Goal: Task Accomplishment & Management: Complete application form

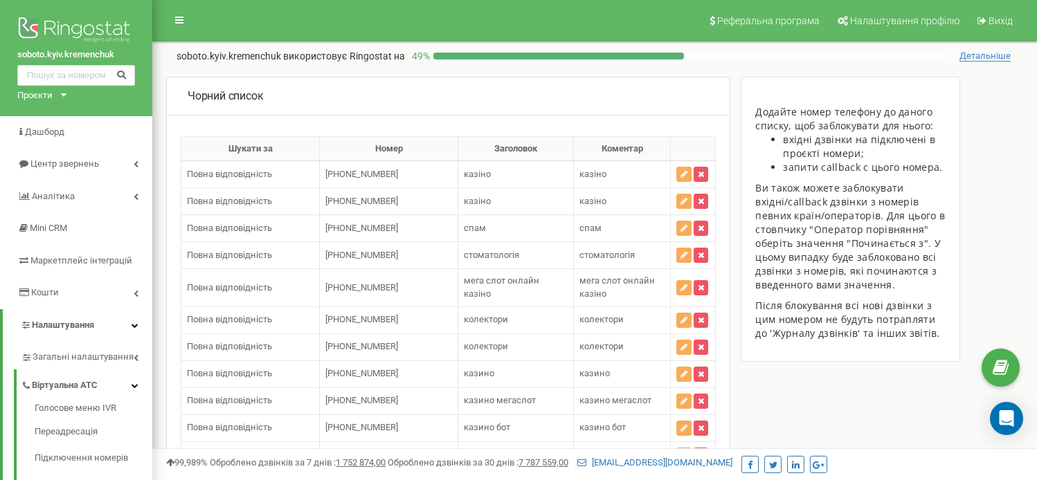
scroll to position [307, 0]
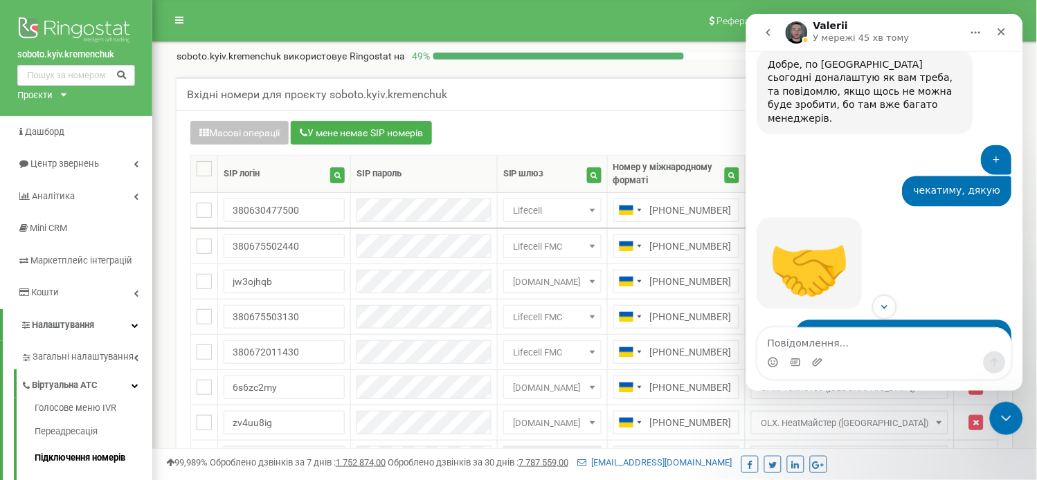
scroll to position [8803, 0]
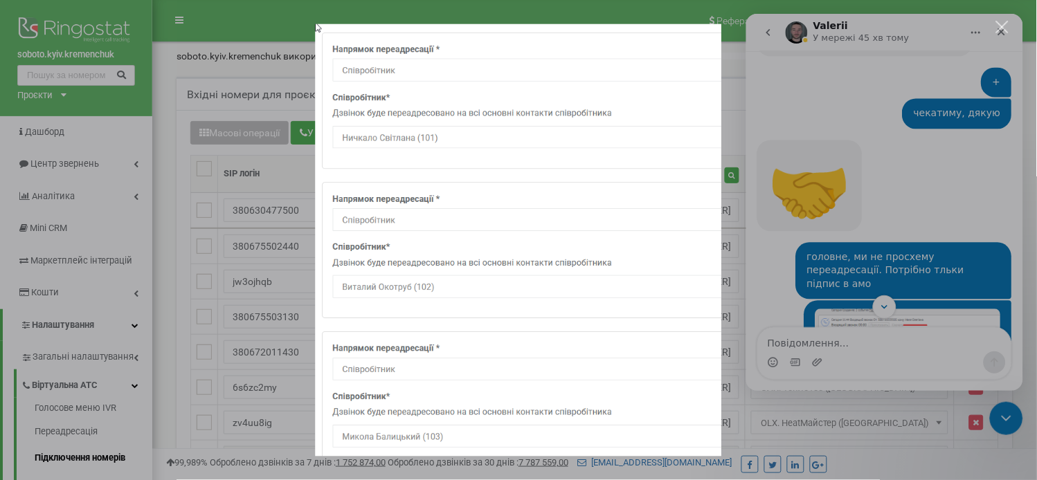
click at [814, 257] on div "Месенджер Intercom" at bounding box center [518, 240] width 1037 height 480
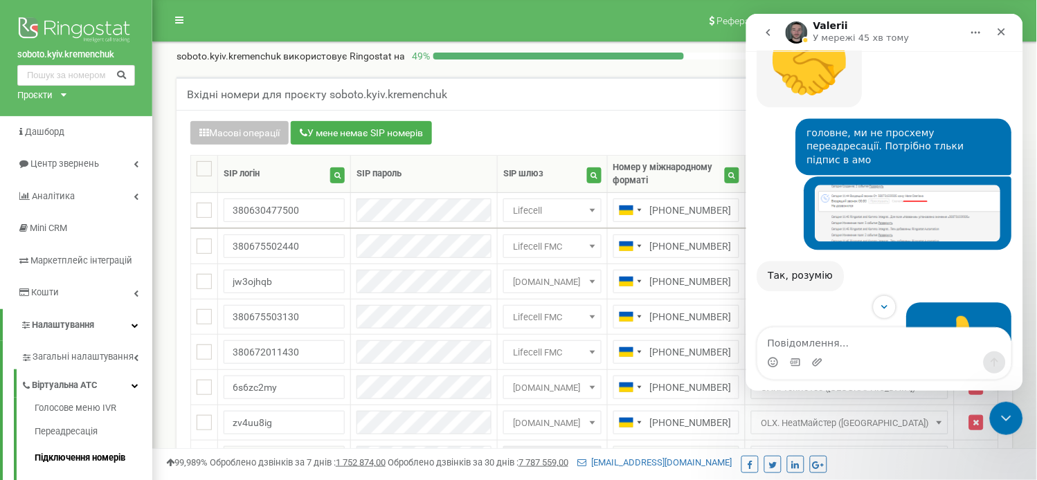
scroll to position [9016, 0]
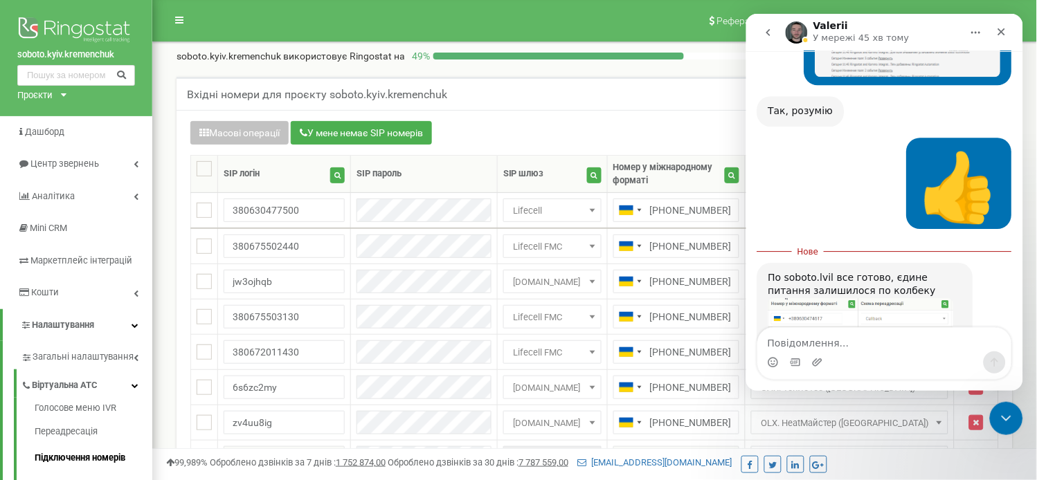
scroll to position [9110, 0]
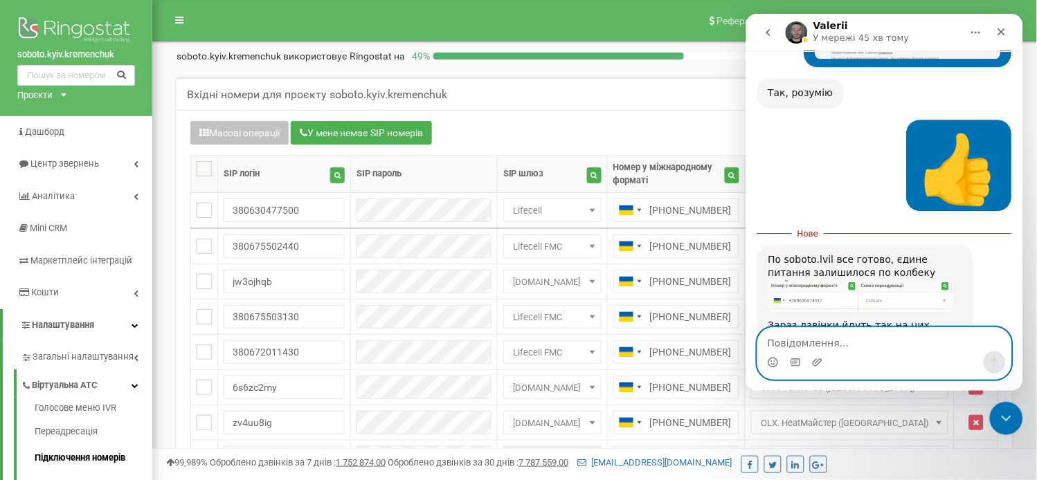
click at [827, 341] on textarea "Повідомлення..." at bounding box center [883, 339] width 253 height 24
type textarea "так"
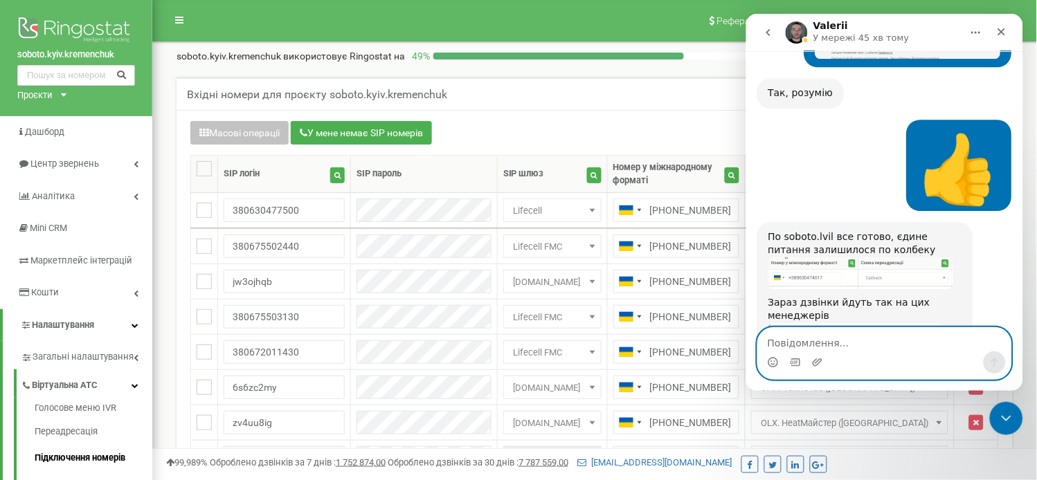
scroll to position [9129, 0]
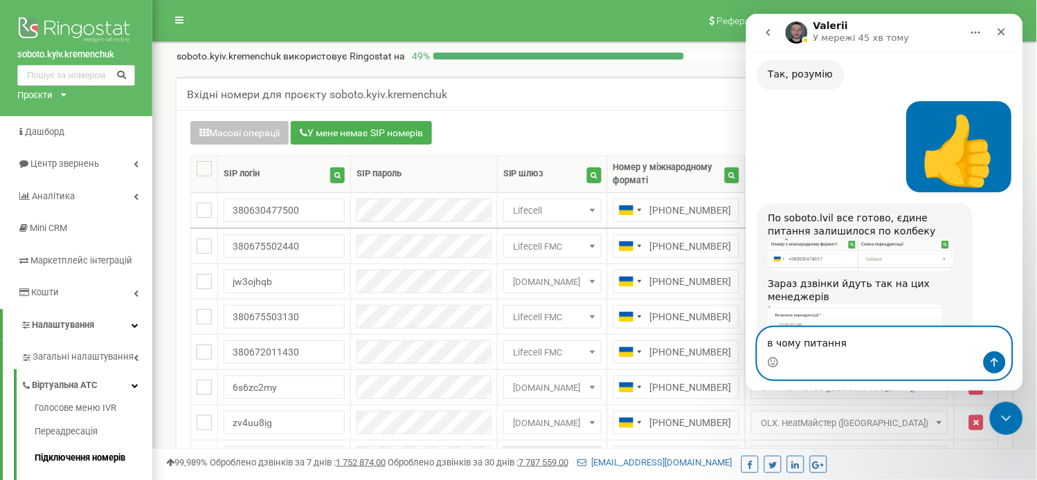
type textarea "в чому питання?"
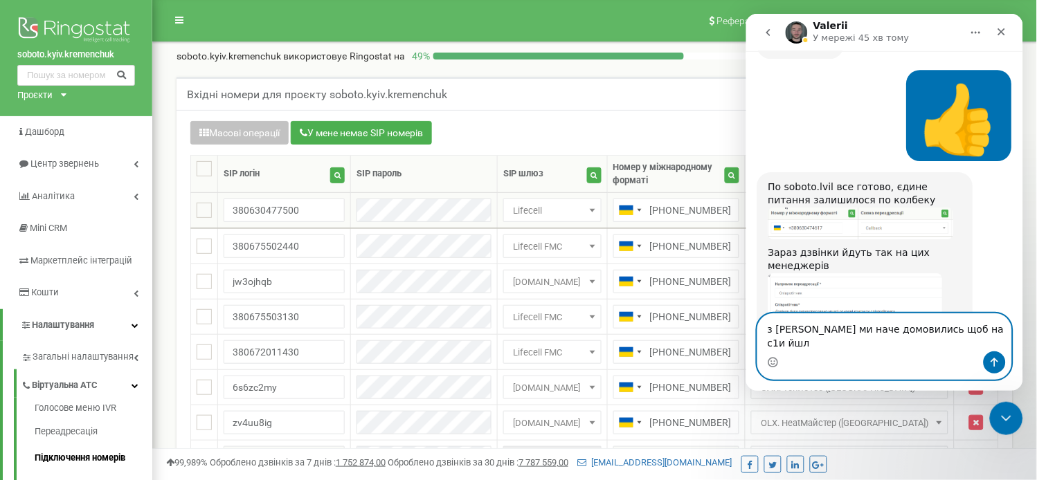
type textarea "з колбеком ми наче домовились щоб на с1и йшло"
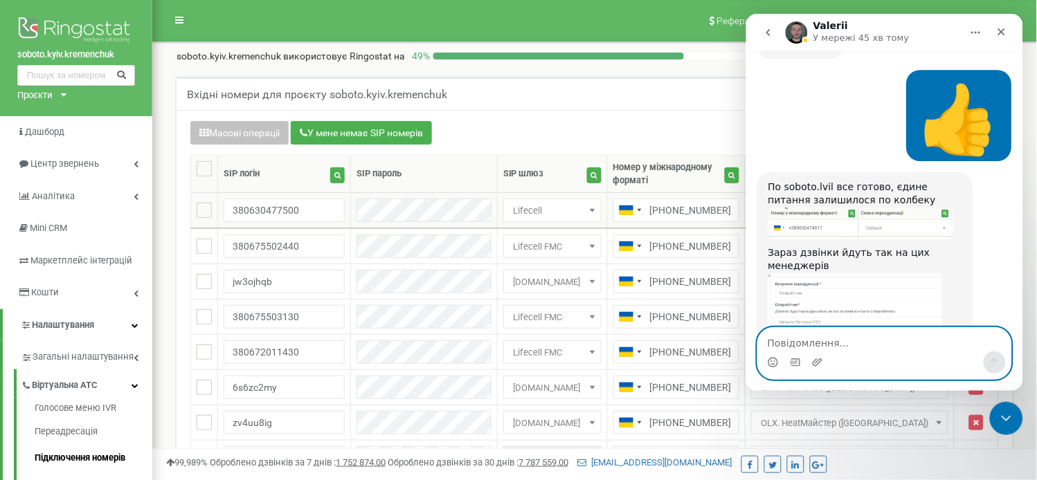
scroll to position [9206, 0]
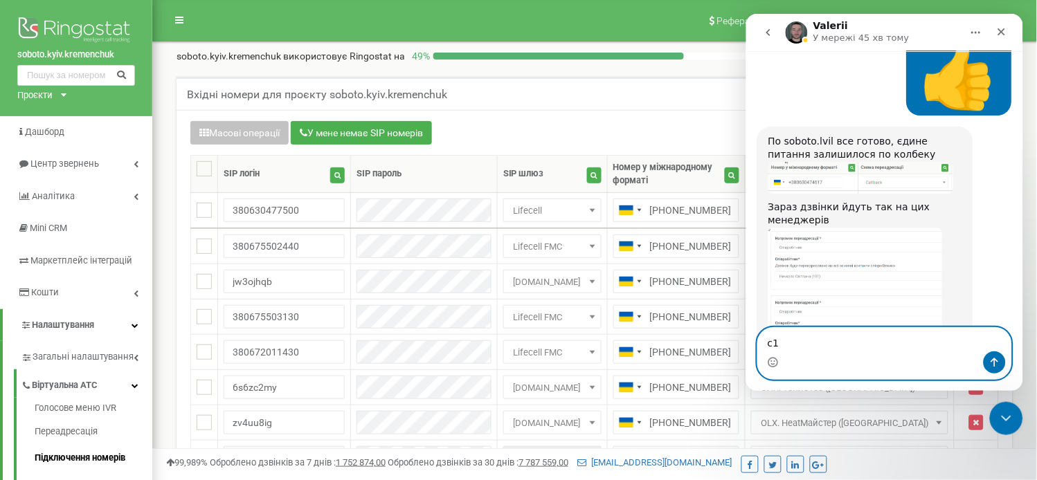
type textarea "с1п"
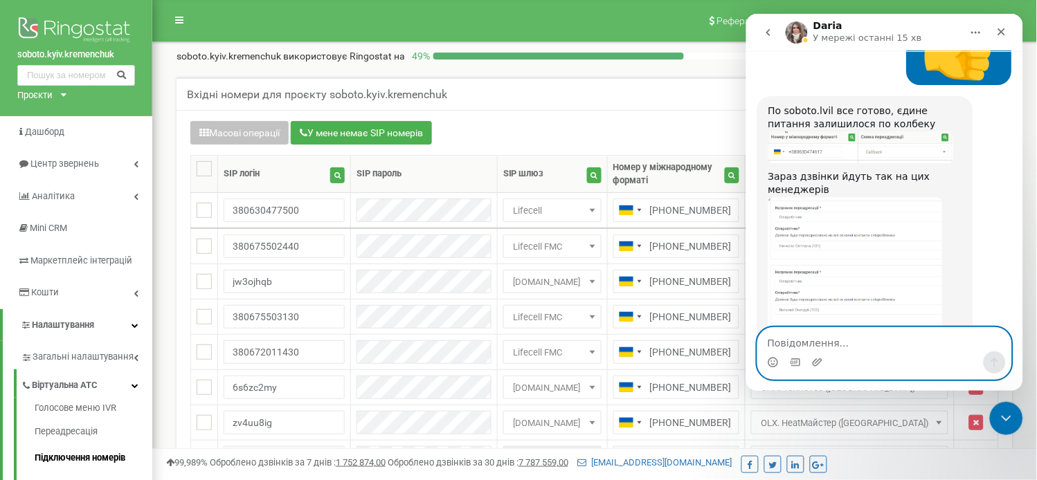
scroll to position [9420, 0]
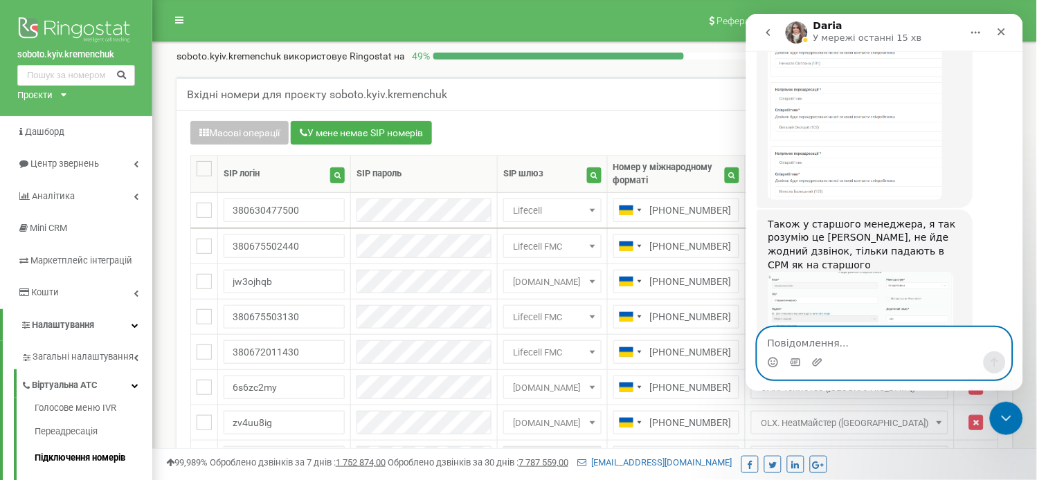
type textarea "+"
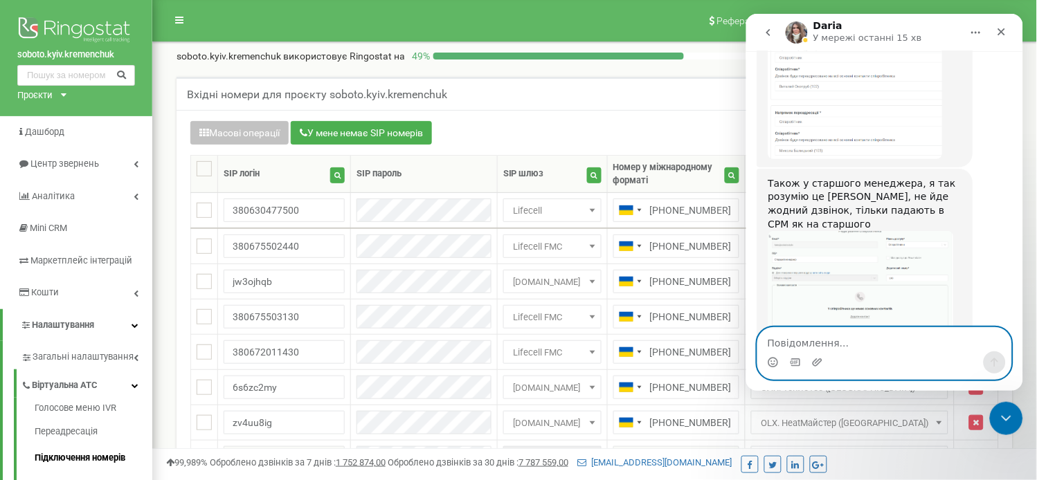
scroll to position [8922, 0]
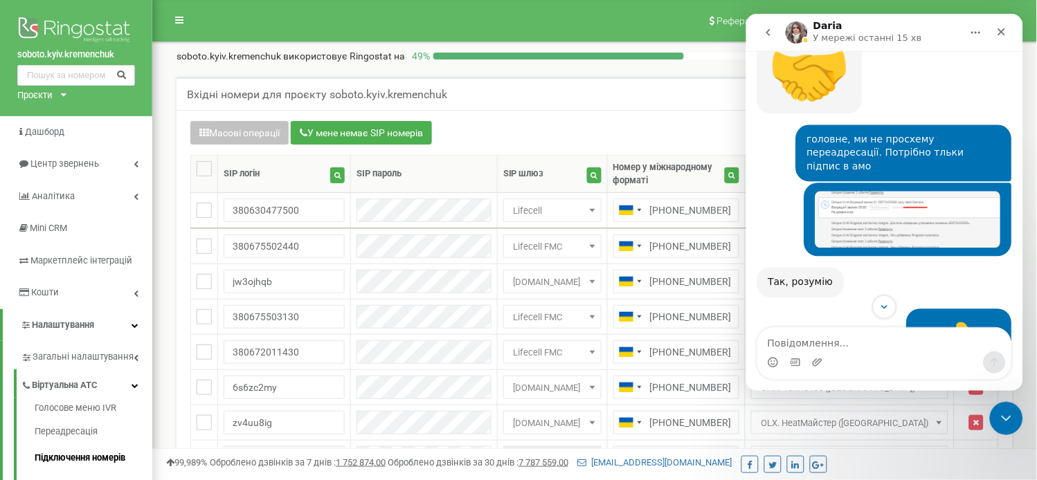
click at [766, 25] on button "go back" at bounding box center [767, 32] width 26 height 26
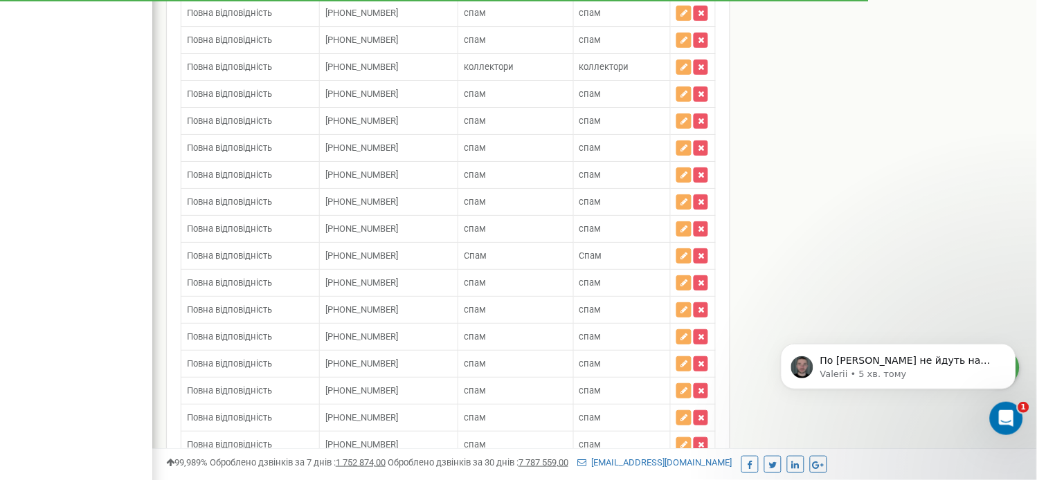
scroll to position [13497, 0]
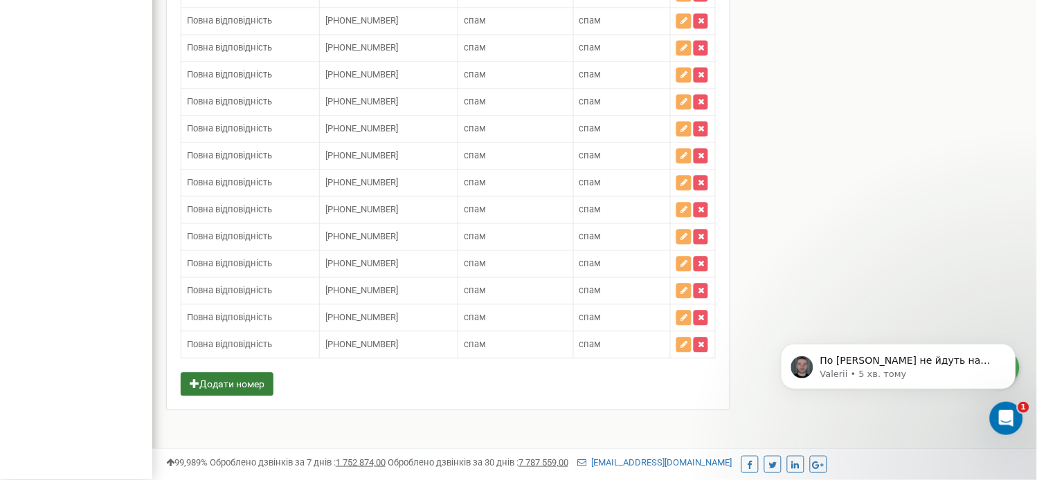
click at [253, 385] on button "Додати номер" at bounding box center [227, 385] width 93 height 24
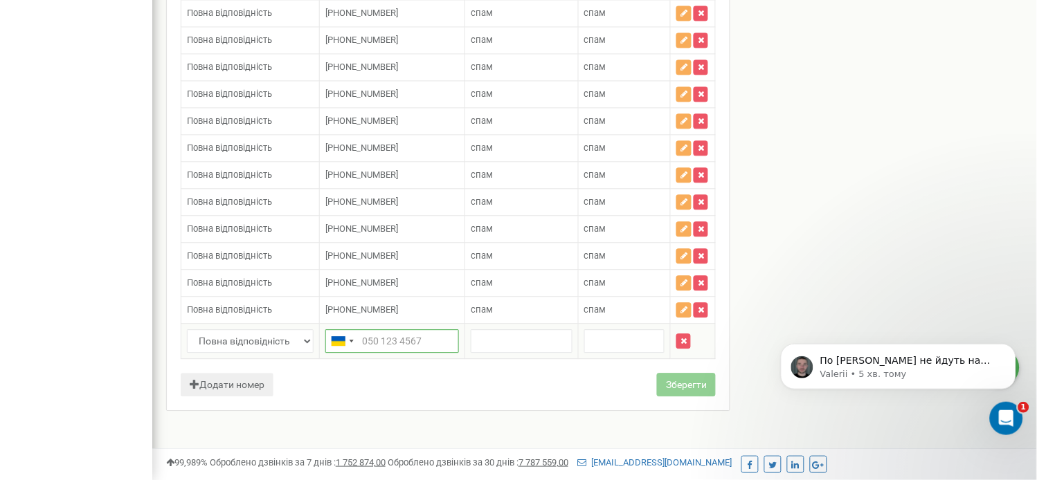
click at [396, 353] on input "text" at bounding box center [392, 341] width 134 height 24
paste input "380443314163"
type input "[PHONE_NUMBER]"
click at [467, 359] on td at bounding box center [521, 341] width 113 height 35
click at [488, 353] on input "text" at bounding box center [521, 341] width 101 height 24
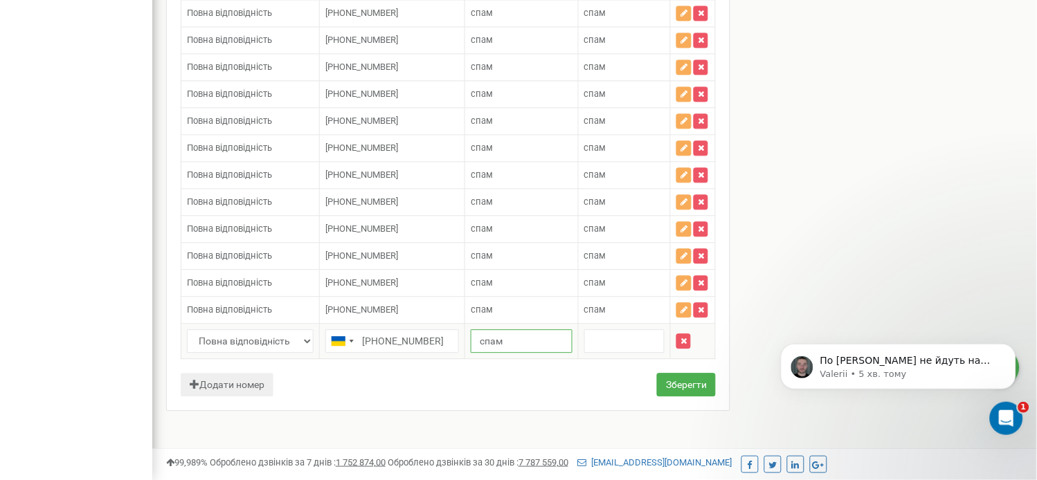
type input "спам"
click at [604, 353] on input "text" at bounding box center [624, 341] width 80 height 24
type input "спам"
click at [700, 397] on button "Зберегти" at bounding box center [686, 385] width 59 height 24
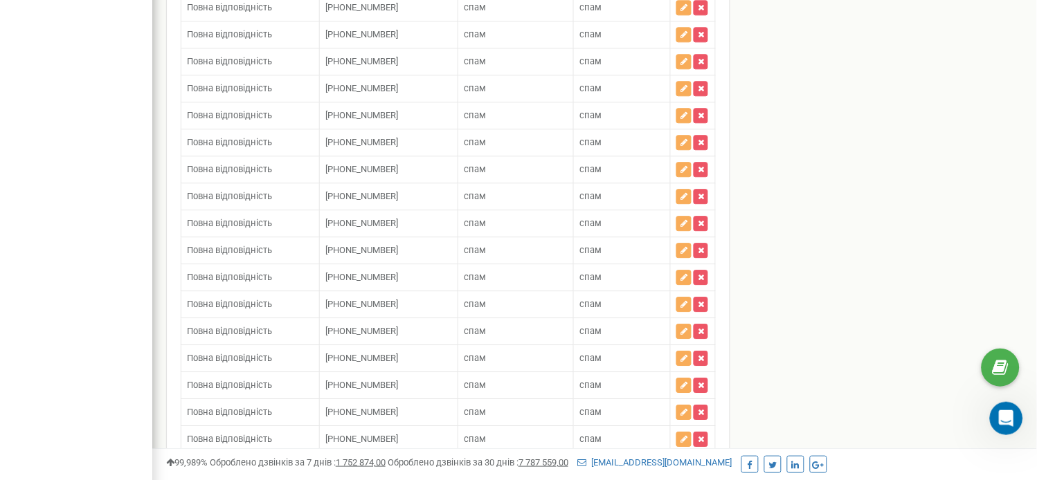
scroll to position [12417, 0]
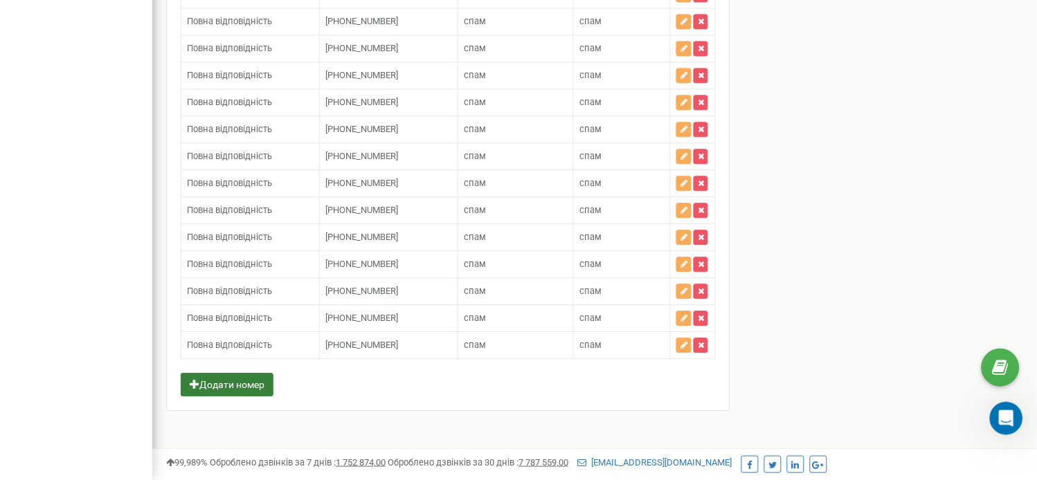
click at [230, 381] on button "Додати номер" at bounding box center [227, 385] width 93 height 24
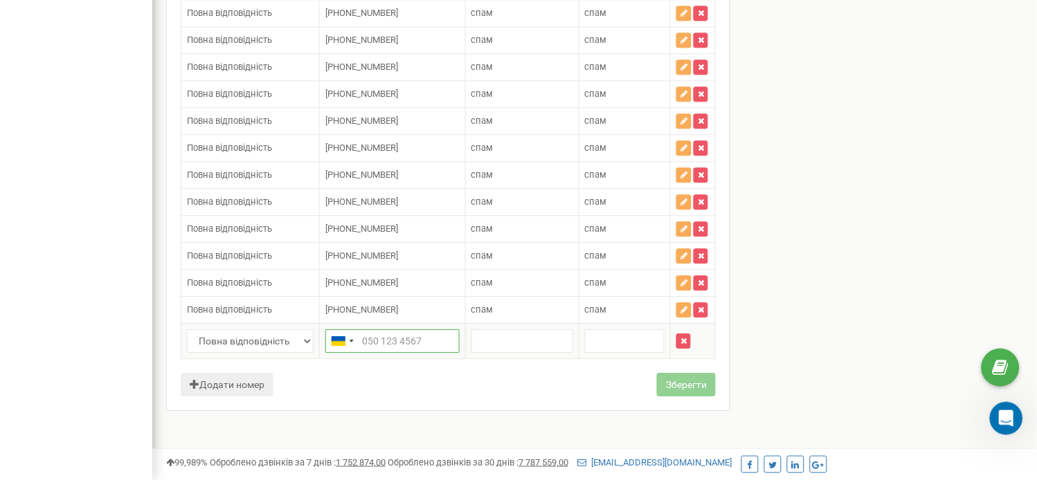
click at [385, 353] on input "text" at bounding box center [392, 341] width 134 height 24
paste input "380443314163"
type input "[PHONE_NUMBER]"
click at [494, 353] on input "text" at bounding box center [522, 341] width 102 height 24
type input "спам"
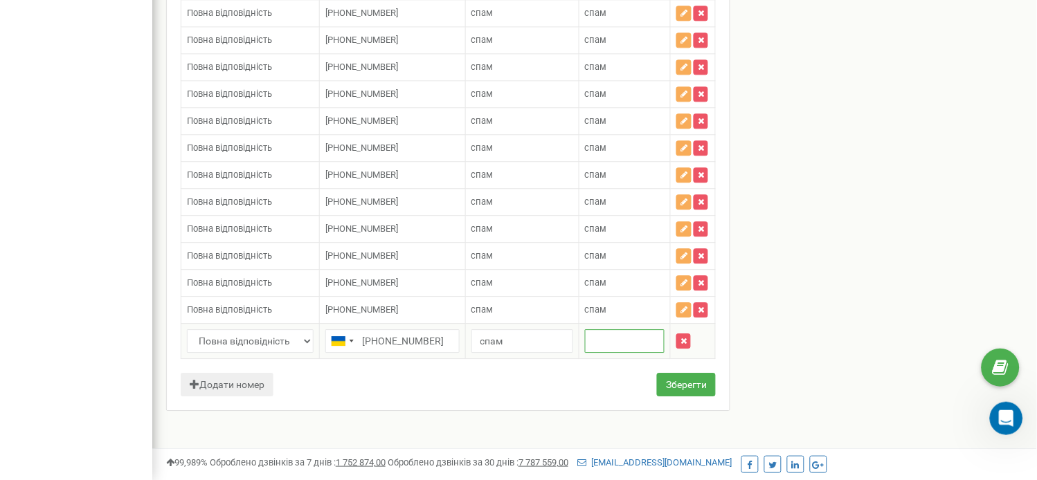
click at [598, 353] on input "text" at bounding box center [625, 341] width 80 height 24
type input "спам"
click at [662, 397] on button "Зберегти" at bounding box center [686, 385] width 59 height 24
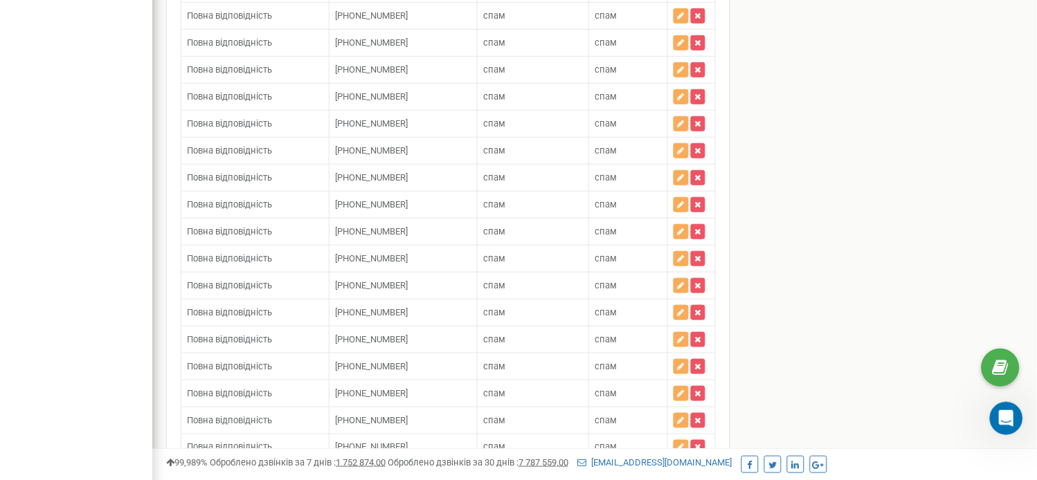
scroll to position [1460, 0]
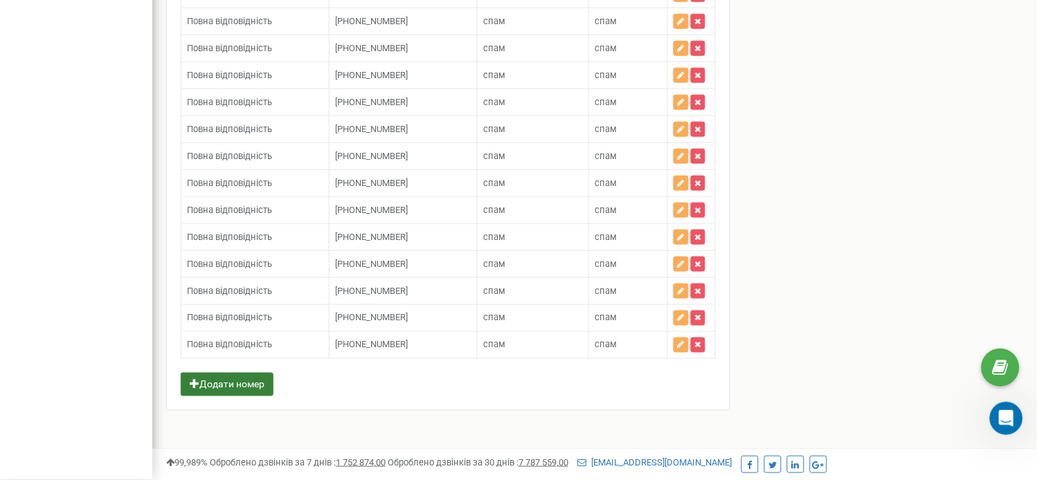
click at [225, 376] on button "Додати номер" at bounding box center [227, 385] width 93 height 24
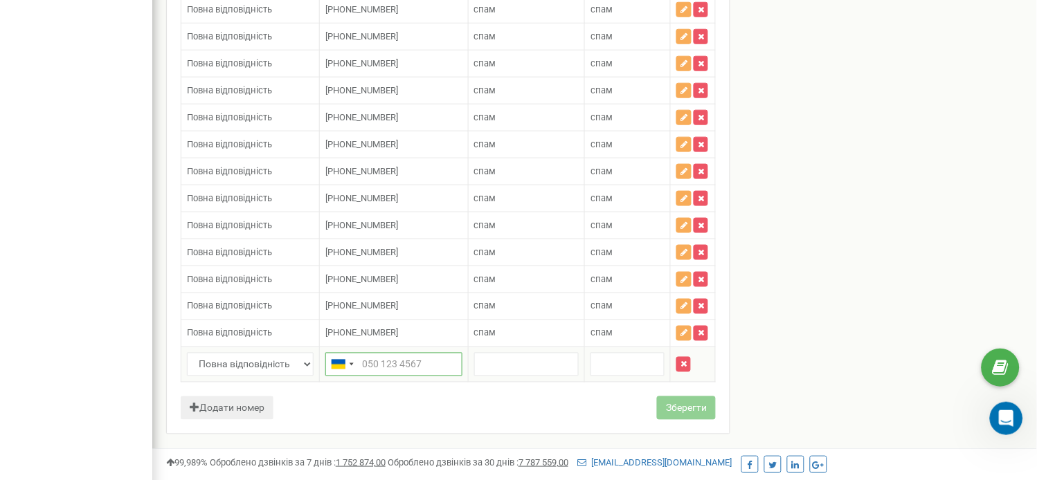
click at [378, 374] on input "text" at bounding box center [393, 365] width 137 height 24
paste input "380443314163"
type input "[PHONE_NUMBER]"
click at [489, 376] on input "text" at bounding box center [526, 365] width 105 height 24
type input "спам"
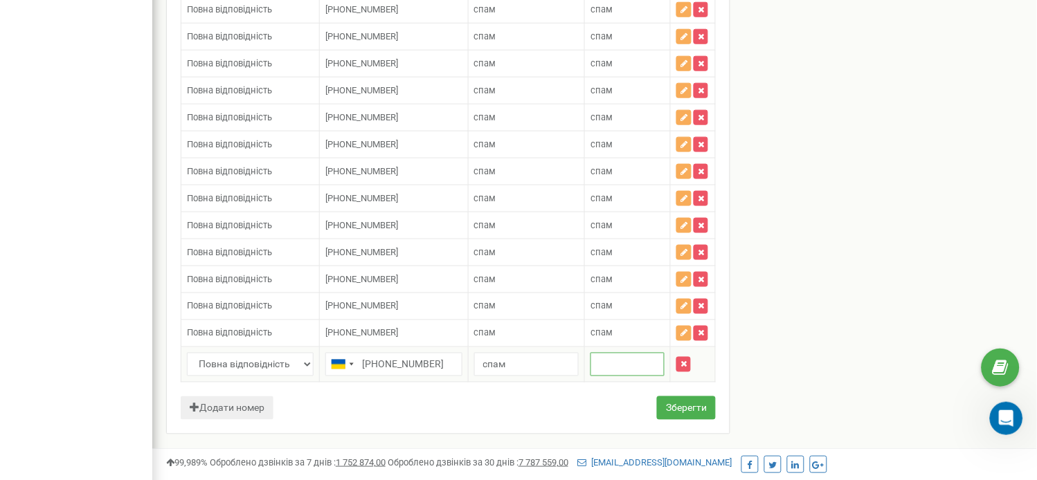
click at [603, 376] on input "text" at bounding box center [627, 365] width 74 height 24
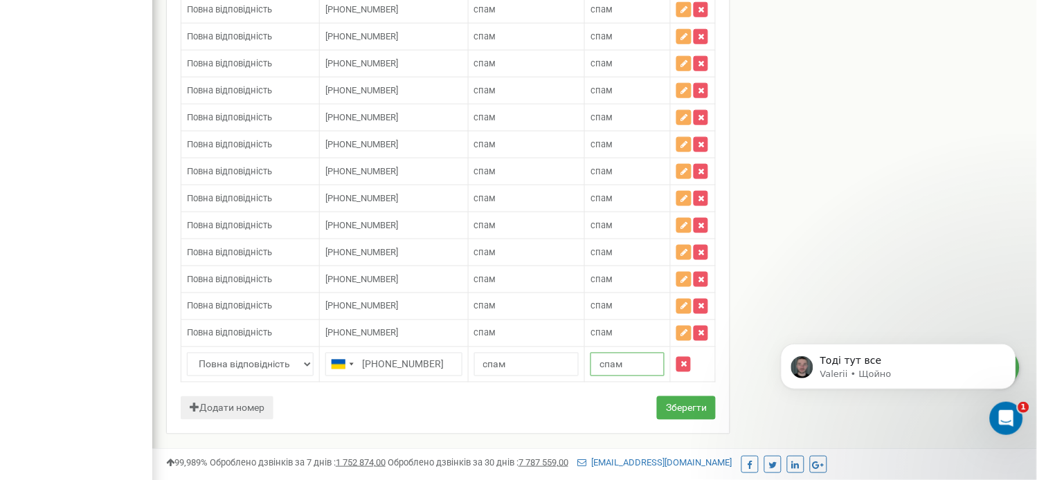
scroll to position [0, 0]
type input "спам"
click at [690, 416] on button "Зберегти" at bounding box center [686, 409] width 59 height 24
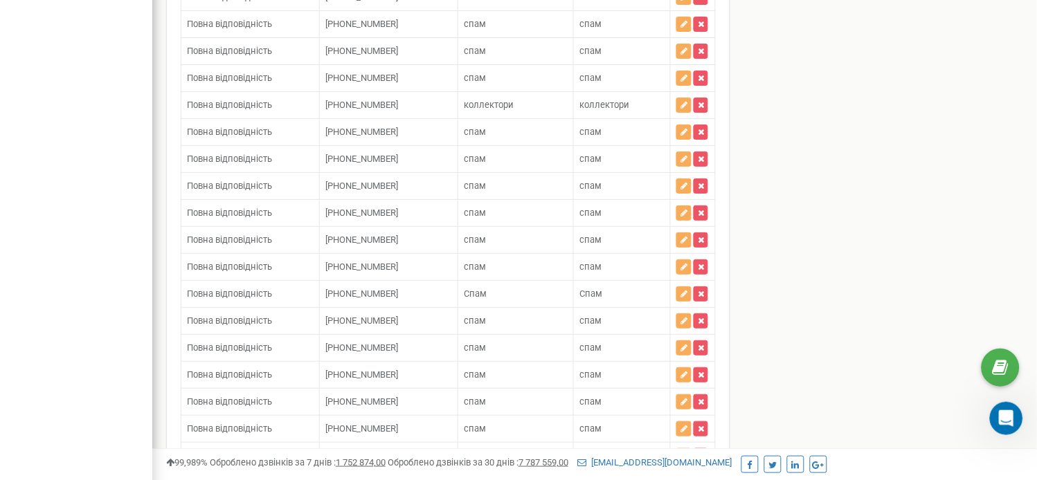
scroll to position [12417, 0]
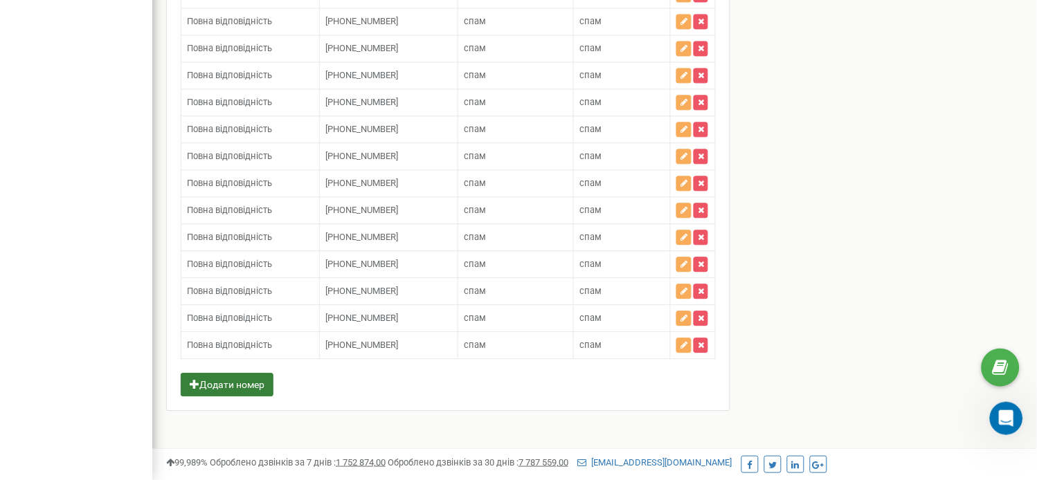
click at [212, 381] on button "Додати номер" at bounding box center [227, 385] width 93 height 24
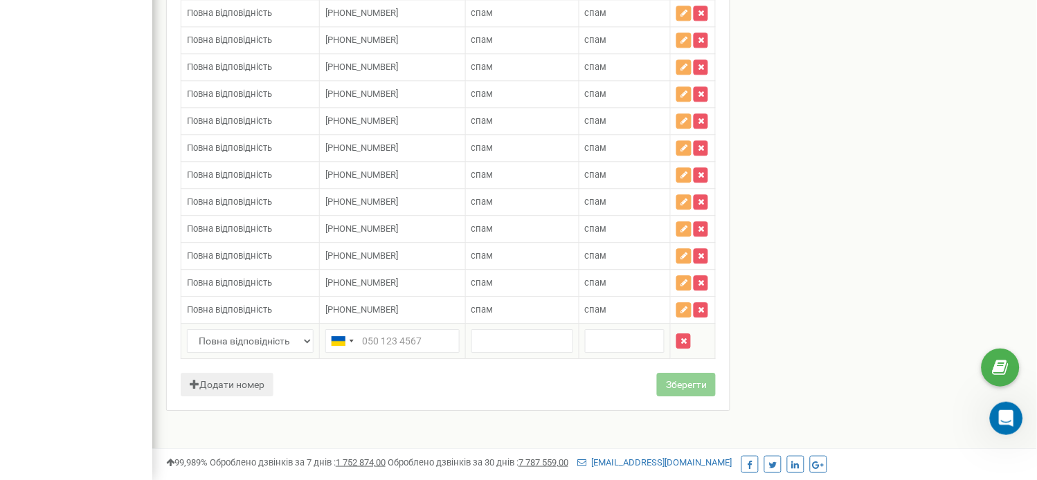
drag, startPoint x: 371, startPoint y: 378, endPoint x: 377, endPoint y: 394, distance: 17.7
click at [377, 353] on input "text" at bounding box center [392, 341] width 134 height 24
paste input "380443314163"
type input "[PHONE_NUMBER]"
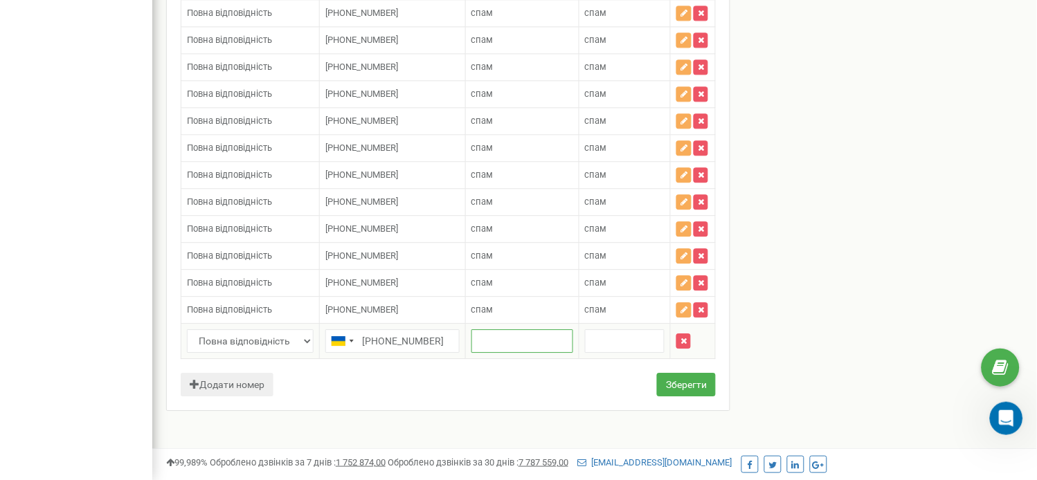
click at [511, 353] on input "text" at bounding box center [522, 341] width 102 height 24
type input "спам"
click at [610, 353] on input "text" at bounding box center [625, 341] width 80 height 24
type input "спам"
click at [696, 397] on button "Зберегти" at bounding box center [686, 385] width 59 height 24
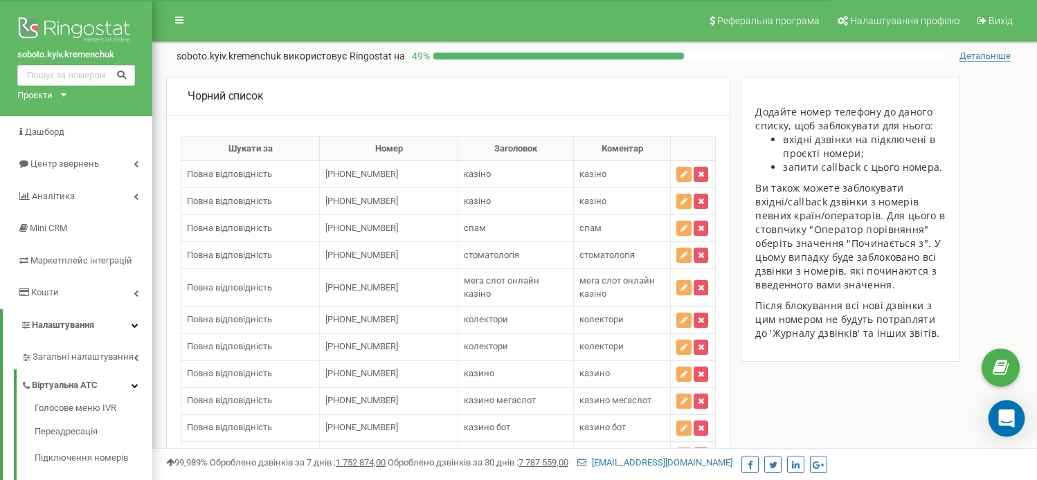
drag, startPoint x: 0, startPoint y: 0, endPoint x: 1006, endPoint y: 419, distance: 1089.5
click at [1006, 419] on icon "Open Intercom Messenger" at bounding box center [1006, 419] width 16 height 18
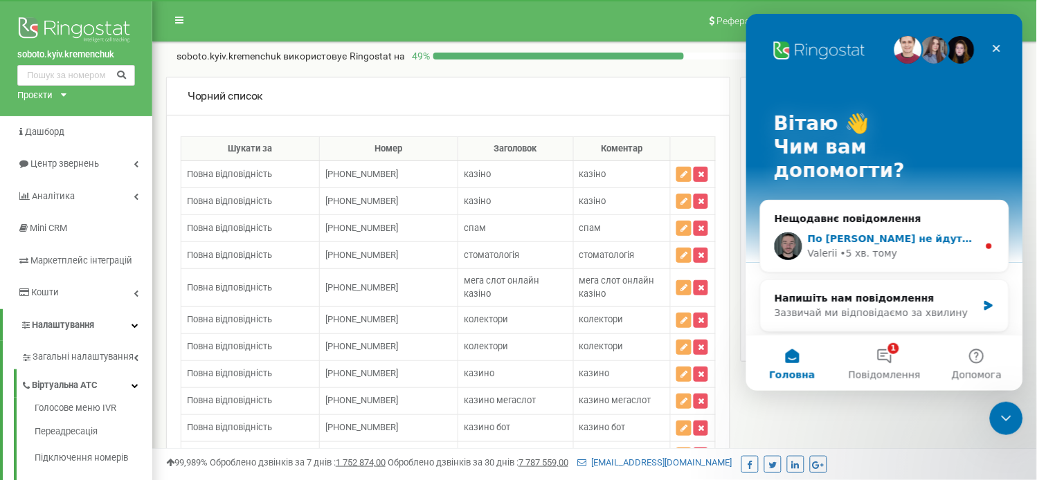
click at [837, 233] on span "По [PERSON_NAME] не йдуть на [PERSON_NAME], його додаю?" at bounding box center [982, 238] width 350 height 11
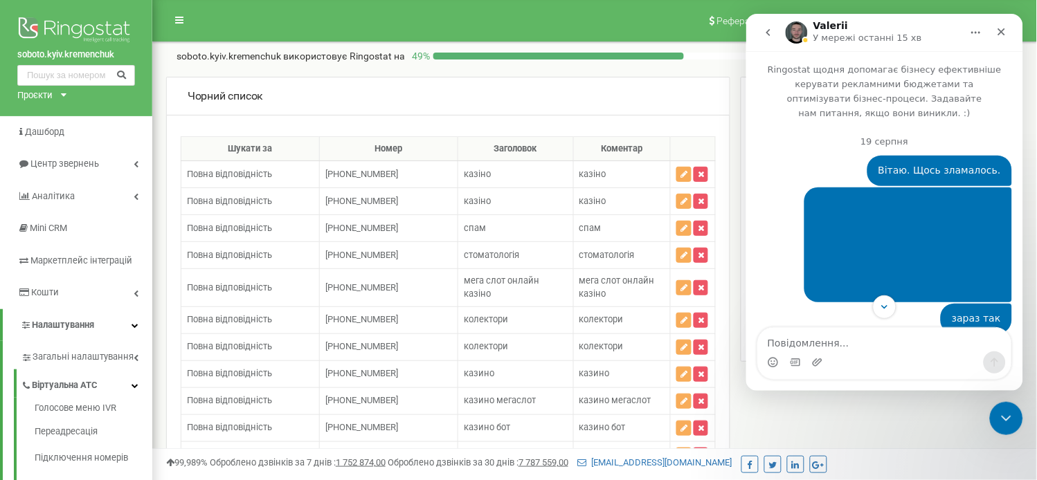
scroll to position [1, 0]
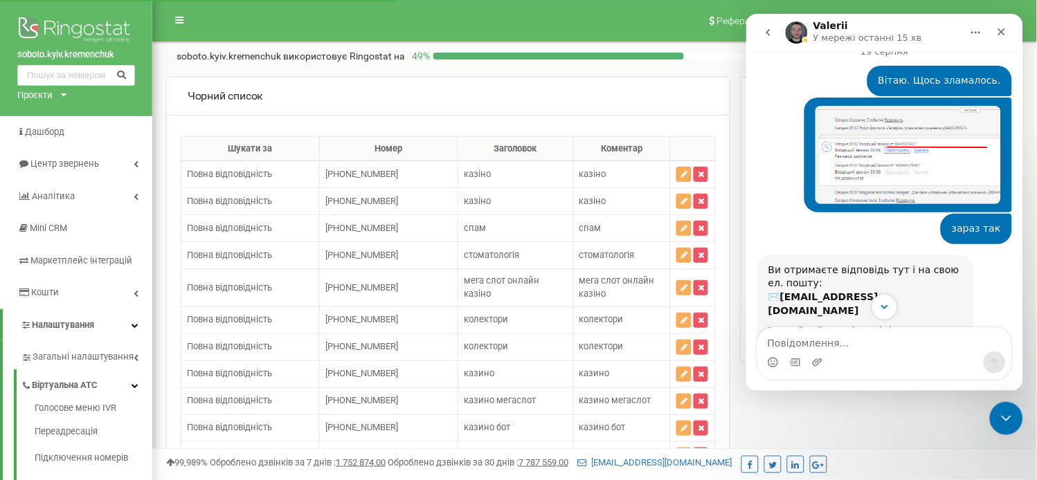
click at [887, 308] on icon "Scroll to bottom" at bounding box center [884, 306] width 12 height 12
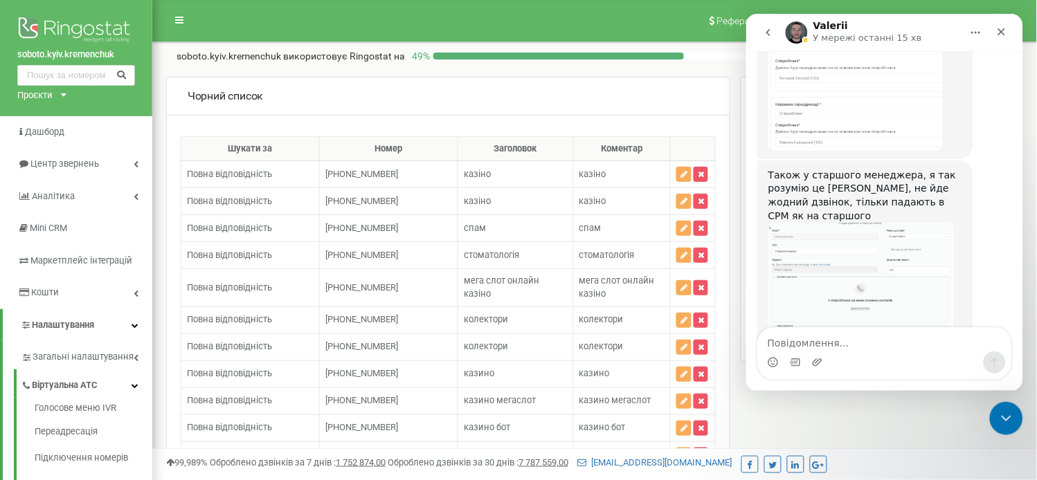
scroll to position [9501, 0]
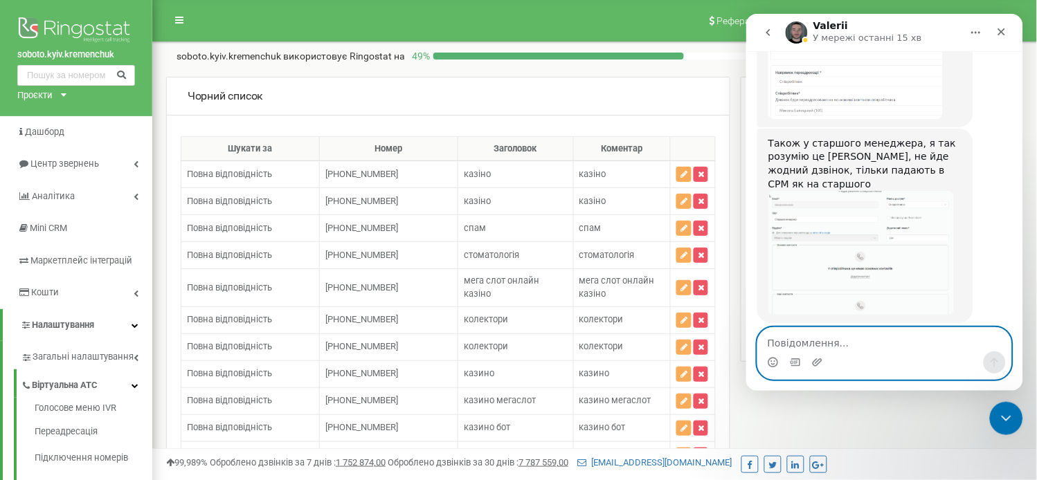
click at [875, 336] on textarea "Повідомлення..." at bounding box center [883, 339] width 253 height 24
type textarea "н1"
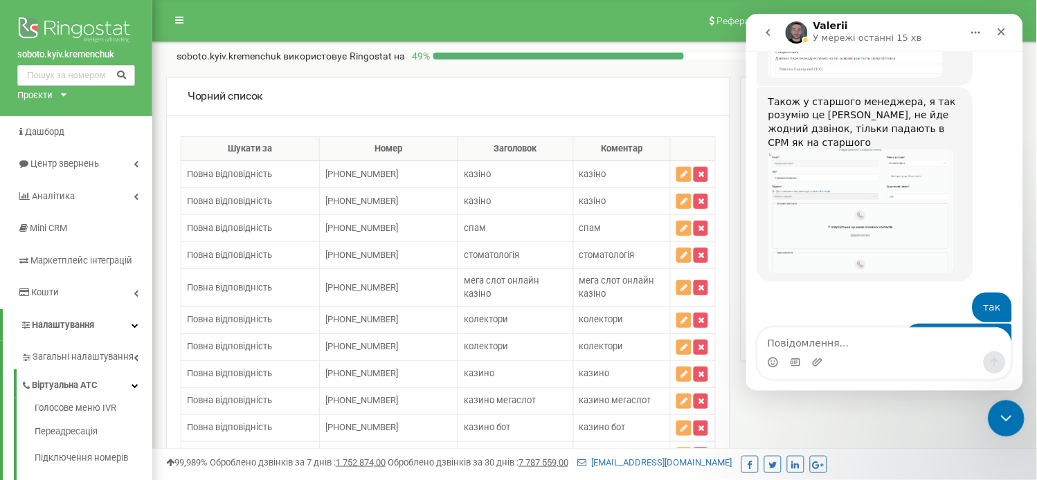
drag, startPoint x: 999, startPoint y: 415, endPoint x: 1565, endPoint y: 417, distance: 566.1
click at [998, 415] on icon "Закрити програму для спілкування Intercom" at bounding box center [1003, 416] width 17 height 17
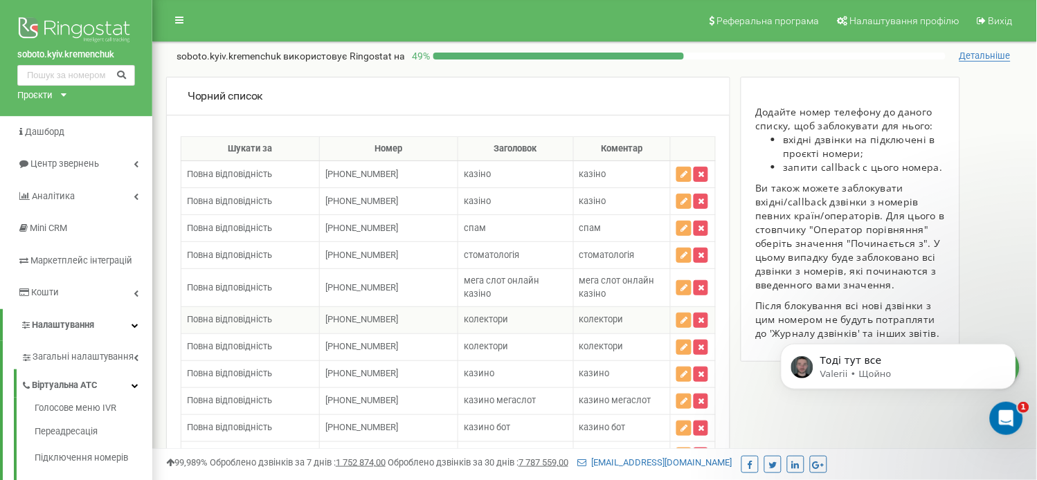
scroll to position [9607, 0]
click at [882, 370] on p "Valerii • Щойно" at bounding box center [908, 373] width 179 height 12
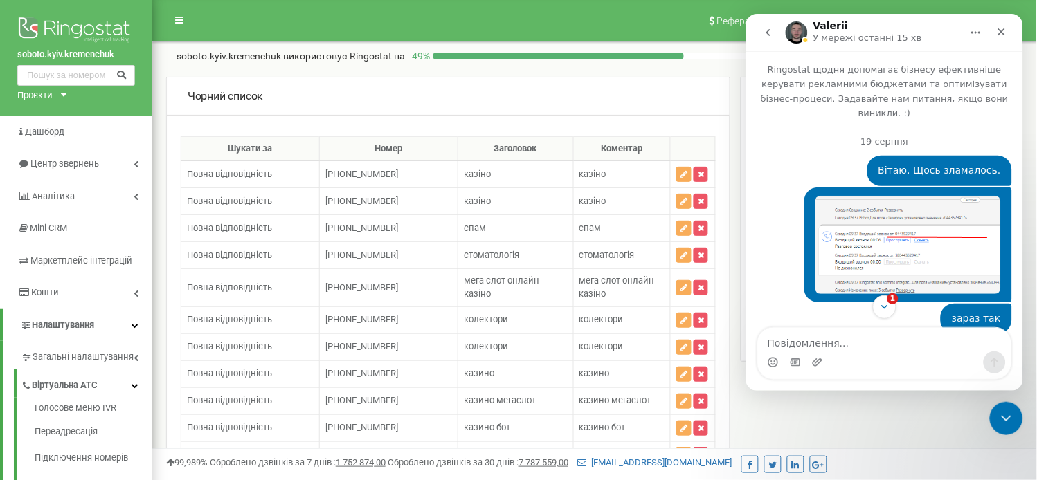
scroll to position [2, 0]
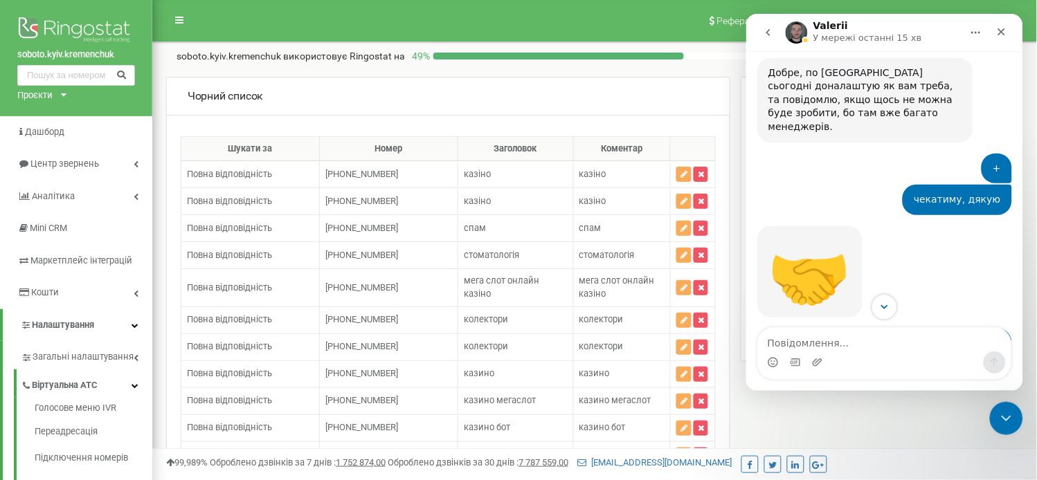
click at [878, 309] on icon "Scroll to bottom" at bounding box center [884, 306] width 12 height 12
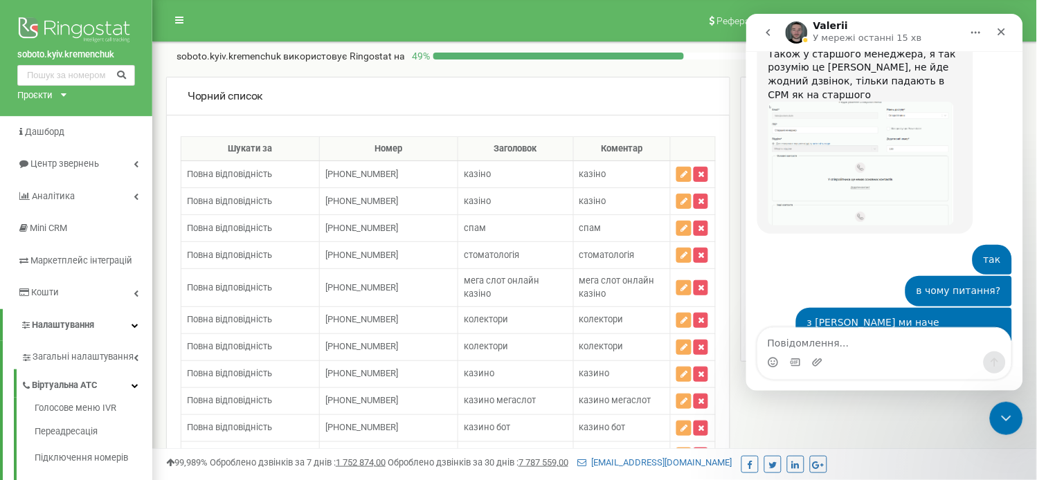
scroll to position [9607, 0]
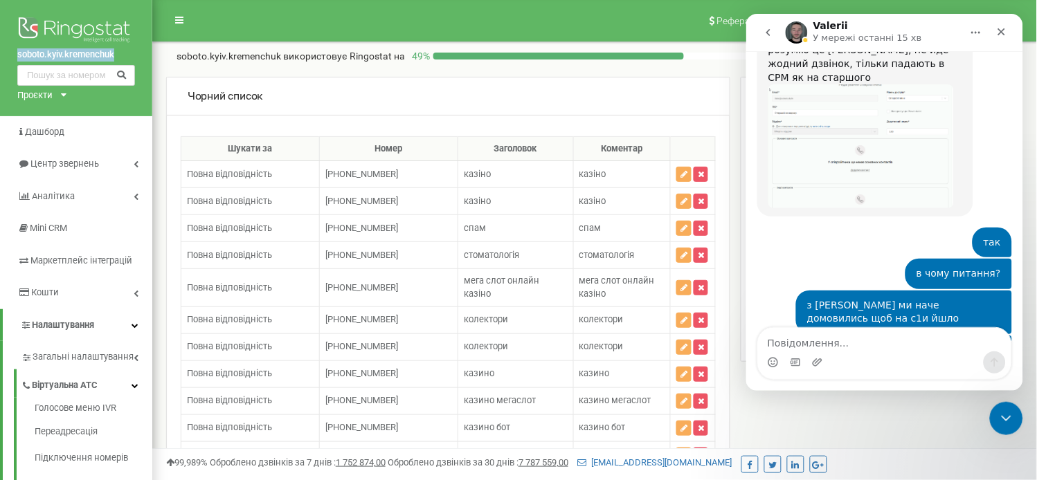
drag, startPoint x: 7, startPoint y: 50, endPoint x: 121, endPoint y: 54, distance: 114.3
click at [121, 54] on div "soboto.kyiv.kremenchuk Проєкти soboto.com.ua soboto.kyiv.kremenchuk soboto.lvil…" at bounding box center [76, 58] width 152 height 116
copy link "soboto.kyiv.kremenchuk"
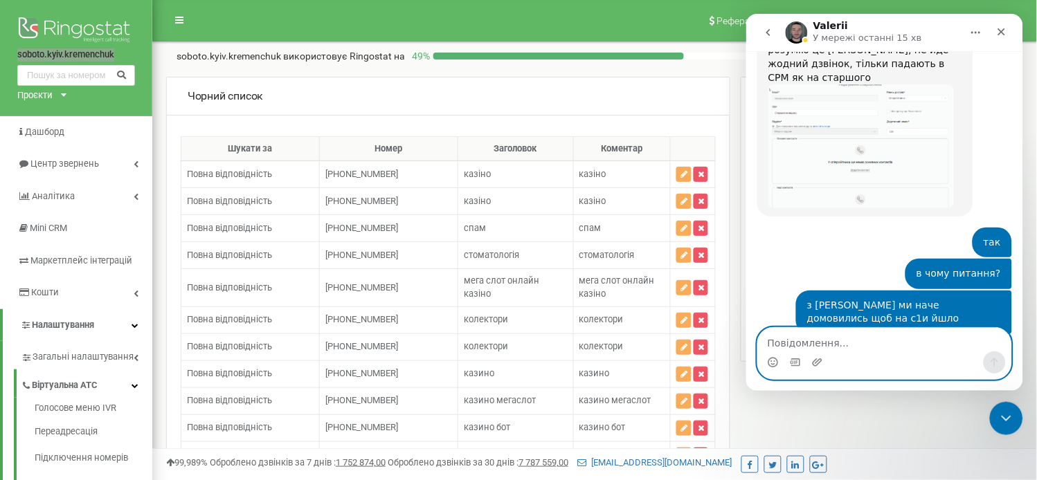
click at [799, 334] on textarea "Повідомлення..." at bounding box center [883, 339] width 253 height 24
paste textarea "soboto.kyiv.kremenchuk"
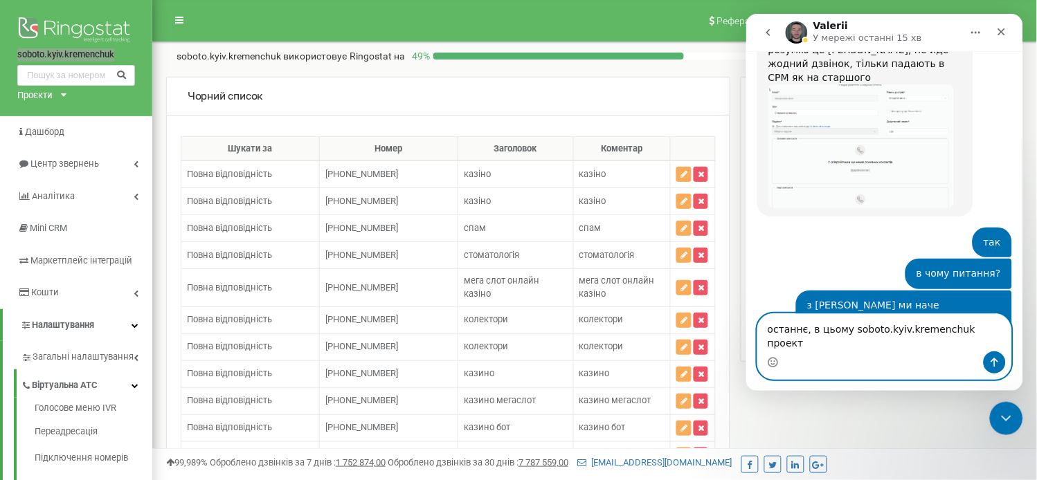
click at [981, 345] on textarea "останнє, в цьому soboto.kyiv.kremenchuk проект" at bounding box center [883, 332] width 253 height 37
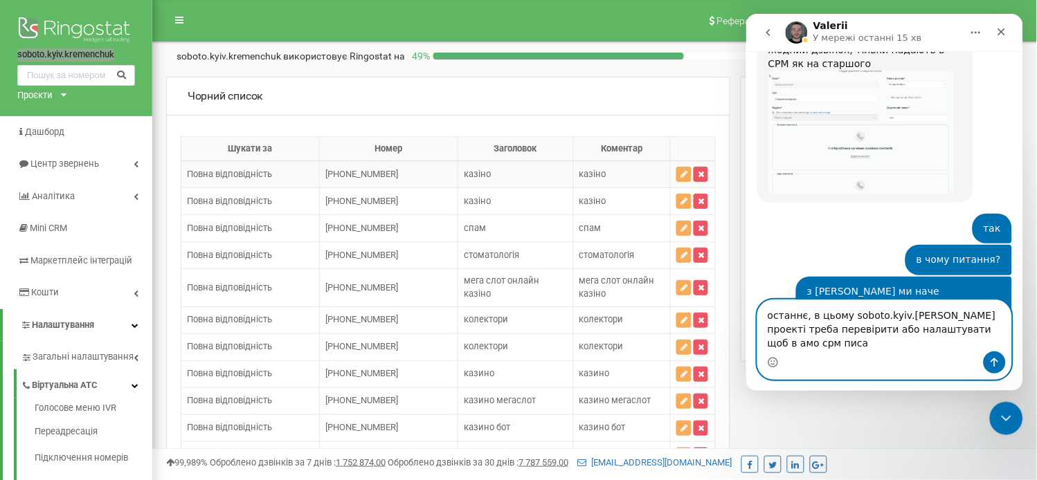
scroll to position [9634, 0]
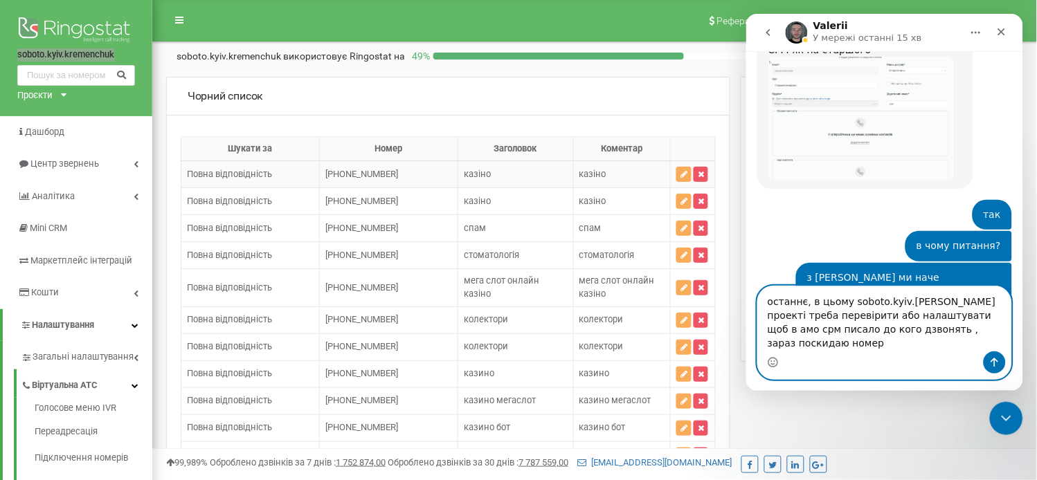
type textarea "останнє, в цьому soboto.kyiv.kremenchuk проекті треба перевірити або налаштуват…"
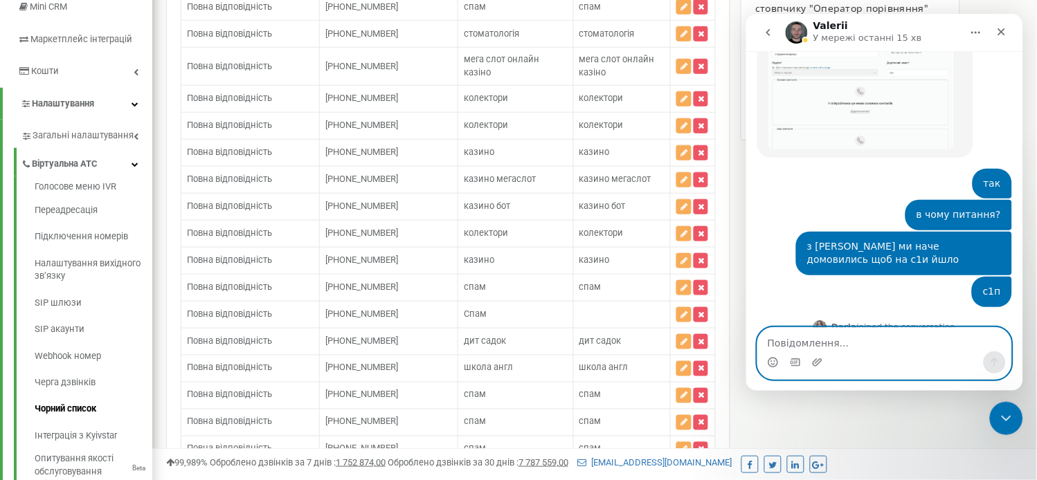
scroll to position [230, 0]
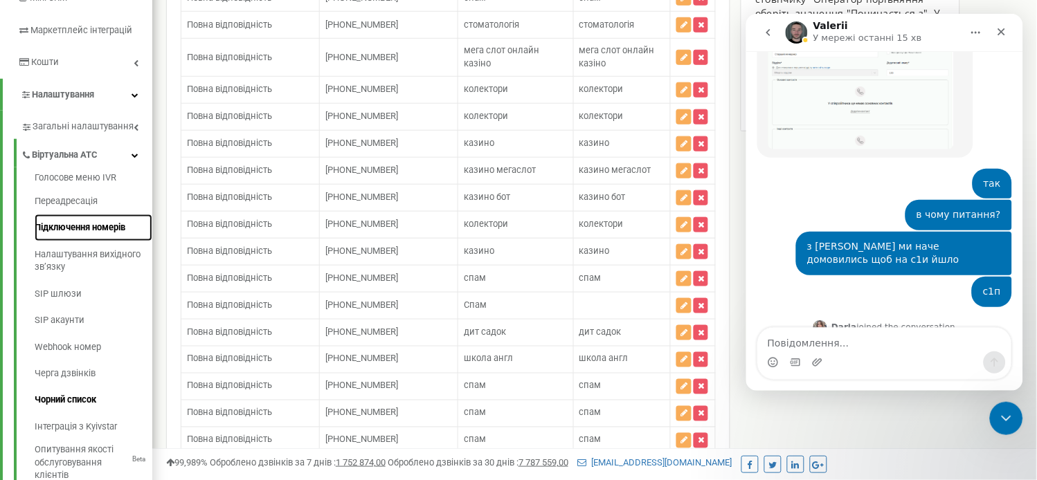
click at [89, 235] on link "Підключення номерів" at bounding box center [94, 228] width 118 height 27
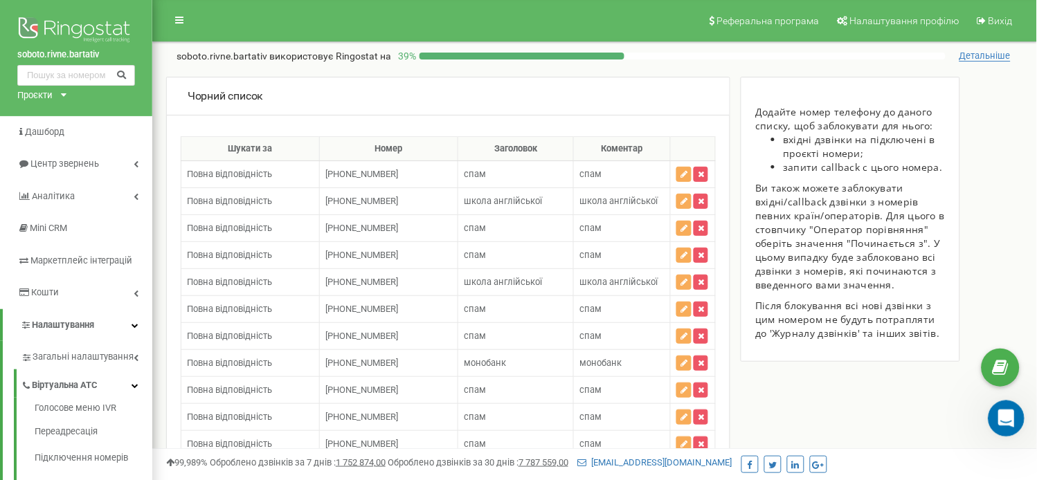
click at [1004, 409] on icon "Відкрити програму для спілкування Intercom" at bounding box center [1003, 417] width 23 height 23
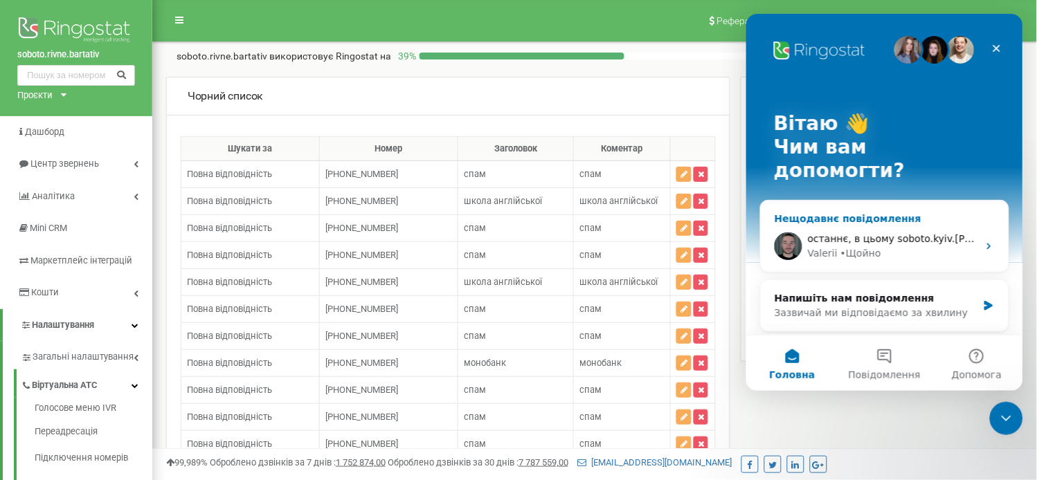
click at [858, 220] on div "останнє, в цьому soboto.kyiv.kremenchuk проекті треба перевірити або налаштуват…" at bounding box center [884, 245] width 248 height 51
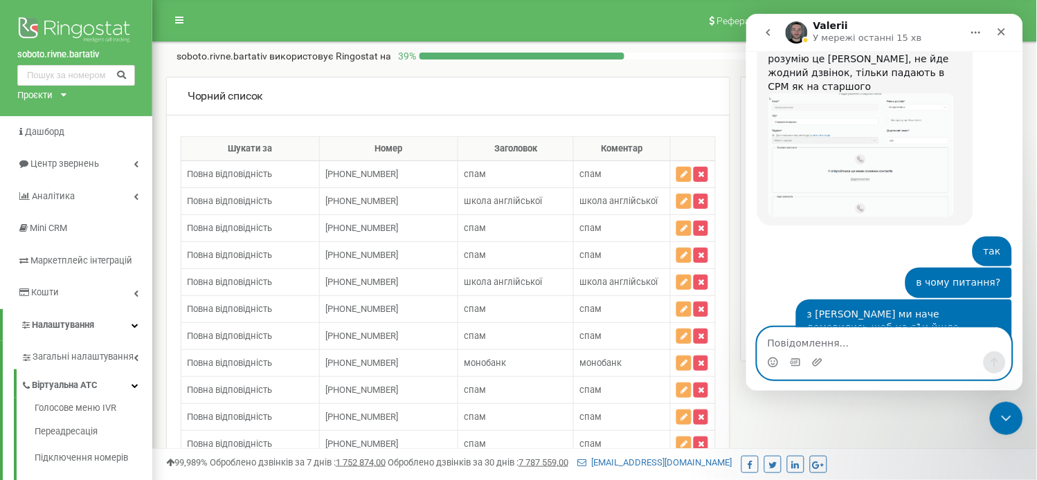
scroll to position [9719, 0]
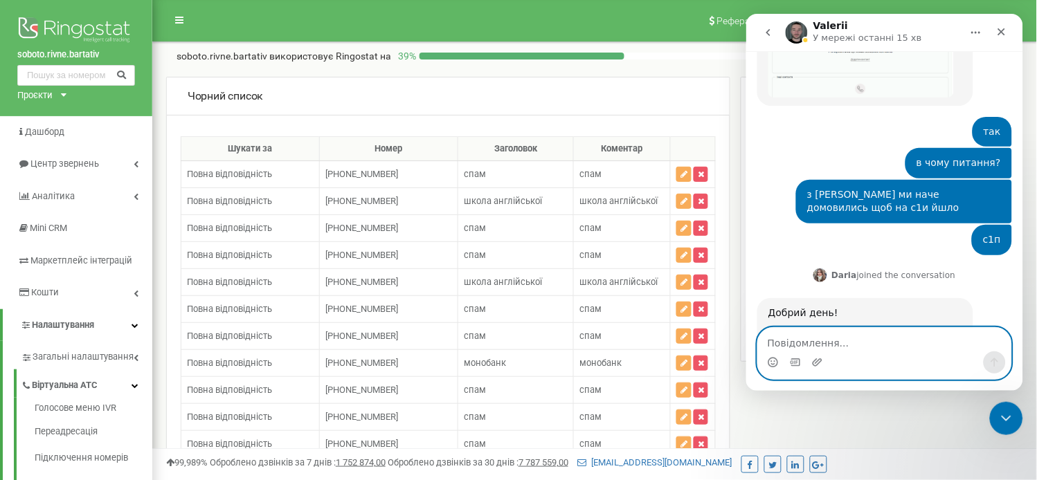
click at [845, 336] on textarea "Повідомлення..." at bounding box center [883, 339] width 253 height 24
paste textarea "[PHONE_NUMBER]"
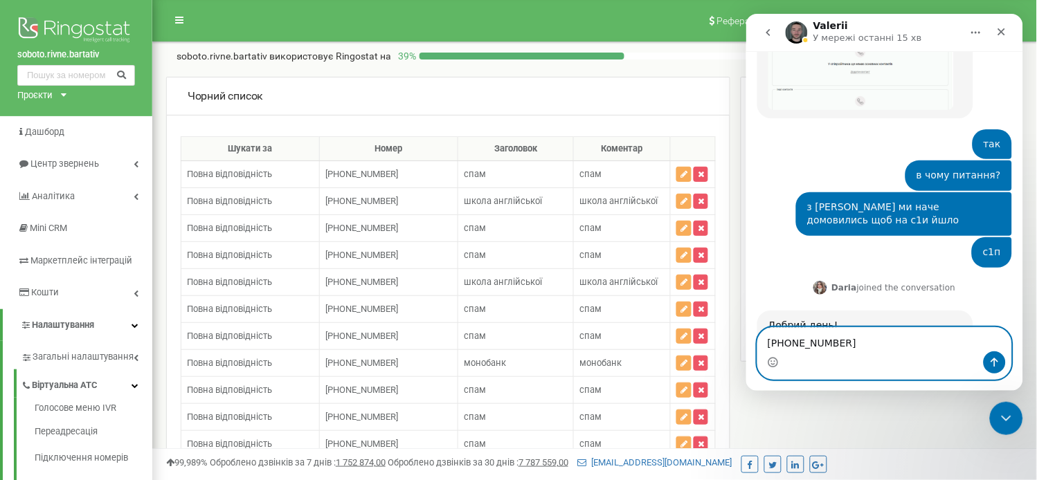
paste textarea "+380731900270"
type textarea "+380735586806 +380731900270 - Денис Хижняк"
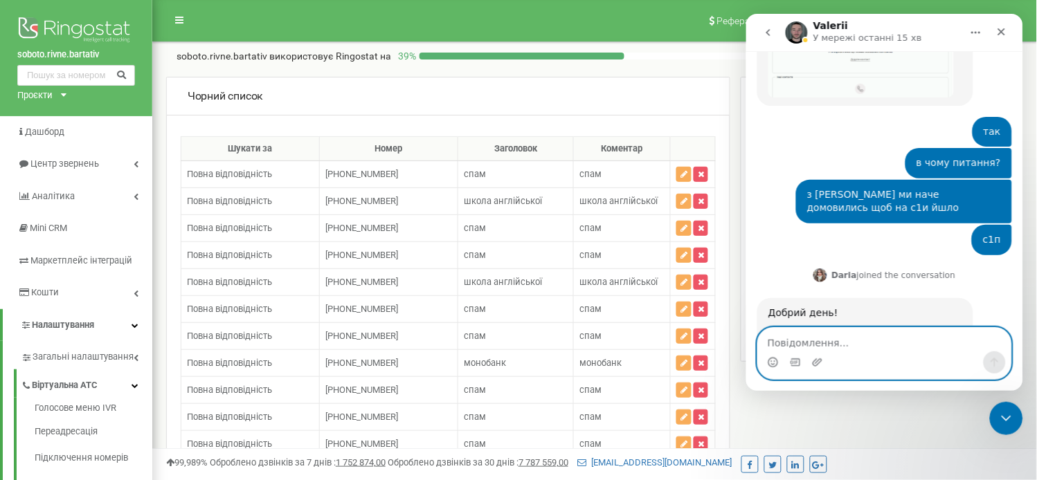
scroll to position [9762, 0]
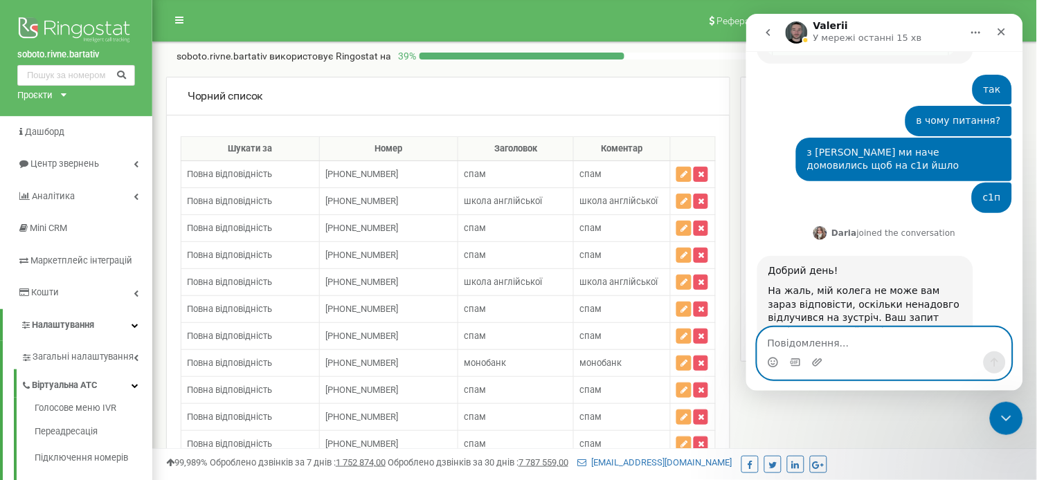
click at [805, 339] on textarea "Повідомлення..." at bounding box center [883, 339] width 253 height 24
paste textarea "+380739603980"
paste textarea "380731906816"
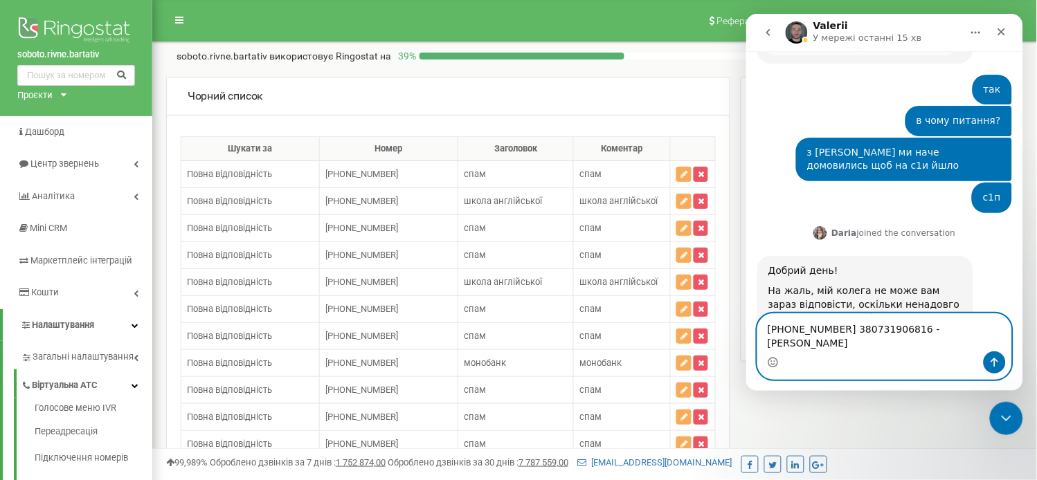
type textarea "+380739603980 380731906816 - Кириллов Єгор"
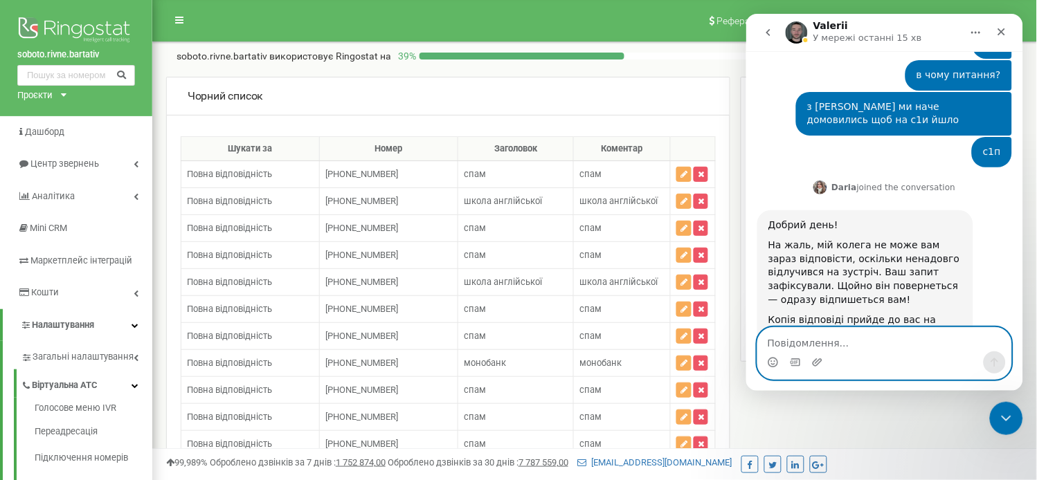
scroll to position [9807, 0]
paste textarea "+380738679162"
paste textarea "+380731900785"
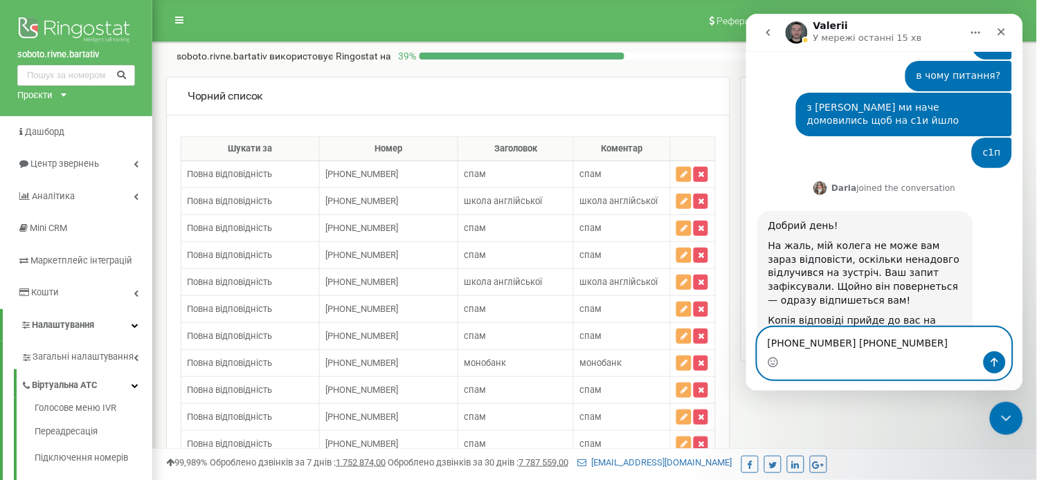
paste textarea "+380636071345"
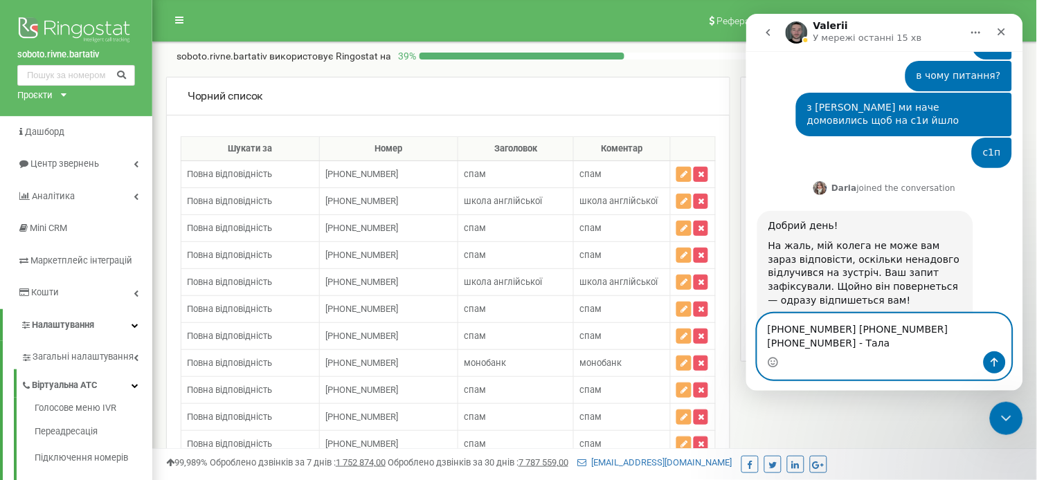
scroll to position [9821, 0]
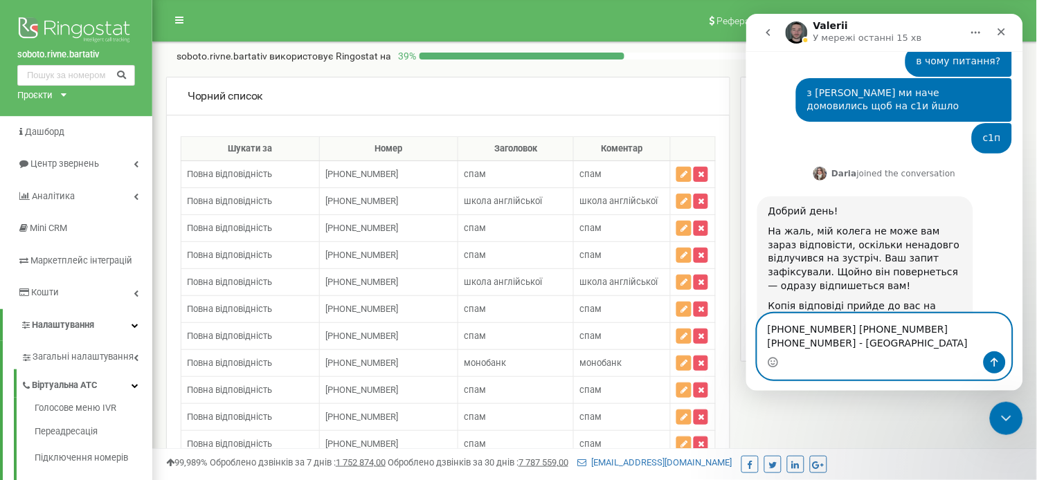
type textarea "+380738679162 +380731900785 +380636071345 - Талалай Денис"
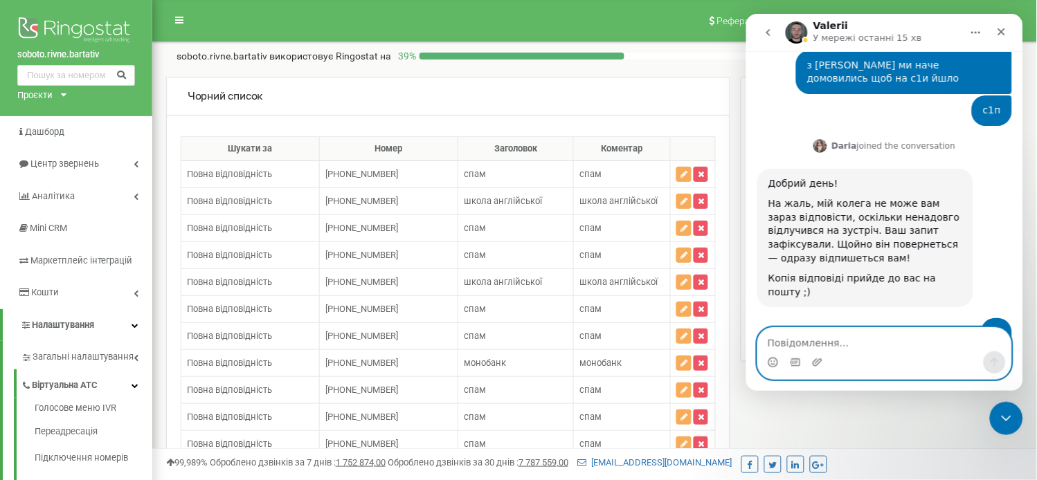
scroll to position [9852, 0]
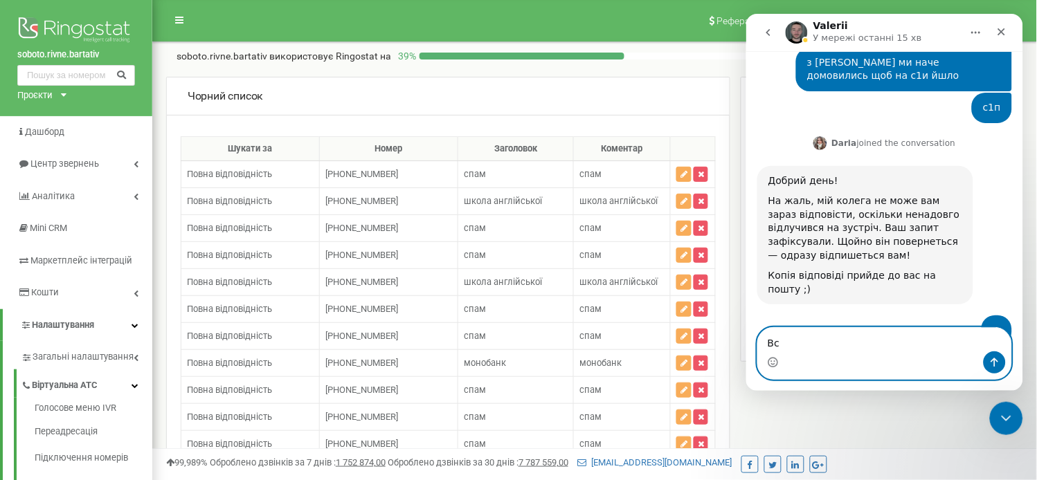
click at [789, 345] on textarea "Вс" at bounding box center [883, 339] width 253 height 24
type textarea "Всі інші - Неля Олегівна"
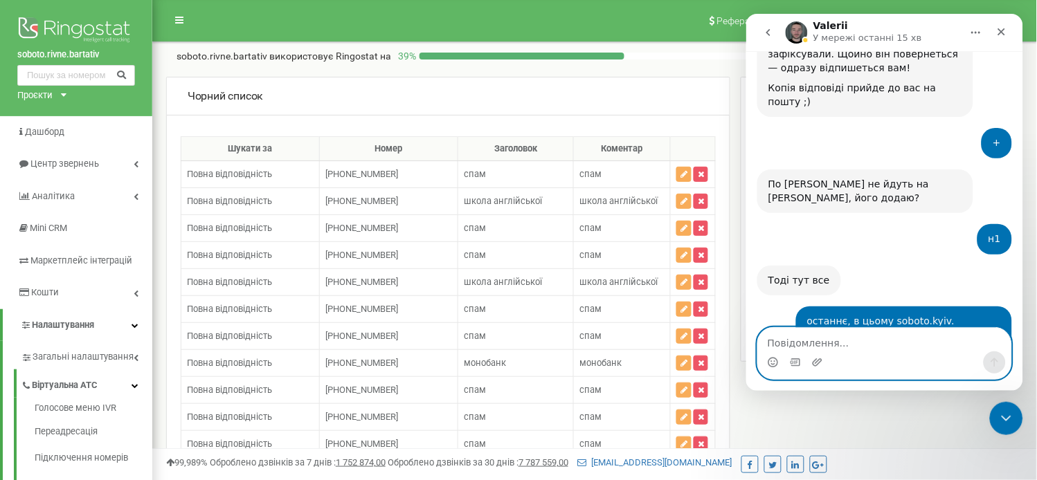
scroll to position [9987, 0]
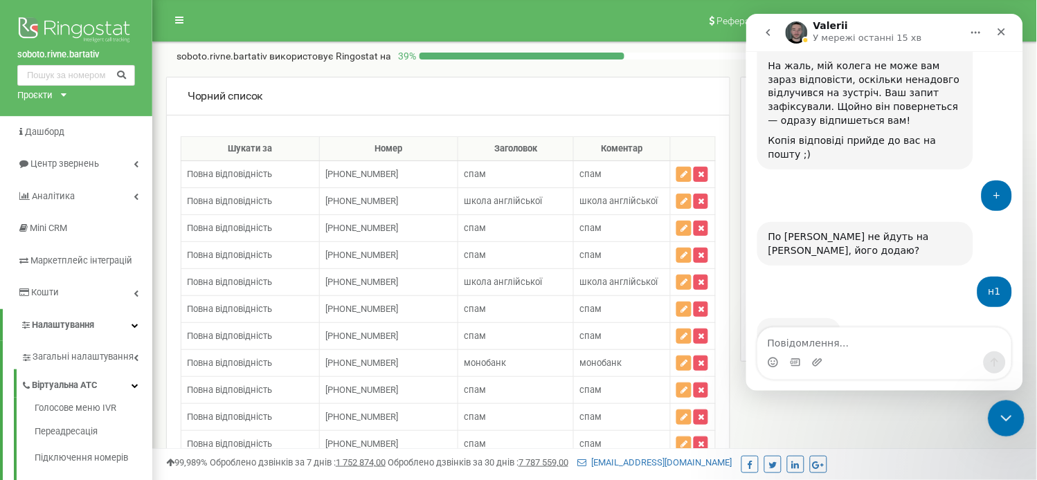
click at [1007, 415] on icon "Закрити програму для спілкування Intercom" at bounding box center [1004, 417] width 10 height 6
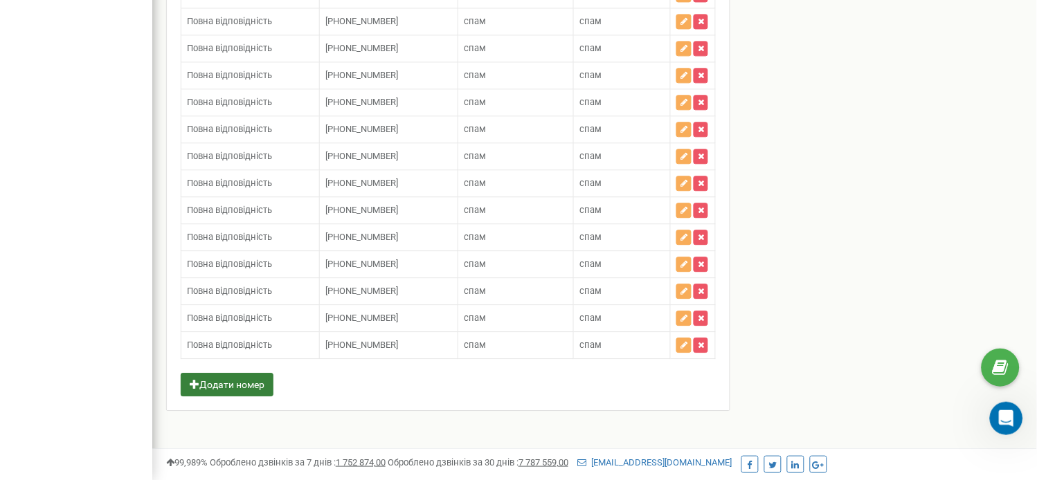
click at [201, 390] on button "Додати номер" at bounding box center [227, 385] width 93 height 24
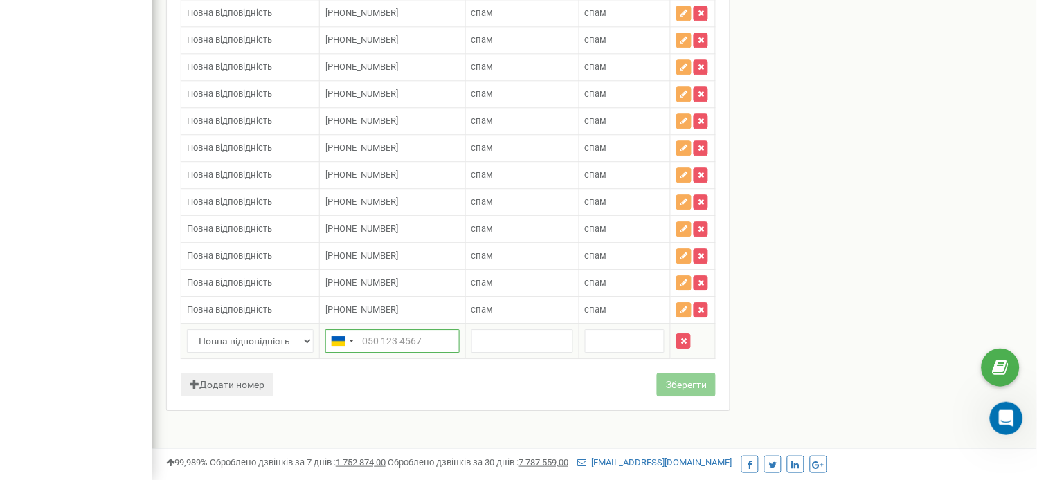
click at [410, 353] on input "text" at bounding box center [392, 341] width 134 height 24
paste input "0733073863"
type input "[PHONE_NUMBER]"
click at [519, 353] on input "text" at bounding box center [522, 341] width 102 height 24
type input "спам"
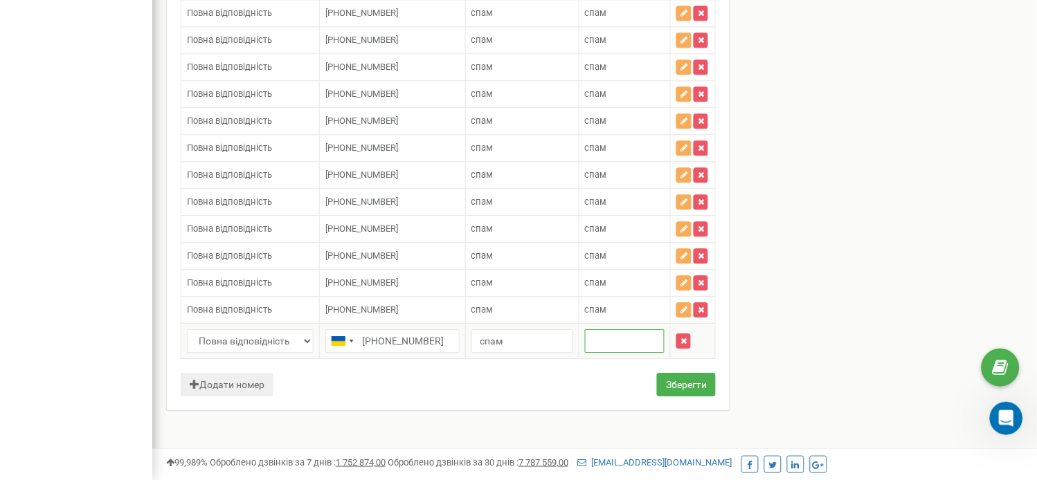
click at [621, 353] on input "text" at bounding box center [625, 341] width 80 height 24
type input "спам"
click at [667, 397] on button "Зберегти" at bounding box center [686, 385] width 59 height 24
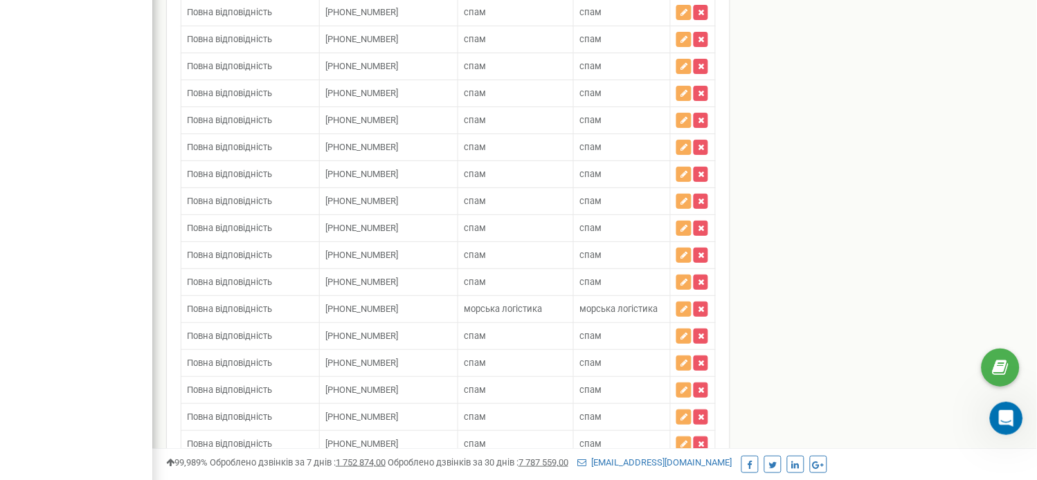
scroll to position [12444, 0]
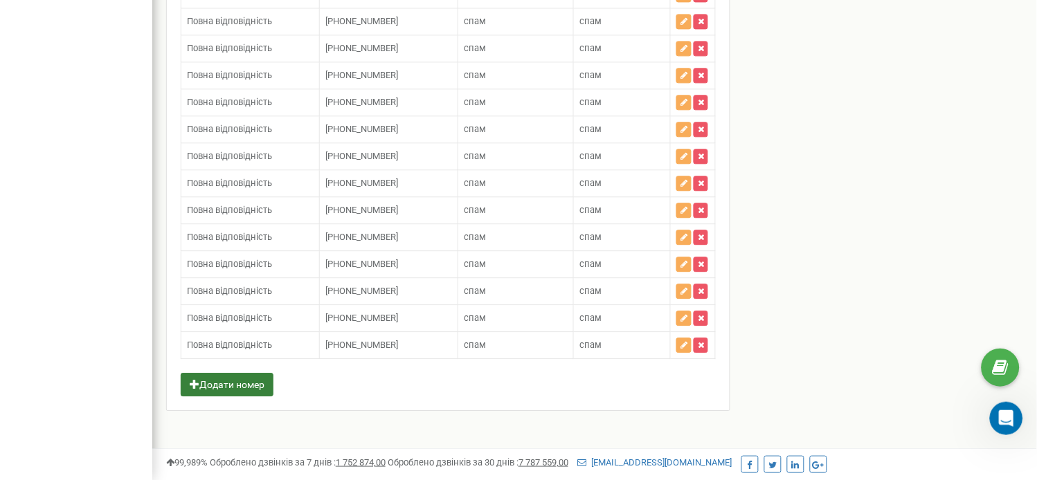
click at [236, 392] on button "Додати номер" at bounding box center [227, 385] width 93 height 24
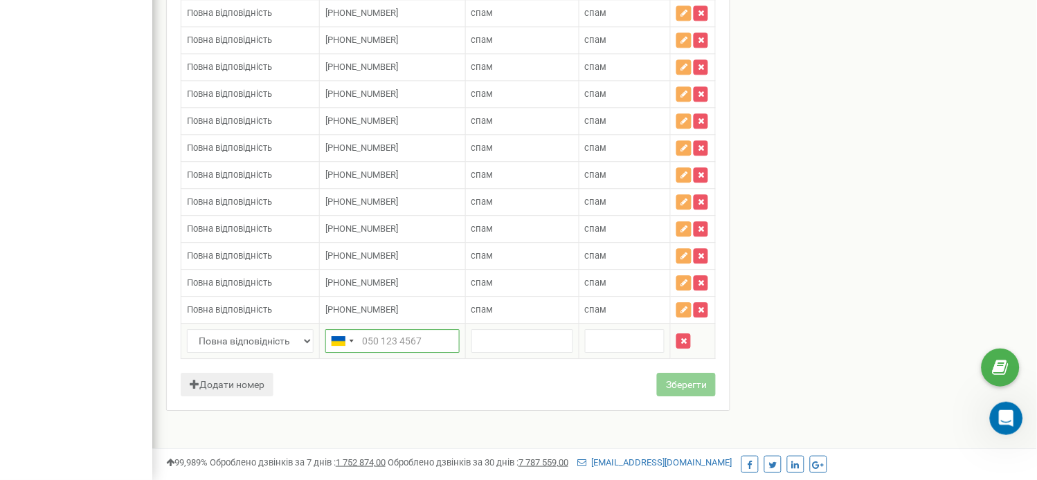
click at [389, 353] on input "text" at bounding box center [392, 341] width 134 height 24
paste input "[PHONE_NUMBER]"
type input "[PHONE_NUMBER]"
click at [505, 353] on input "text" at bounding box center [522, 341] width 102 height 24
type input "спам"
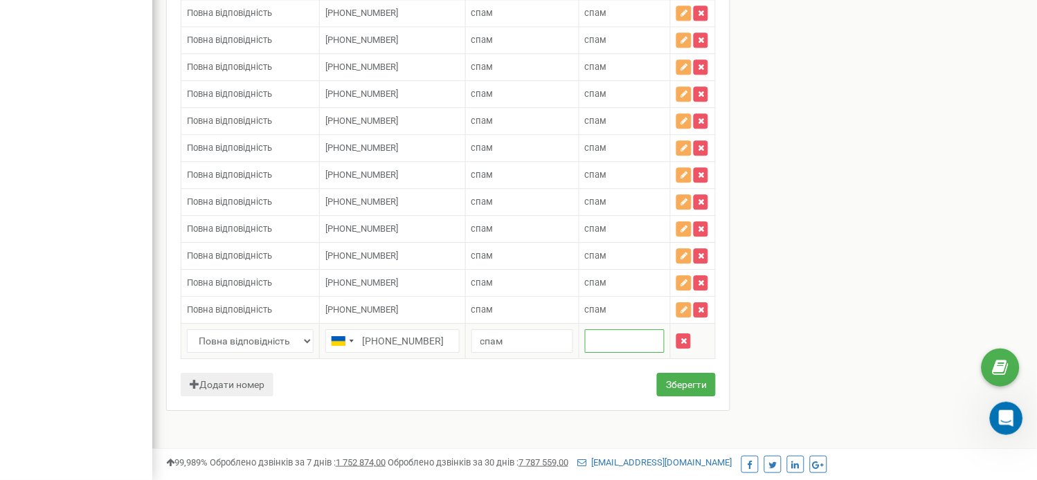
click at [608, 353] on input "text" at bounding box center [625, 341] width 80 height 24
type input "спам"
click at [673, 397] on button "Зберегти" at bounding box center [686, 385] width 59 height 24
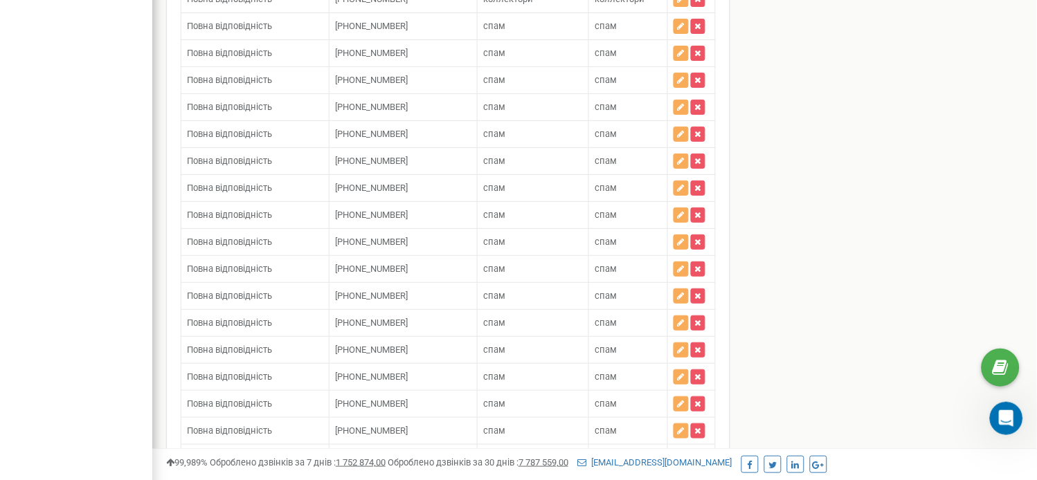
scroll to position [1488, 0]
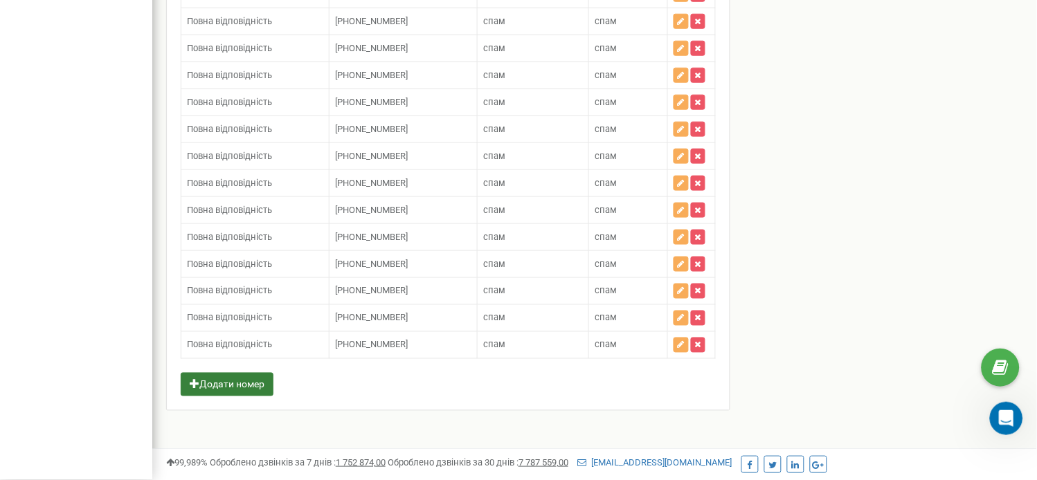
click at [242, 395] on button "Додати номер" at bounding box center [227, 385] width 93 height 24
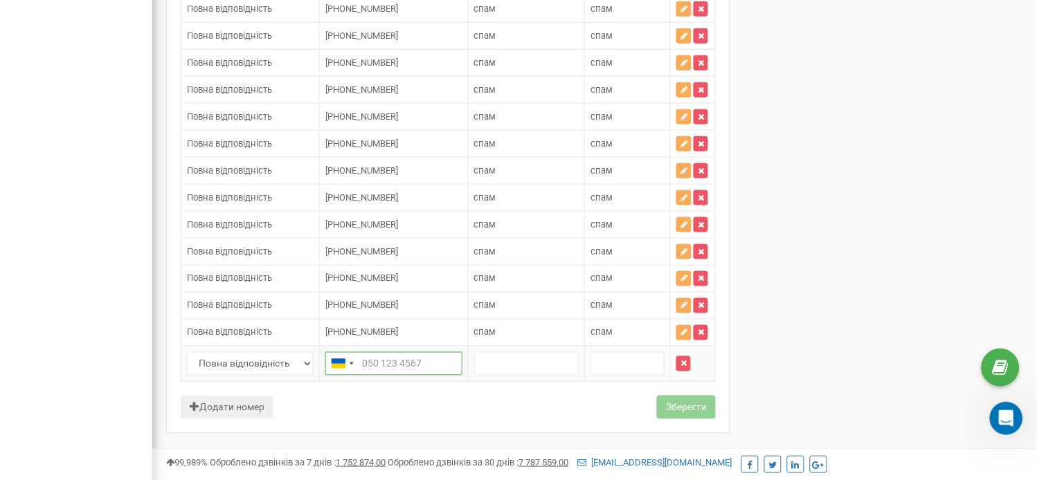
click at [385, 376] on input "text" at bounding box center [393, 364] width 137 height 24
paste input "[PHONE_NUMBER]"
type input "[PHONE_NUMBER]"
click at [506, 376] on input "text" at bounding box center [526, 364] width 105 height 24
type input "спам"
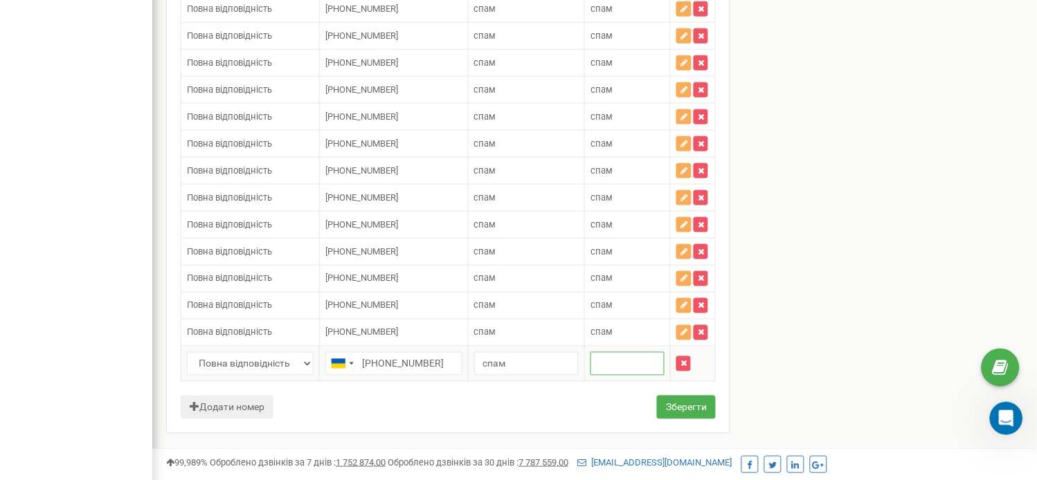
click at [620, 367] on input "text" at bounding box center [627, 364] width 74 height 24
type input "спам"
click at [660, 412] on button "Зберегти" at bounding box center [686, 408] width 59 height 24
click at [1005, 417] on icon "Відкрити програму для спілкування Intercom" at bounding box center [1004, 416] width 10 height 11
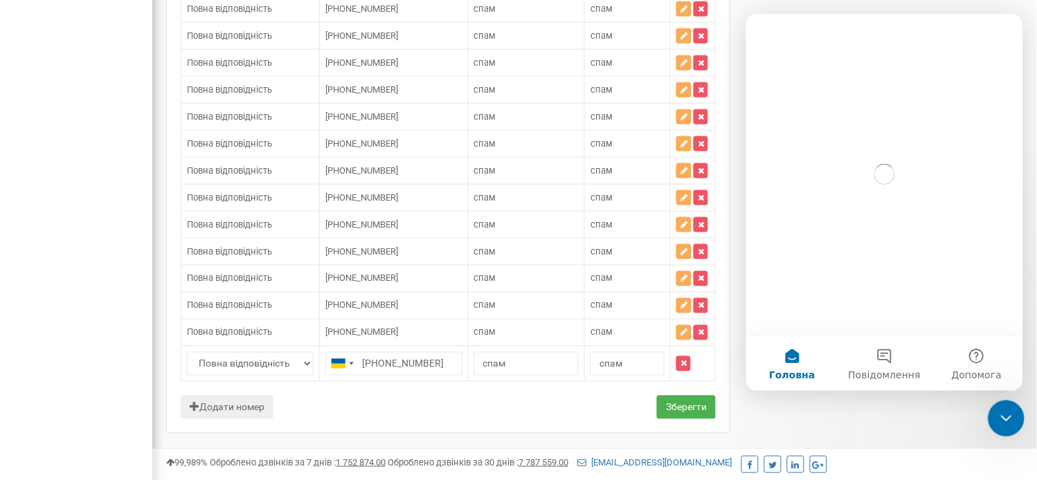
scroll to position [0, 0]
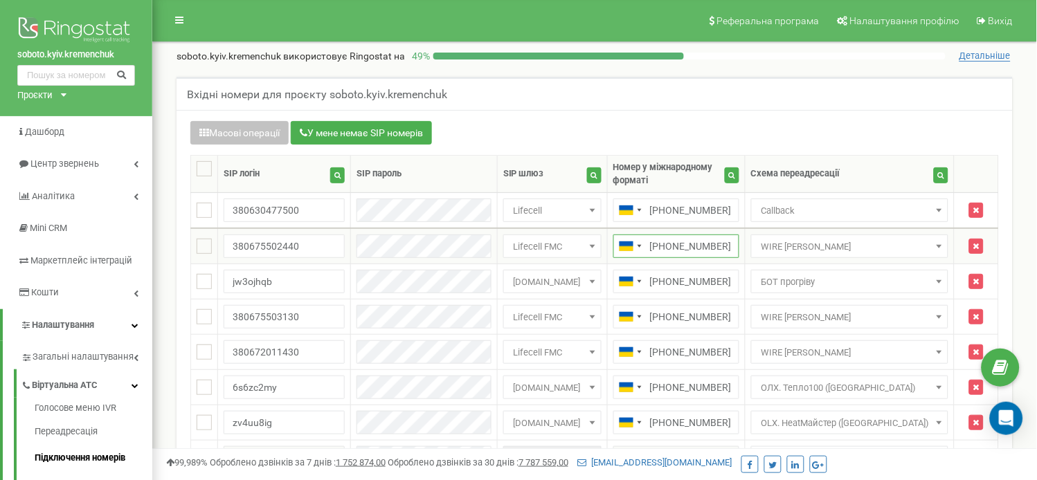
drag, startPoint x: 750, startPoint y: 233, endPoint x: 671, endPoint y: 233, distance: 78.9
click at [671, 235] on input "[PHONE_NUMBER]" at bounding box center [676, 247] width 126 height 24
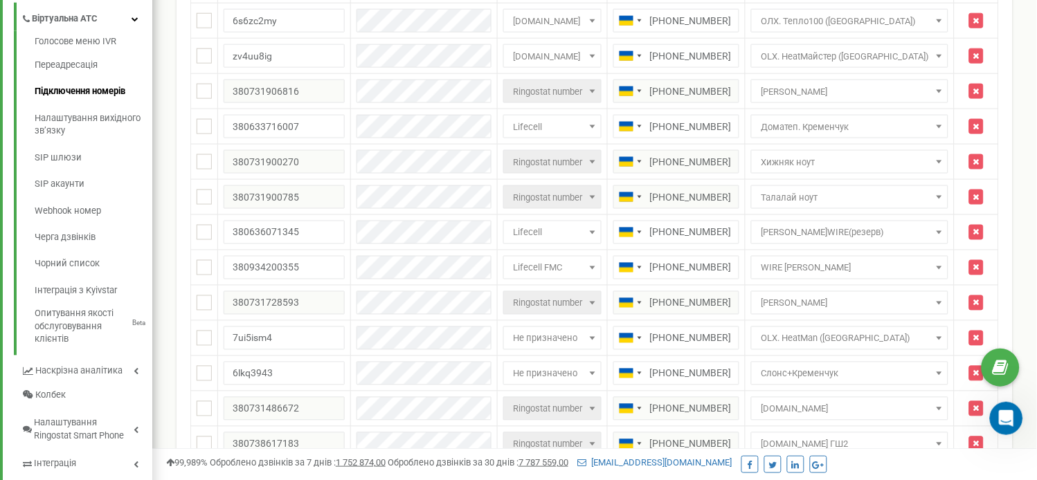
scroll to position [369, 0]
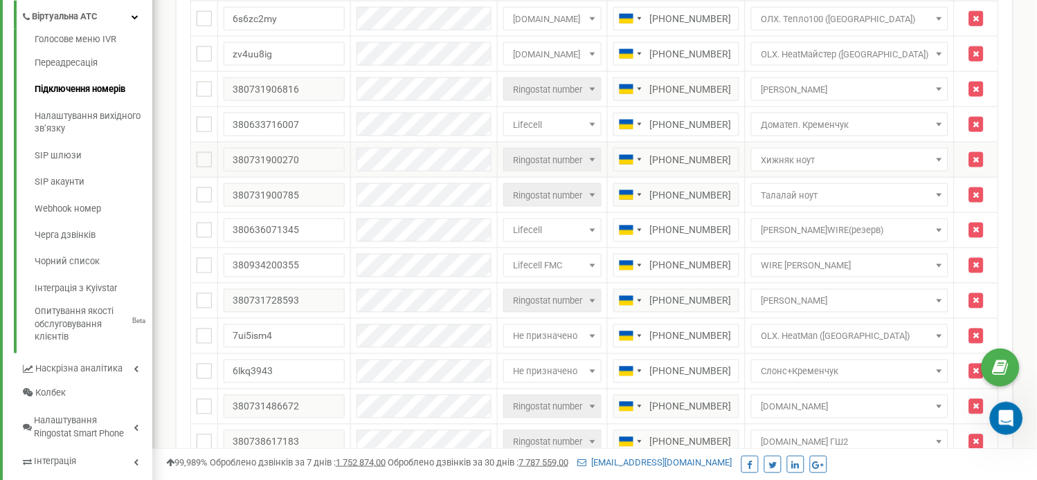
drag, startPoint x: 750, startPoint y: 152, endPoint x: 669, endPoint y: 156, distance: 81.1
click at [669, 156] on input "[PHONE_NUMBER]" at bounding box center [676, 160] width 126 height 24
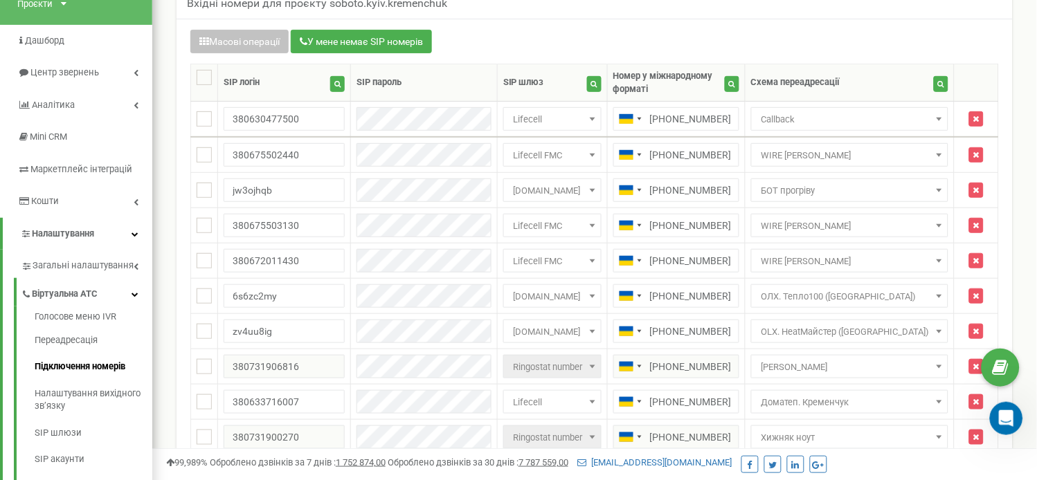
scroll to position [0, 0]
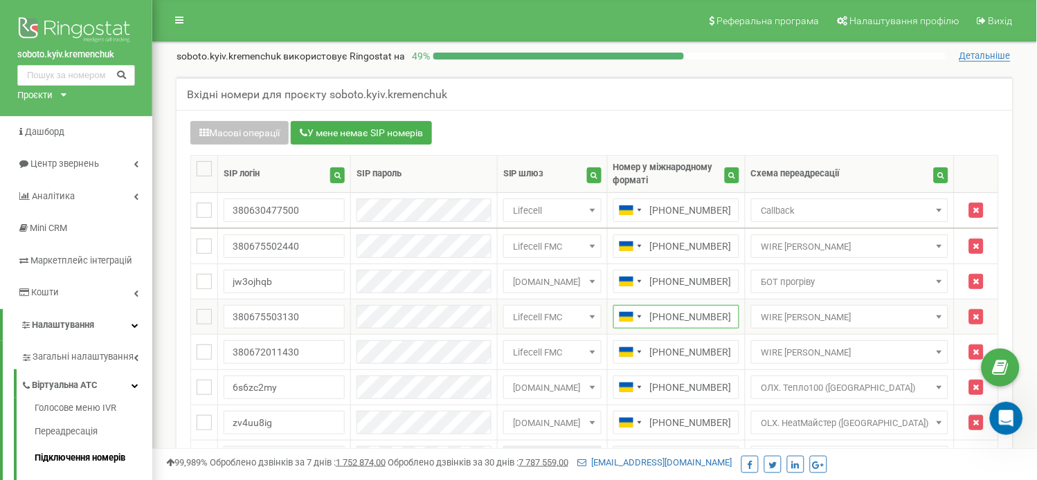
drag, startPoint x: 751, startPoint y: 307, endPoint x: 667, endPoint y: 309, distance: 83.8
click at [667, 309] on input "[PHONE_NUMBER]" at bounding box center [676, 317] width 126 height 24
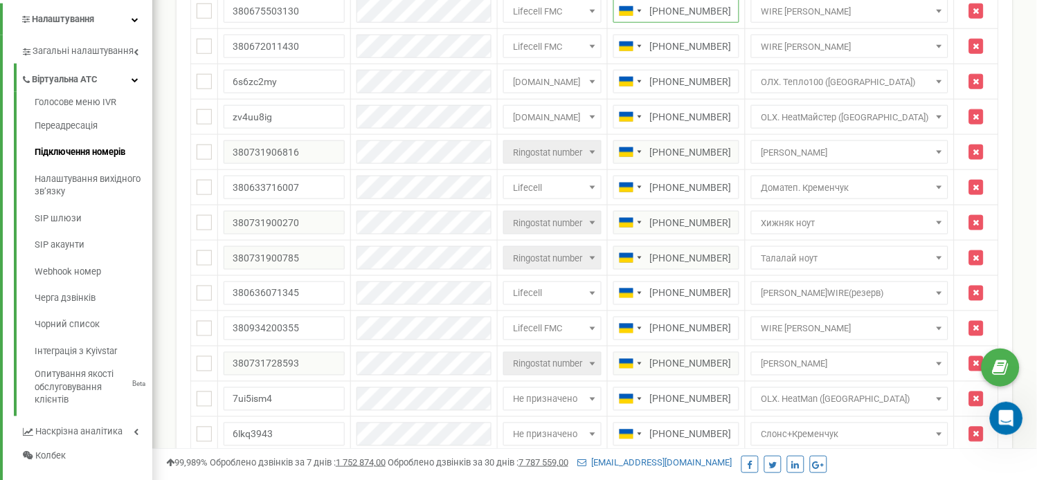
scroll to position [307, 0]
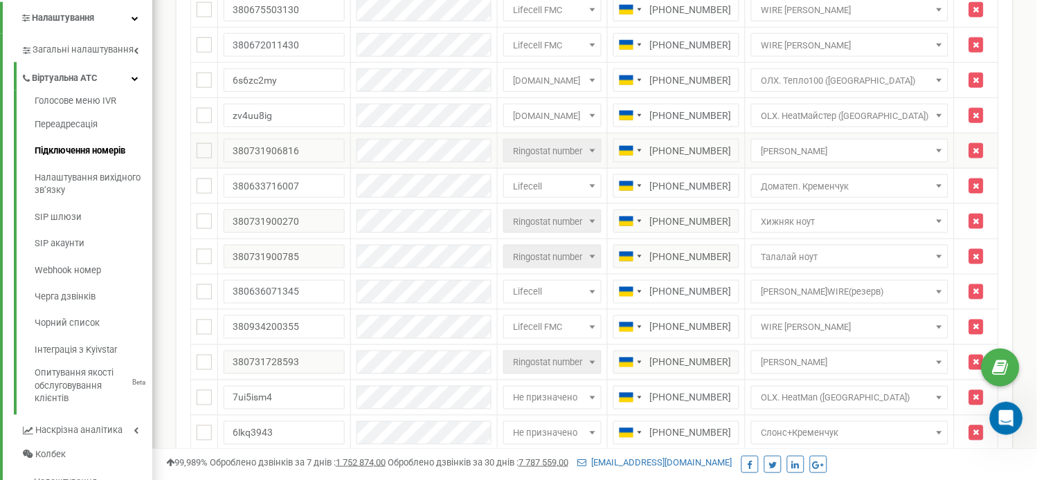
drag, startPoint x: 749, startPoint y: 140, endPoint x: 675, endPoint y: 147, distance: 73.6
click at [675, 147] on input "[PHONE_NUMBER]" at bounding box center [676, 151] width 126 height 24
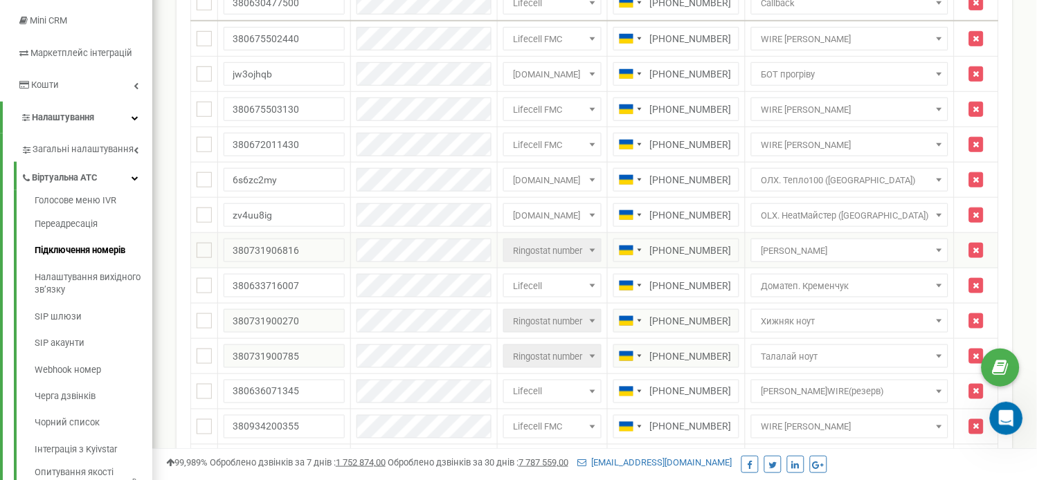
scroll to position [77, 0]
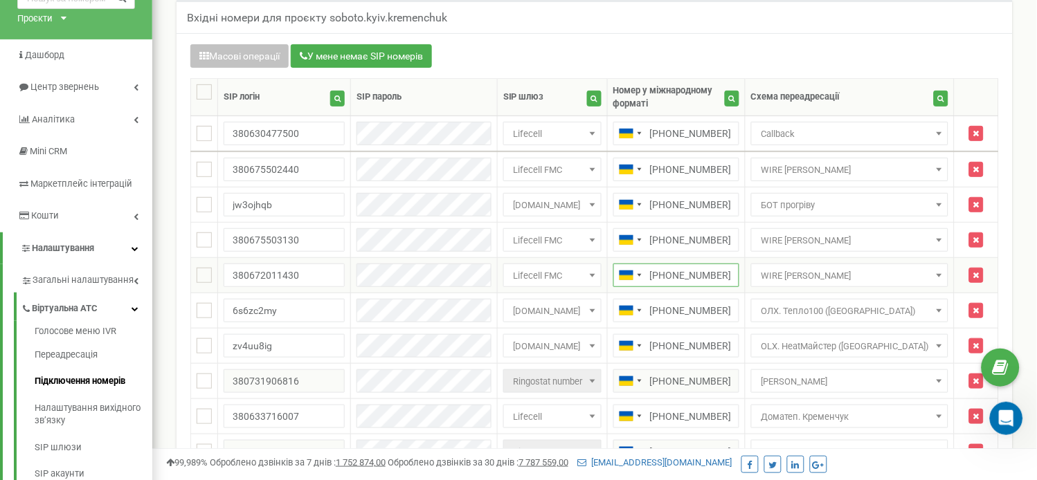
drag, startPoint x: 752, startPoint y: 264, endPoint x: 670, endPoint y: 263, distance: 82.4
click at [670, 264] on input "[PHONE_NUMBER]" at bounding box center [676, 276] width 126 height 24
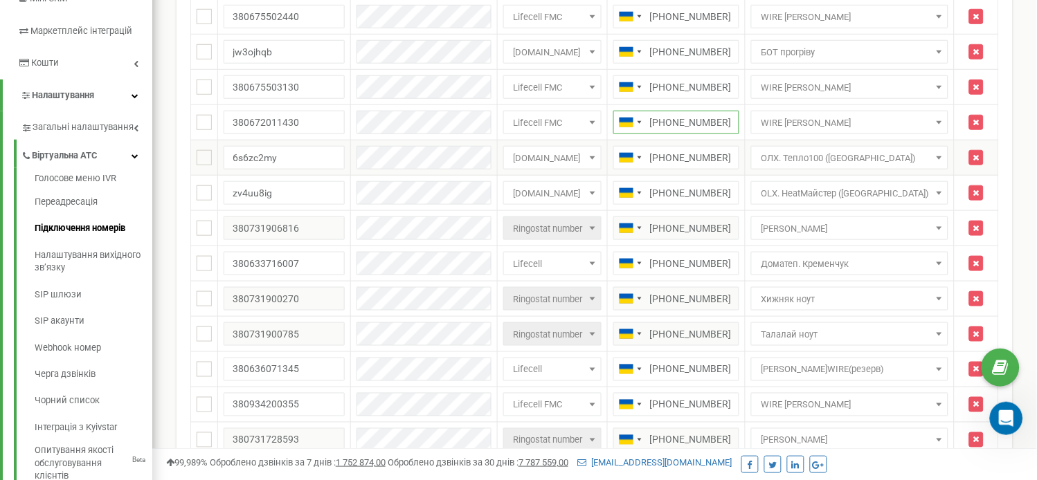
scroll to position [230, 0]
drag, startPoint x: 752, startPoint y: 324, endPoint x: 667, endPoint y: 331, distance: 84.7
click at [667, 331] on input "[PHONE_NUMBER]" at bounding box center [676, 334] width 126 height 24
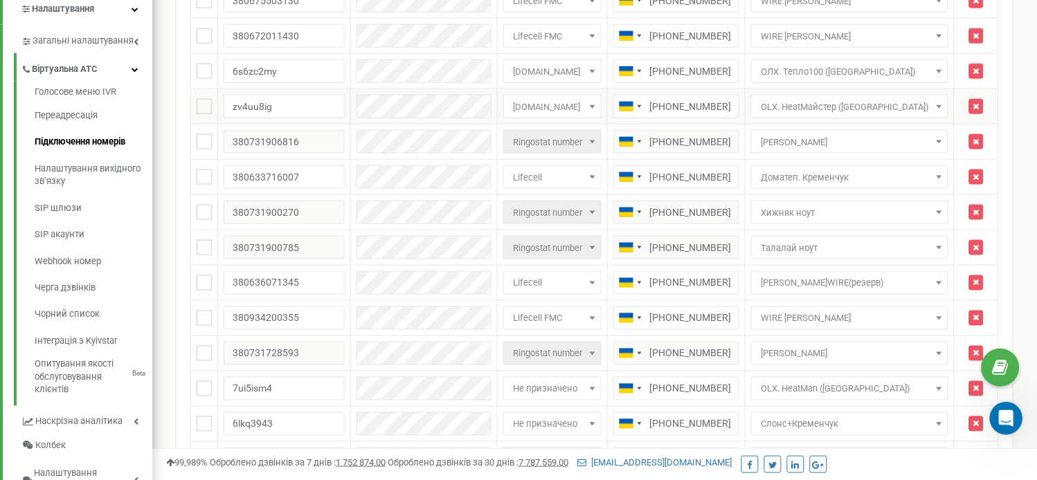
scroll to position [461, 0]
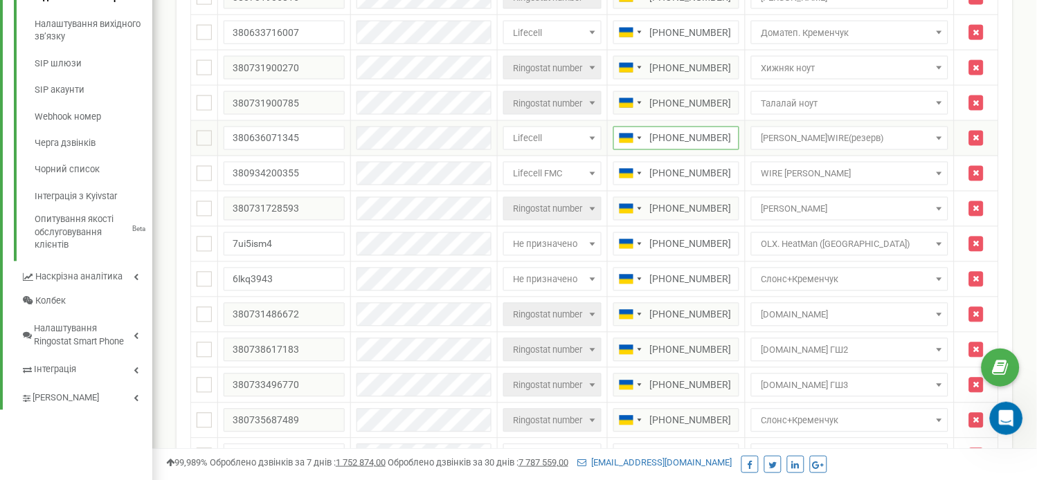
drag, startPoint x: 748, startPoint y: 127, endPoint x: 666, endPoint y: 126, distance: 81.7
click at [666, 127] on input "+380636071345" at bounding box center [676, 139] width 126 height 24
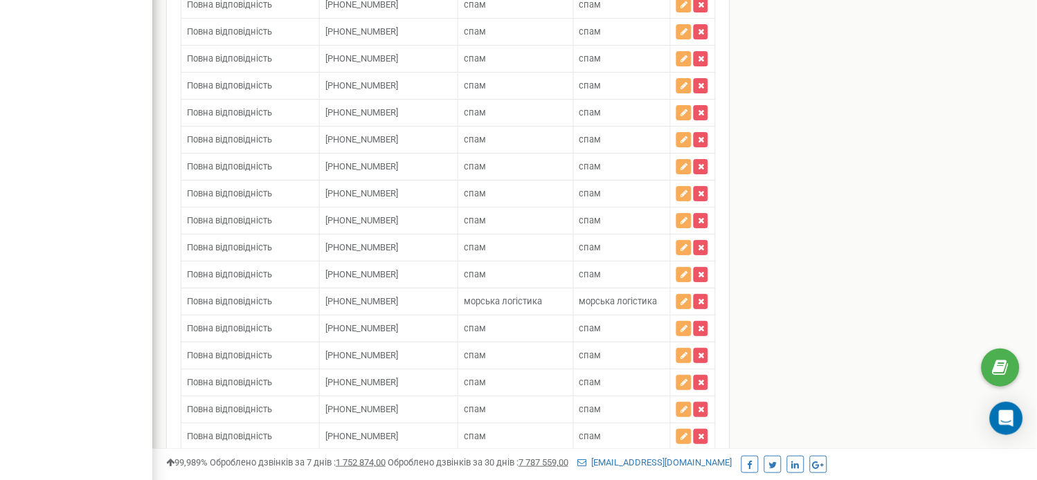
scroll to position [13524, 0]
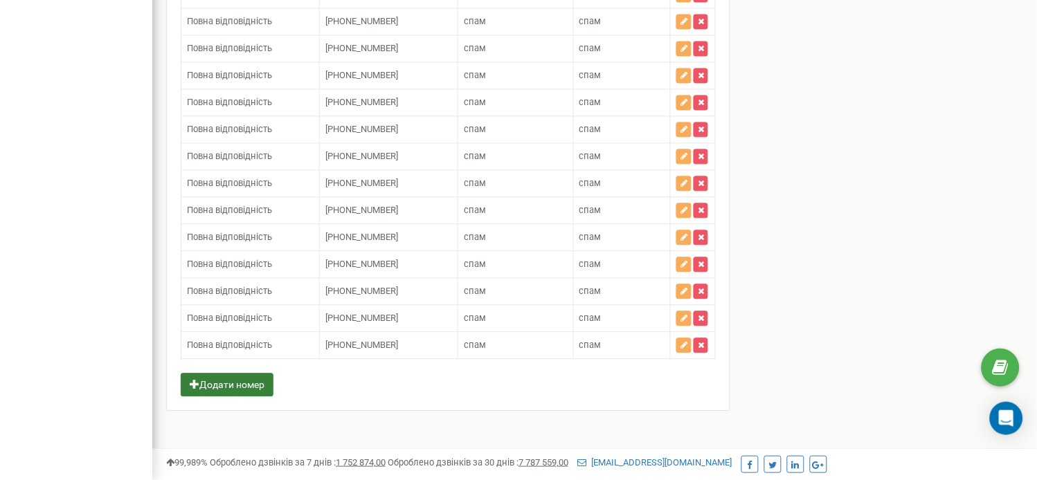
click at [231, 377] on button "Додати номер" at bounding box center [227, 385] width 93 height 24
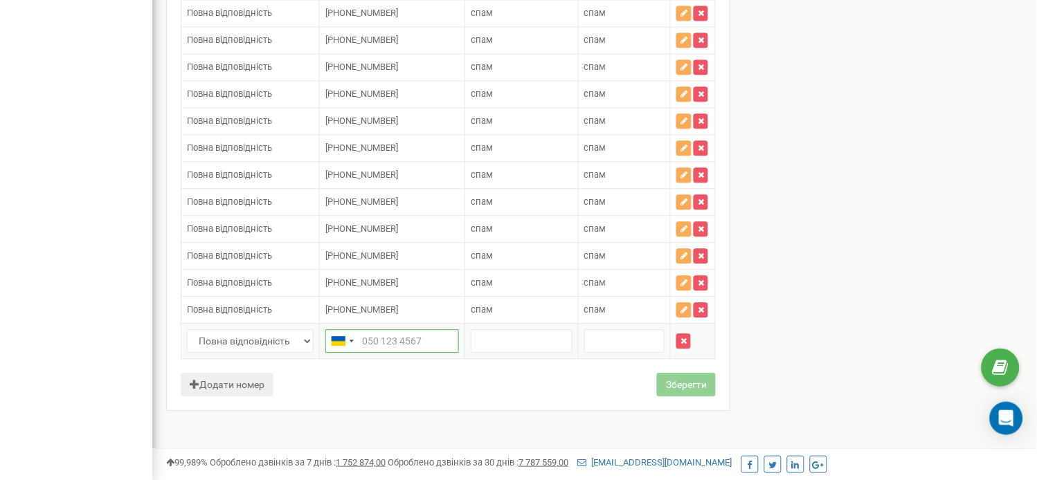
click at [385, 353] on input "text" at bounding box center [392, 341] width 134 height 24
paste input "0733073863"
click at [369, 353] on input "+0733073863" at bounding box center [392, 341] width 134 height 24
type input "[PHONE_NUMBER]"
click at [481, 353] on input "text" at bounding box center [521, 341] width 101 height 24
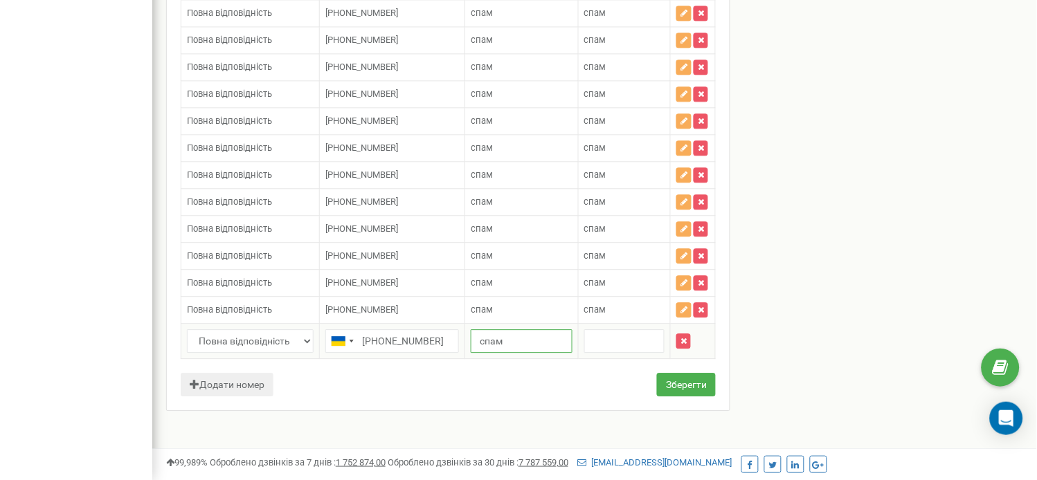
type input "спам"
click at [606, 353] on input "text" at bounding box center [624, 341] width 80 height 24
type input "спам"
click at [664, 397] on button "Зберегти" at bounding box center [686, 385] width 59 height 24
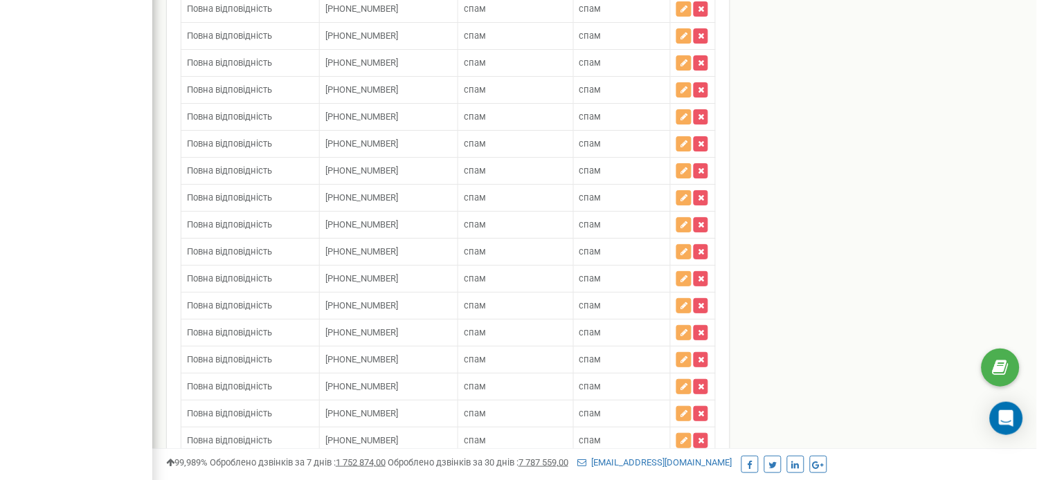
scroll to position [13552, 0]
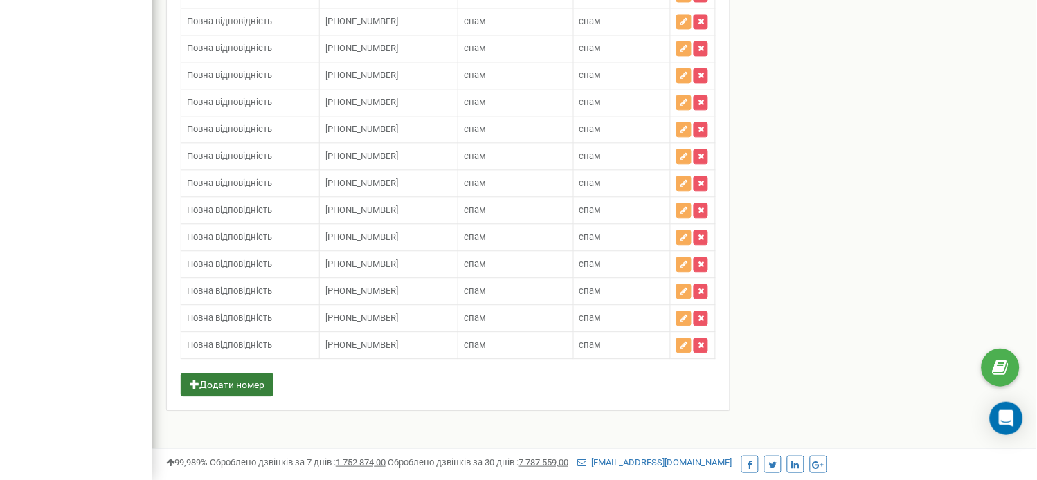
click at [248, 381] on button "Додати номер" at bounding box center [227, 385] width 93 height 24
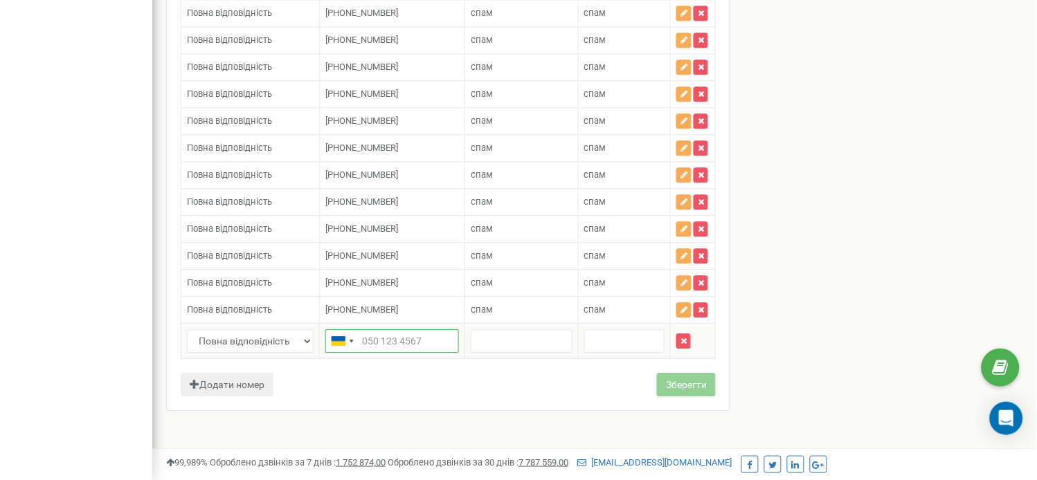
click at [379, 353] on input "text" at bounding box center [392, 341] width 134 height 24
paste input "380934263852"
type input "[PHONE_NUMBER]"
click at [493, 353] on input "text" at bounding box center [521, 341] width 101 height 24
type input "спам"
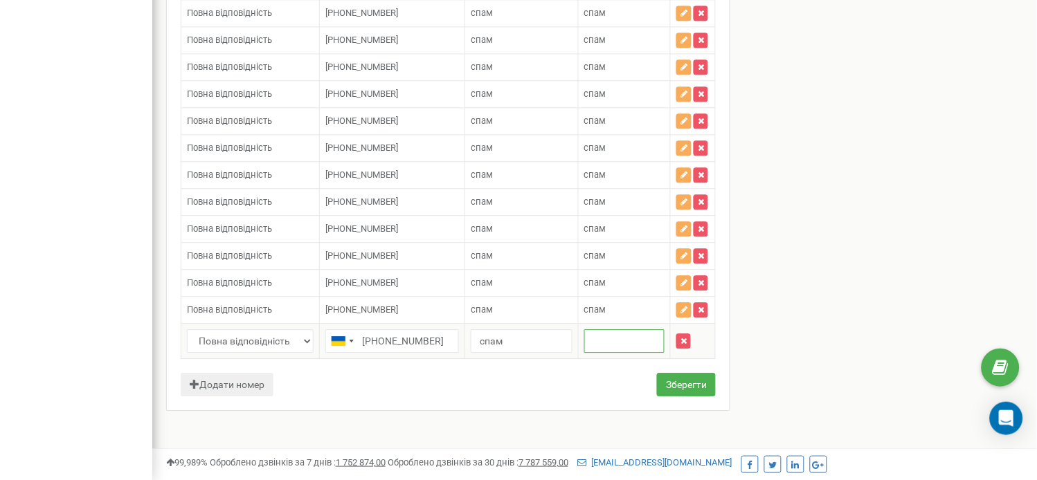
click at [623, 353] on input "text" at bounding box center [624, 341] width 80 height 24
type input "спам"
click at [665, 397] on button "Зберегти" at bounding box center [686, 385] width 59 height 24
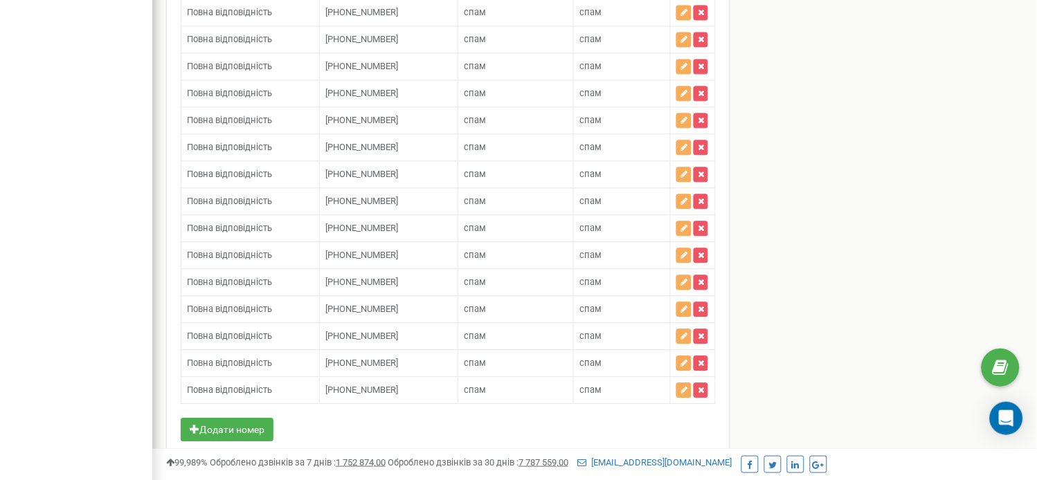
scroll to position [12471, 0]
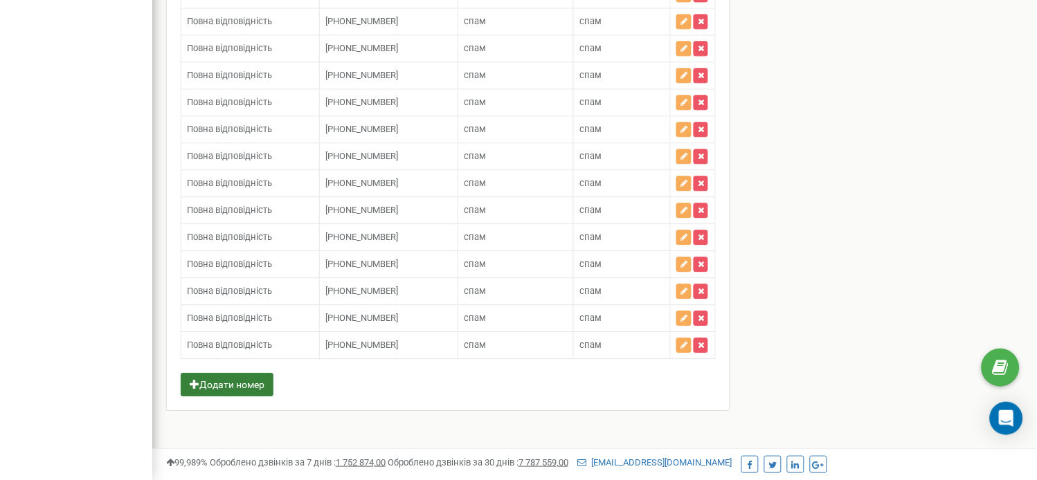
click at [225, 385] on button "Додати номер" at bounding box center [227, 385] width 93 height 24
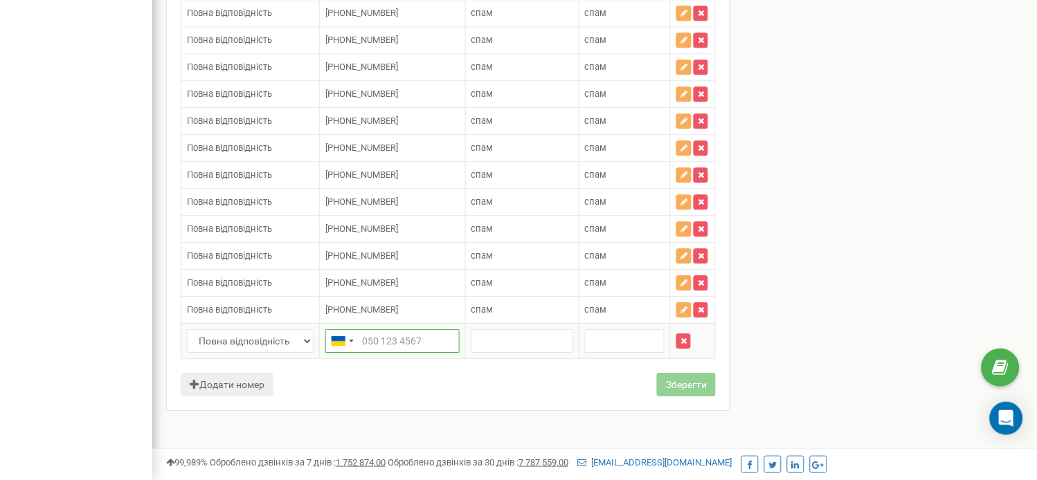
click at [368, 353] on input "text" at bounding box center [392, 341] width 134 height 24
paste input "[PHONE_NUMBER]"
type input "[PHONE_NUMBER]"
click at [488, 353] on input "text" at bounding box center [522, 341] width 102 height 24
type input "спам"
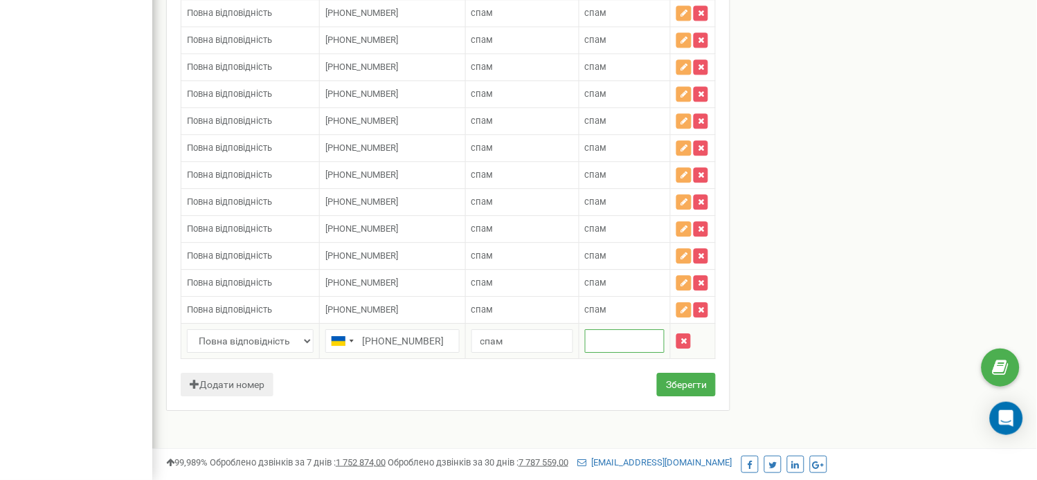
click at [612, 353] on input "text" at bounding box center [625, 341] width 80 height 24
type input "спам"
click at [669, 397] on button "Зберегти" at bounding box center [686, 385] width 59 height 24
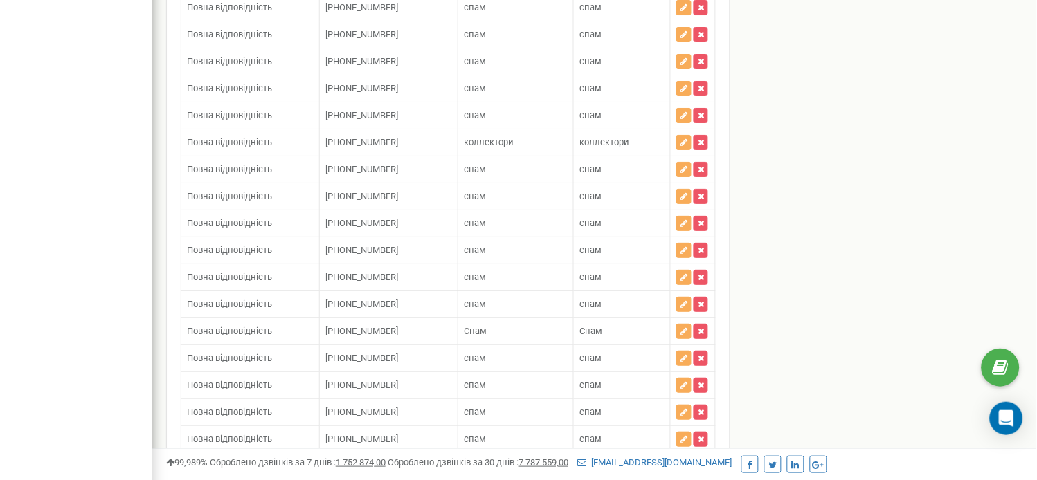
scroll to position [12471, 0]
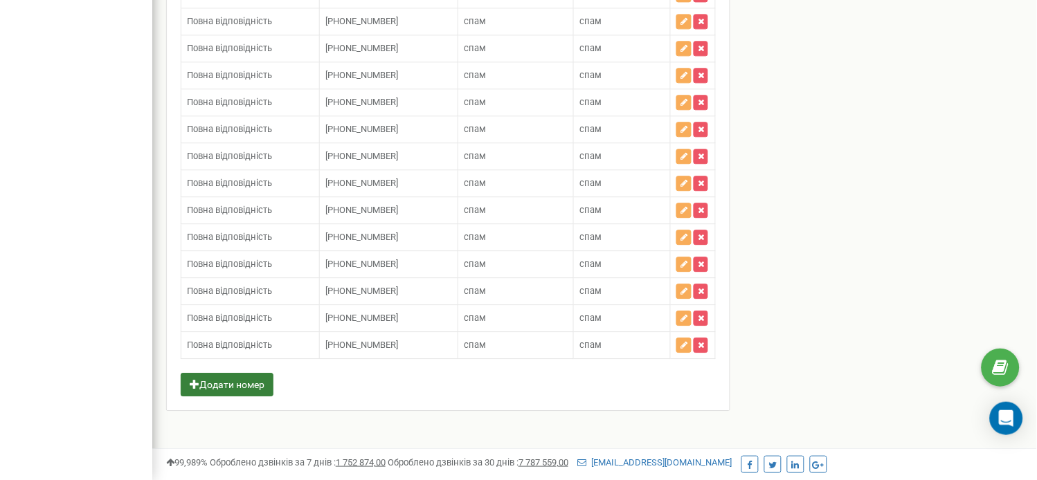
click at [253, 381] on button "Додати номер" at bounding box center [227, 385] width 93 height 24
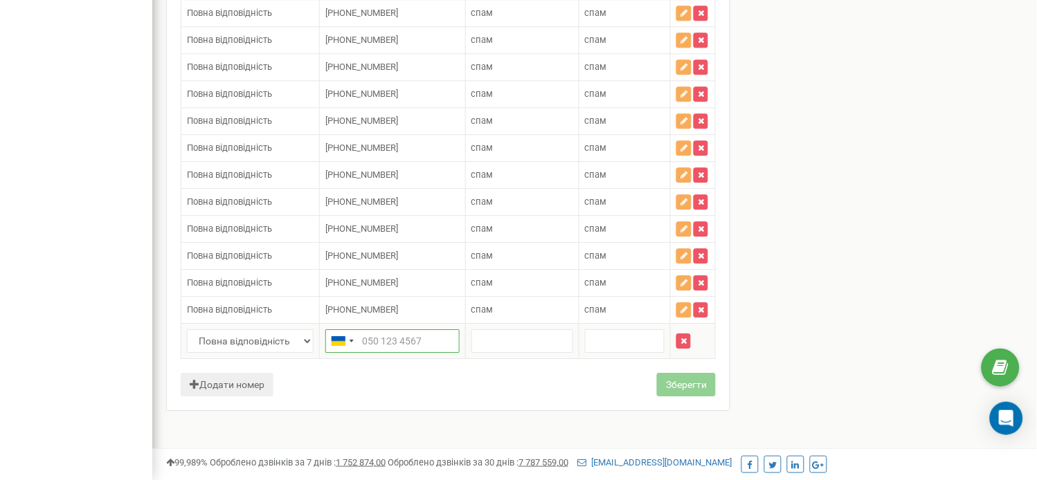
click at [406, 353] on input "text" at bounding box center [392, 341] width 134 height 24
paste input "[PHONE_NUMBER]"
type input "[PHONE_NUMBER]"
click at [510, 353] on input "text" at bounding box center [522, 341] width 102 height 24
type input "спам"
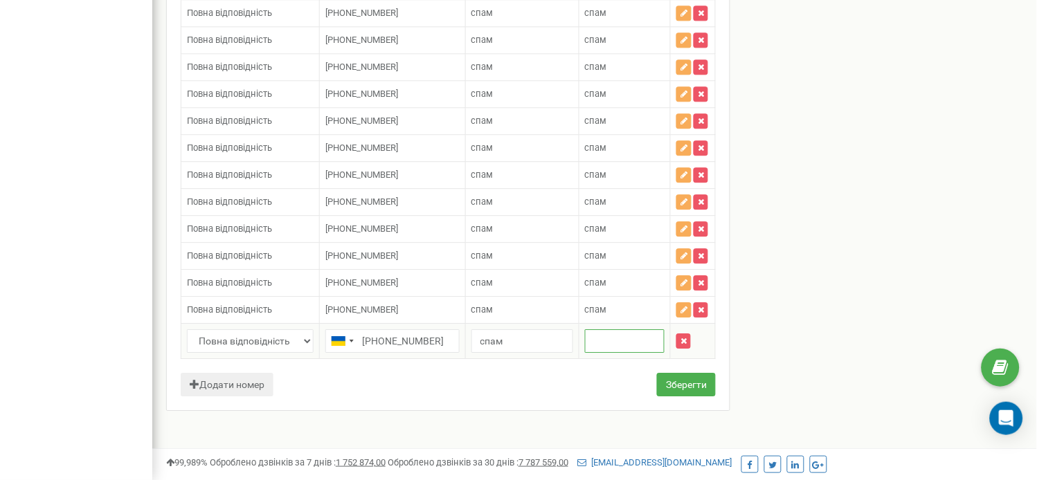
click at [618, 353] on input "text" at bounding box center [625, 341] width 80 height 24
type input "спам"
click at [668, 397] on button "Зберегти" at bounding box center [686, 385] width 59 height 24
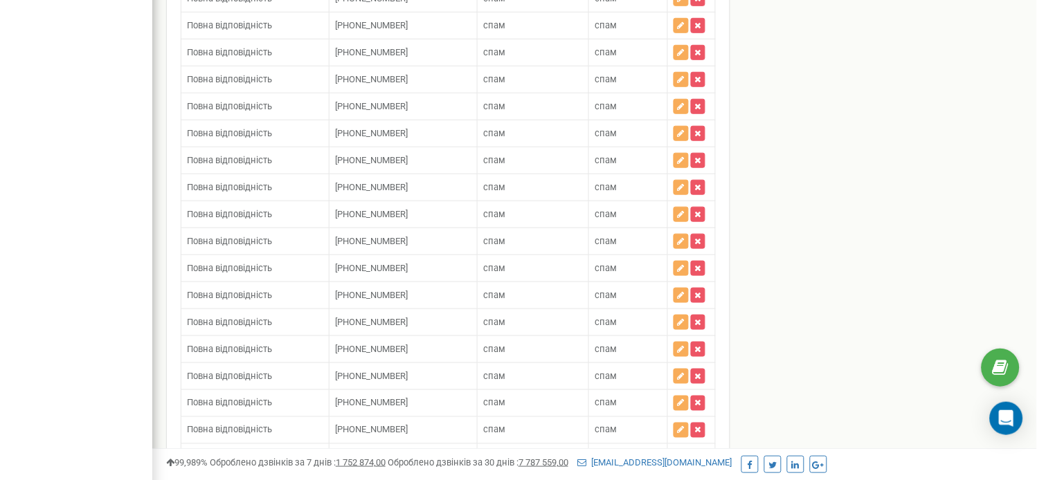
scroll to position [1514, 0]
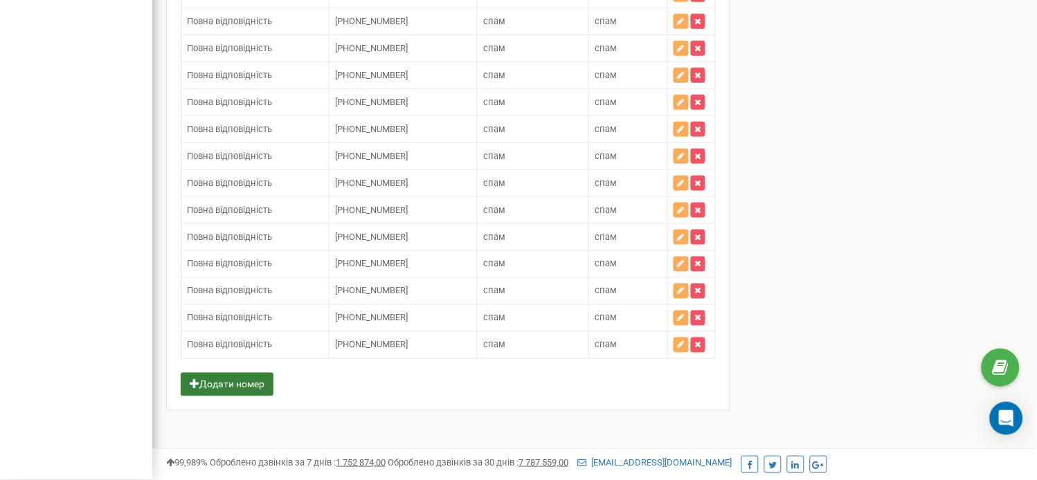
click at [255, 390] on button "Додати номер" at bounding box center [227, 385] width 93 height 24
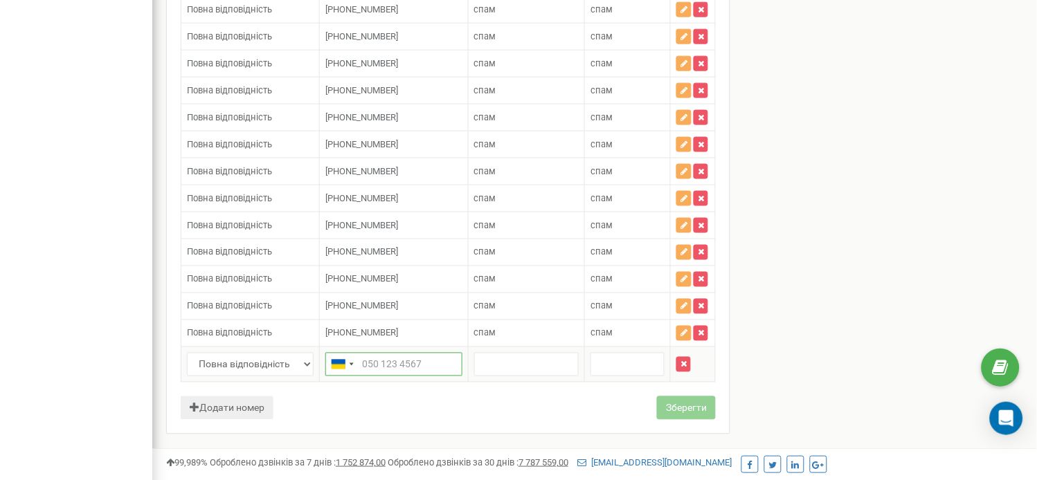
click at [423, 376] on input "text" at bounding box center [393, 365] width 137 height 24
paste input "[PHONE_NUMBER]"
type input "[PHONE_NUMBER]"
click at [504, 376] on input "text" at bounding box center [526, 365] width 105 height 24
type input "спам"
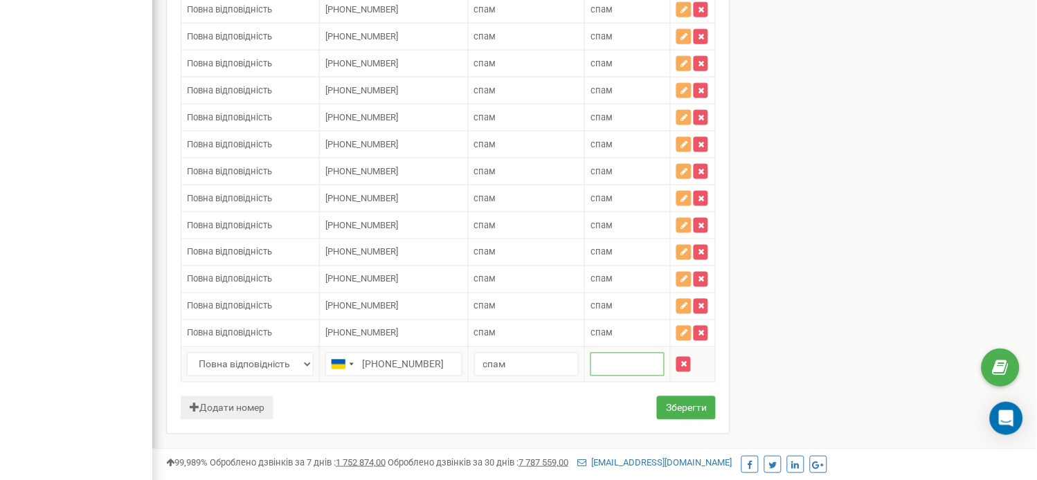
click at [597, 375] on input "text" at bounding box center [627, 365] width 74 height 24
type input "спам"
click at [701, 420] on button "Зберегти" at bounding box center [686, 409] width 59 height 24
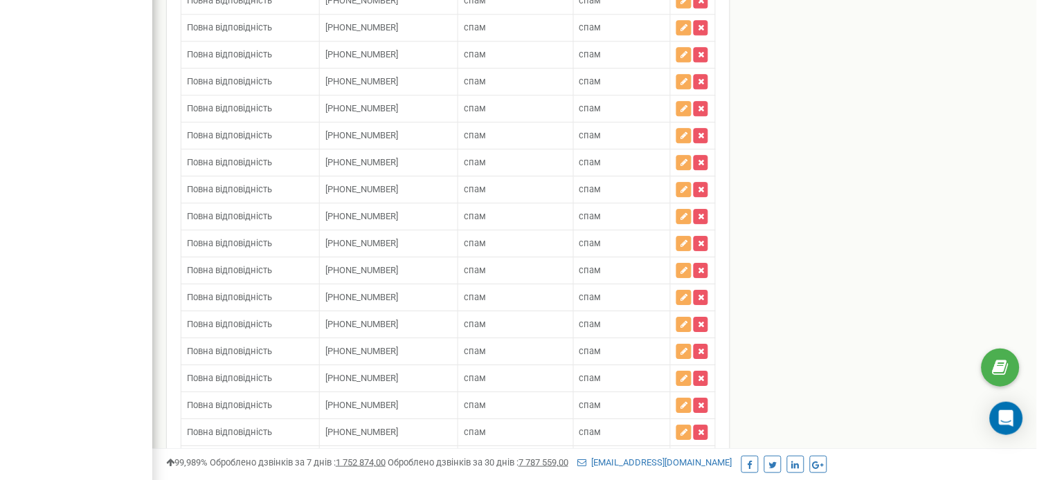
scroll to position [13579, 0]
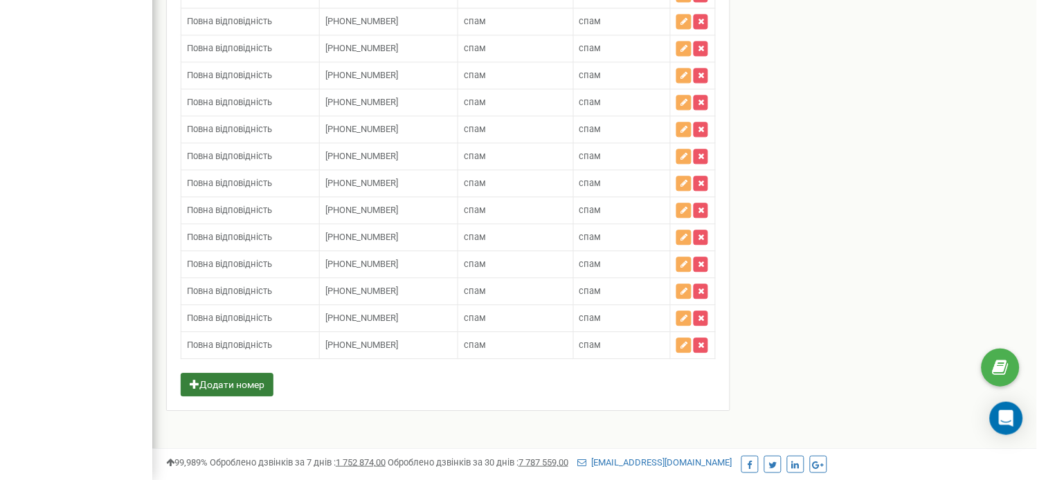
drag, startPoint x: 239, startPoint y: 370, endPoint x: 246, endPoint y: 382, distance: 14.0
click at [246, 382] on button "Додати номер" at bounding box center [227, 385] width 93 height 24
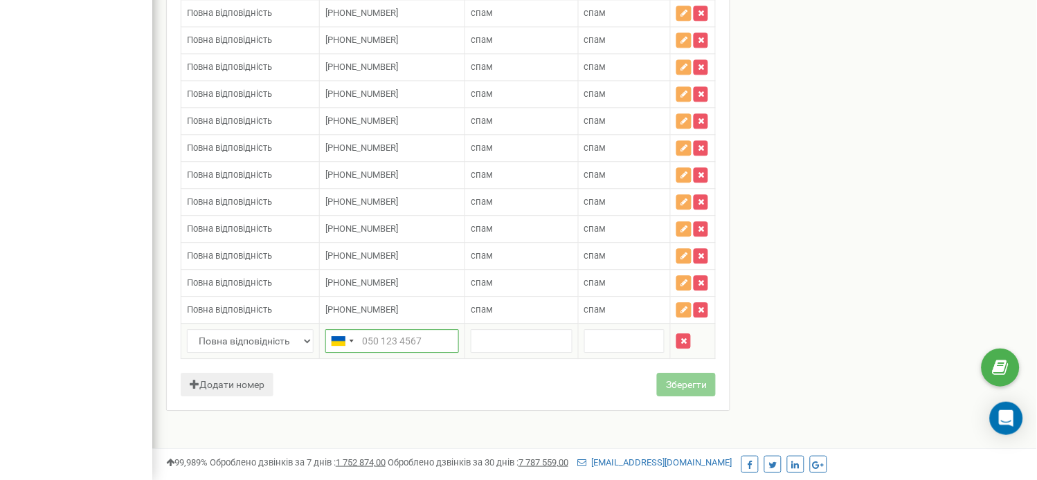
click at [364, 353] on input "text" at bounding box center [392, 341] width 134 height 24
paste input "380443318062"
click at [364, 353] on input "380443318062" at bounding box center [392, 341] width 134 height 24
click at [364, 353] on input "[PHONE_NUMBER]" at bounding box center [392, 341] width 134 height 24
type input "[PHONE_NUMBER]"
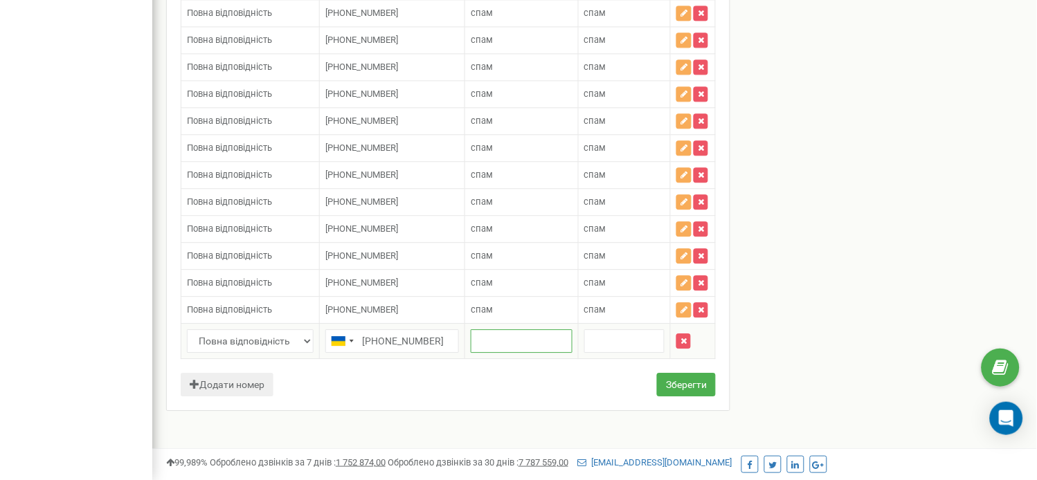
click at [489, 353] on input "text" at bounding box center [521, 341] width 101 height 24
type input "спам"
click at [607, 353] on input "text" at bounding box center [624, 341] width 80 height 24
type input "спам"
click at [667, 397] on button "Зберегти" at bounding box center [686, 385] width 59 height 24
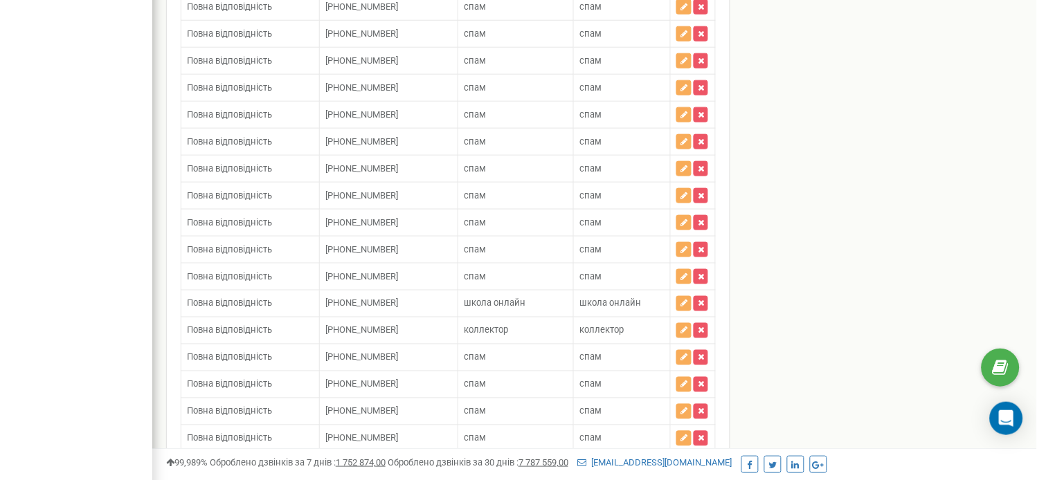
scroll to position [12499, 0]
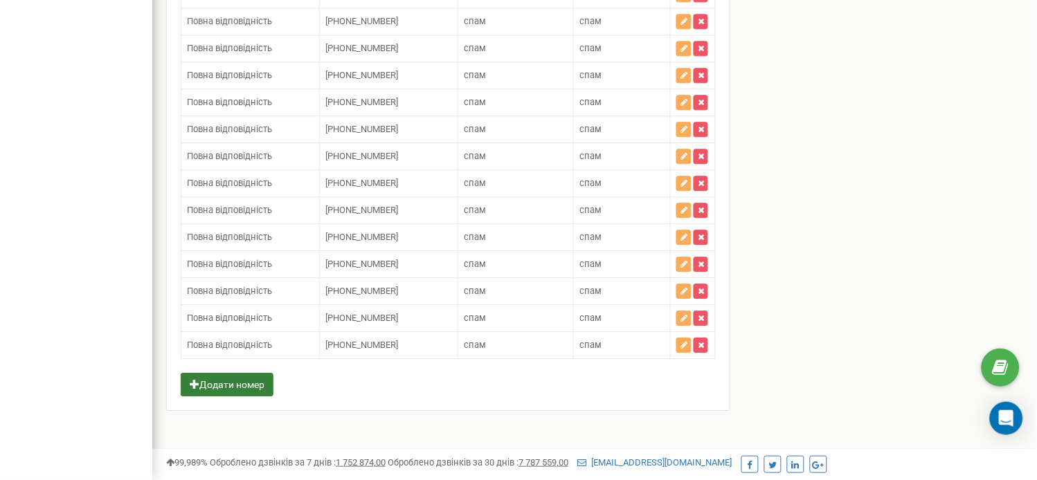
click at [224, 382] on button "Додати номер" at bounding box center [227, 385] width 93 height 24
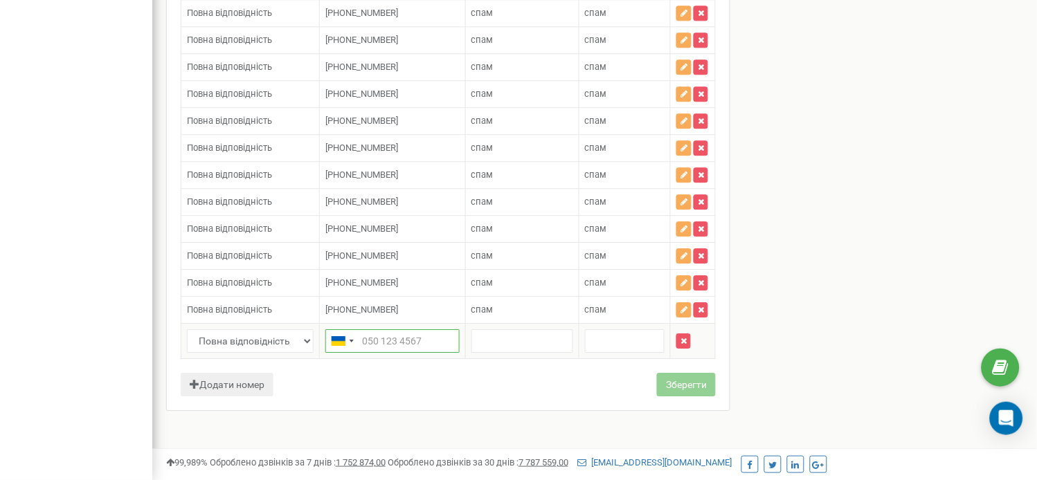
click at [376, 353] on input "text" at bounding box center [392, 341] width 134 height 24
paste input "[PHONE_NUMBER]"
type input "[PHONE_NUMBER]"
click at [491, 353] on input "text" at bounding box center [522, 341] width 102 height 24
type input "спам"
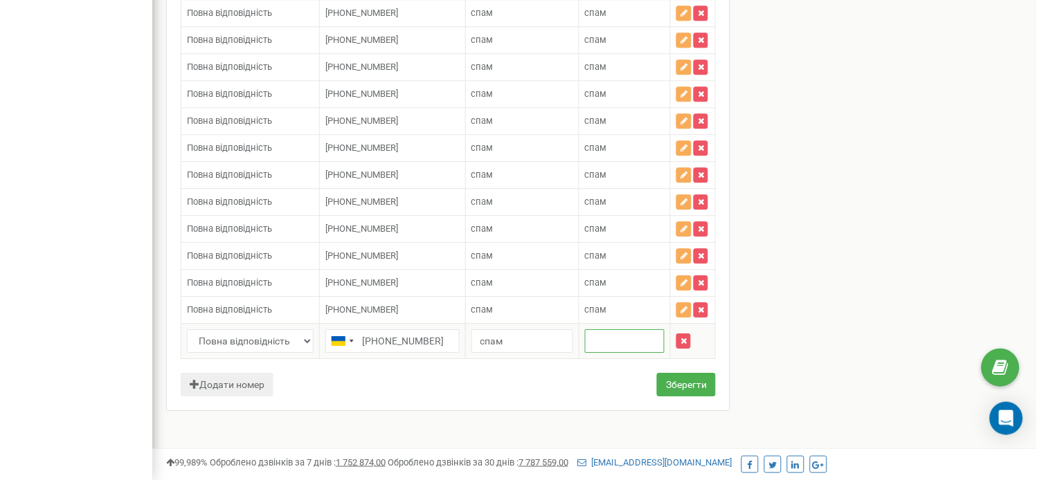
click at [619, 353] on input "text" at bounding box center [625, 341] width 80 height 24
type input "спам"
click at [677, 397] on button "Зберегти" at bounding box center [686, 385] width 59 height 24
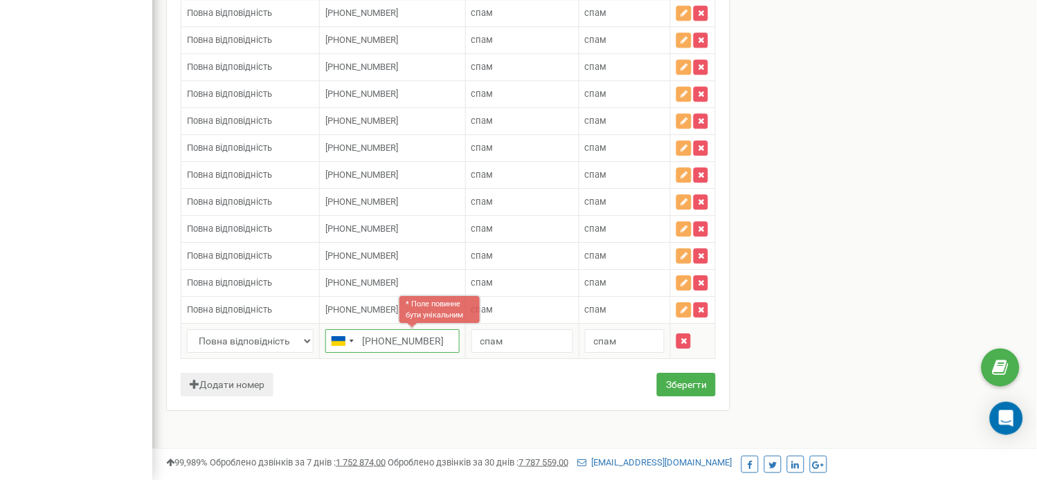
click at [411, 337] on input "[PHONE_NUMBER]" at bounding box center [392, 341] width 134 height 24
paste input "44331806"
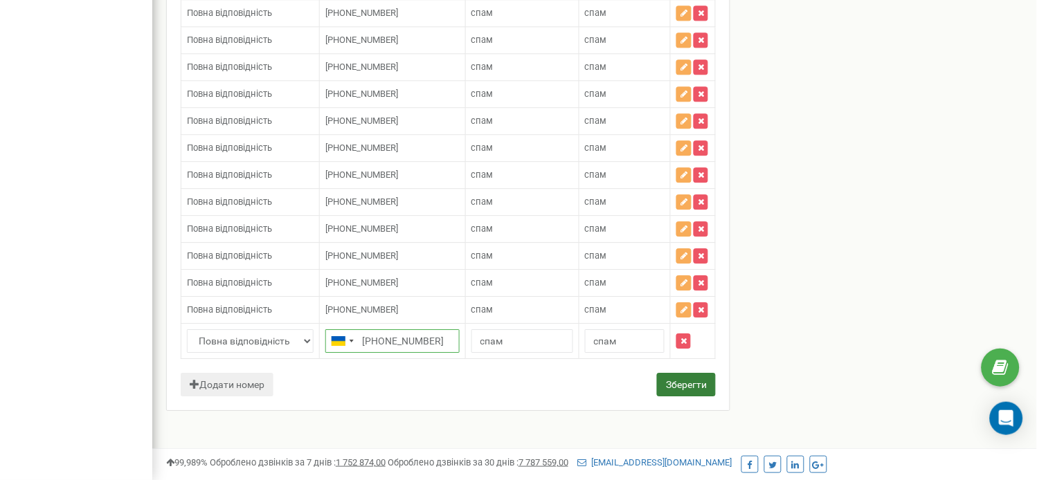
type input "[PHONE_NUMBER]"
click at [679, 388] on button "Зберегти" at bounding box center [686, 385] width 59 height 24
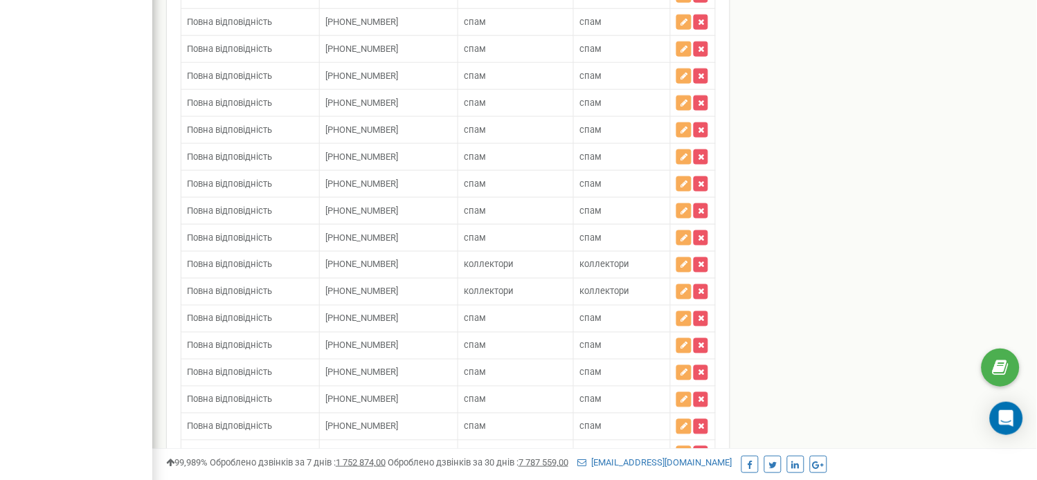
scroll to position [12499, 0]
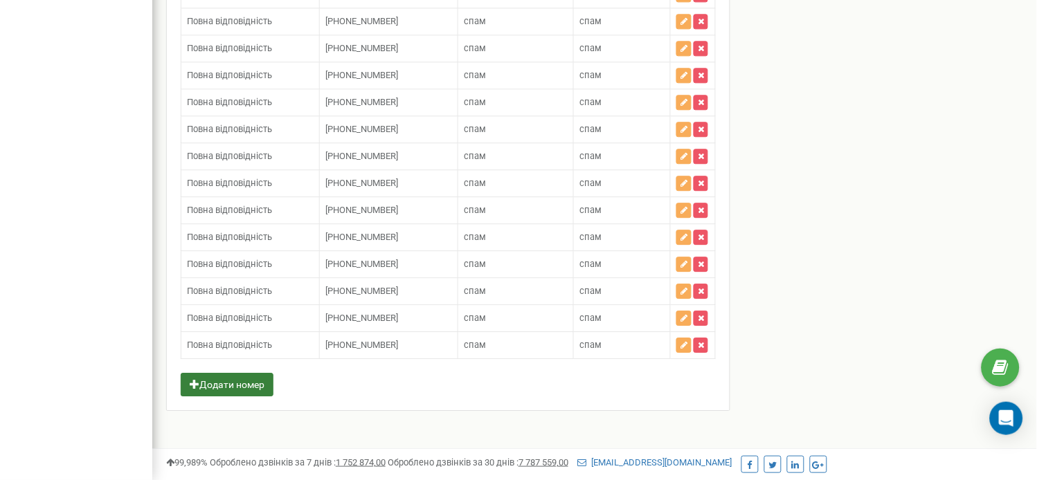
click at [234, 381] on button "Додати номер" at bounding box center [227, 385] width 93 height 24
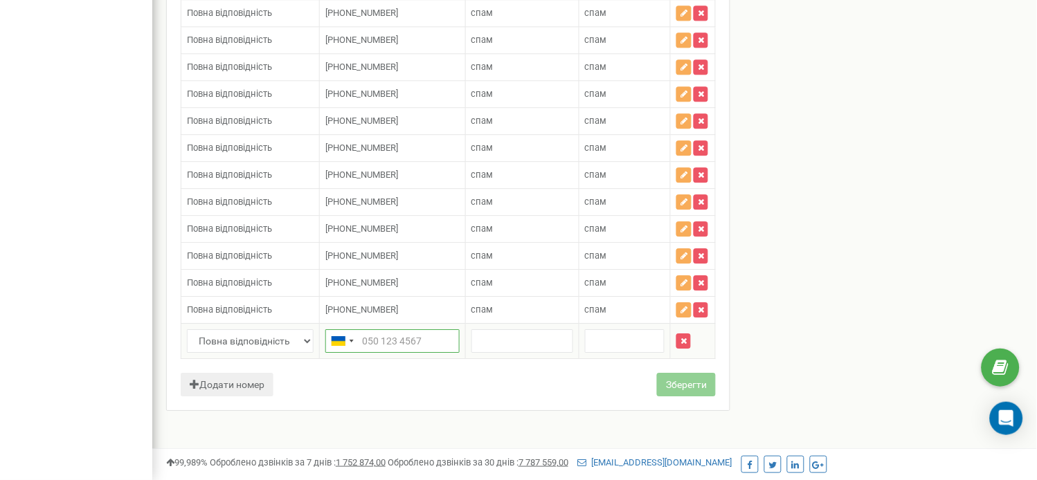
click at [374, 353] on input "text" at bounding box center [392, 341] width 134 height 24
paste input "[PHONE_NUMBER]"
type input "[PHONE_NUMBER]"
click at [508, 353] on input "text" at bounding box center [522, 341] width 102 height 24
type input "спам"
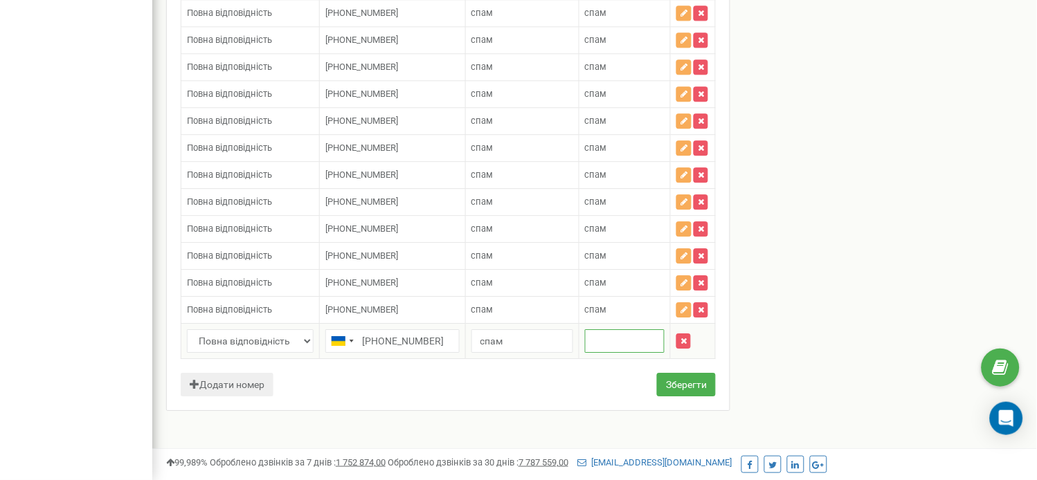
click at [592, 353] on input "text" at bounding box center [625, 341] width 80 height 24
type input "спам"
click at [666, 397] on button "Зберегти" at bounding box center [686, 385] width 59 height 24
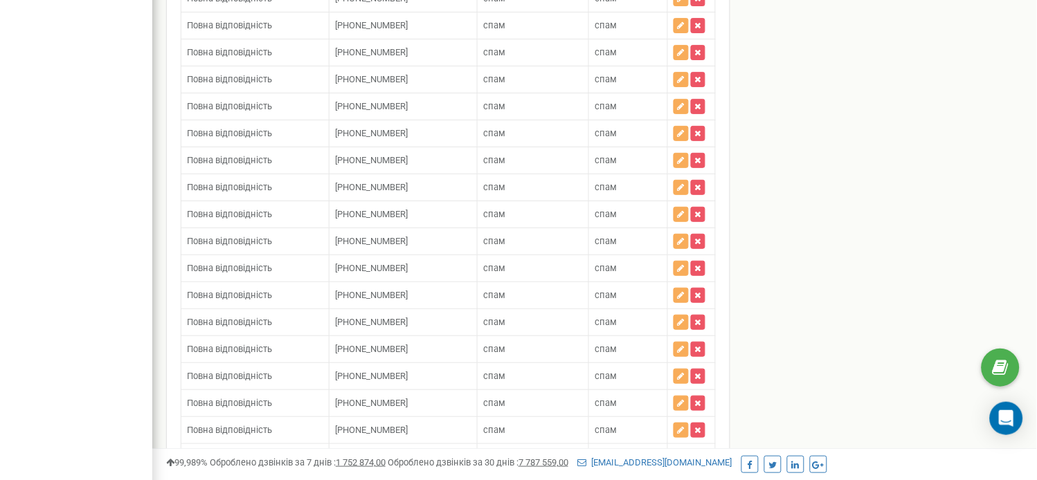
scroll to position [1541, 0]
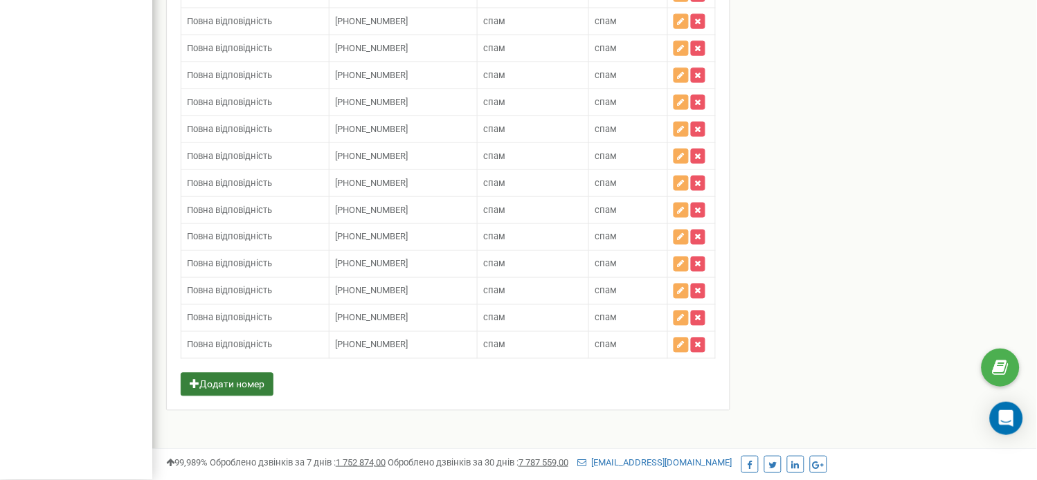
click at [272, 383] on button "Додати номер" at bounding box center [227, 385] width 93 height 24
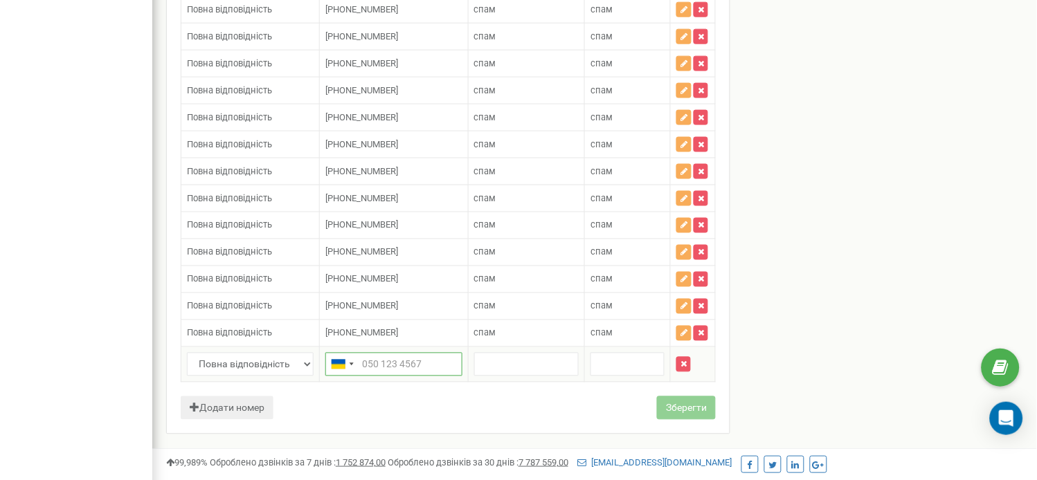
click at [396, 376] on input "text" at bounding box center [393, 365] width 137 height 24
paste input "[PHONE_NUMBER]"
type input "[PHONE_NUMBER]"
click at [503, 369] on input "text" at bounding box center [526, 365] width 105 height 24
type input "спам"
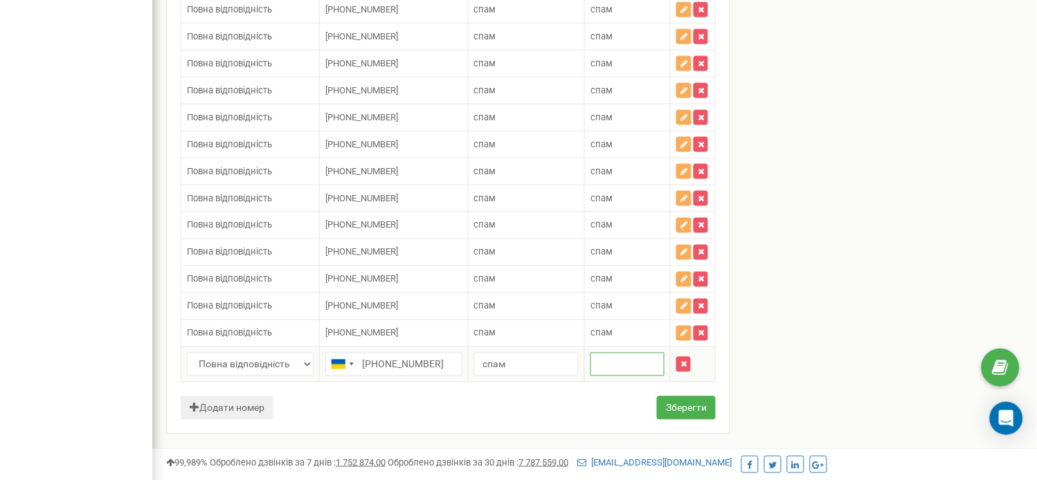
click at [591, 376] on input "text" at bounding box center [627, 365] width 74 height 24
click at [620, 376] on input "спаам" at bounding box center [627, 365] width 74 height 24
type input "спам"
click at [687, 414] on button "Зберегти" at bounding box center [686, 409] width 59 height 24
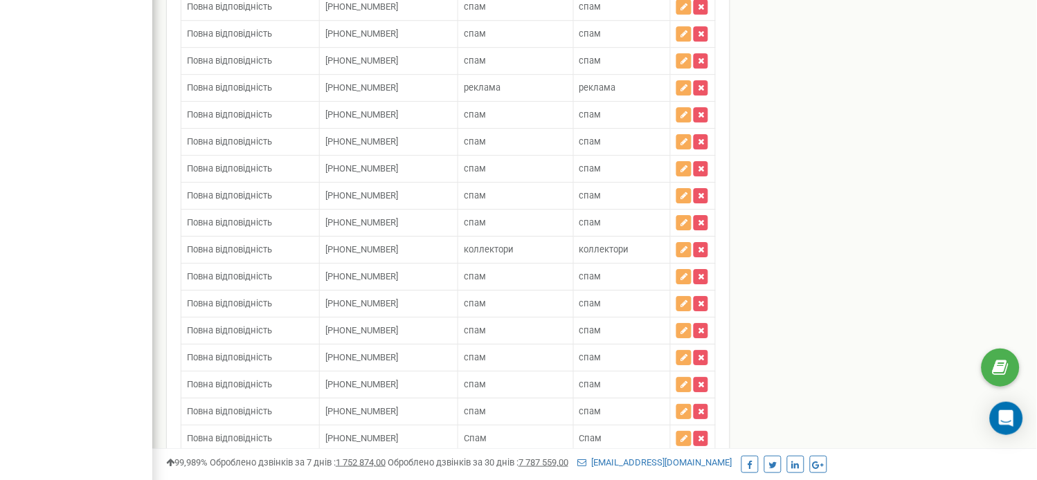
scroll to position [13606, 0]
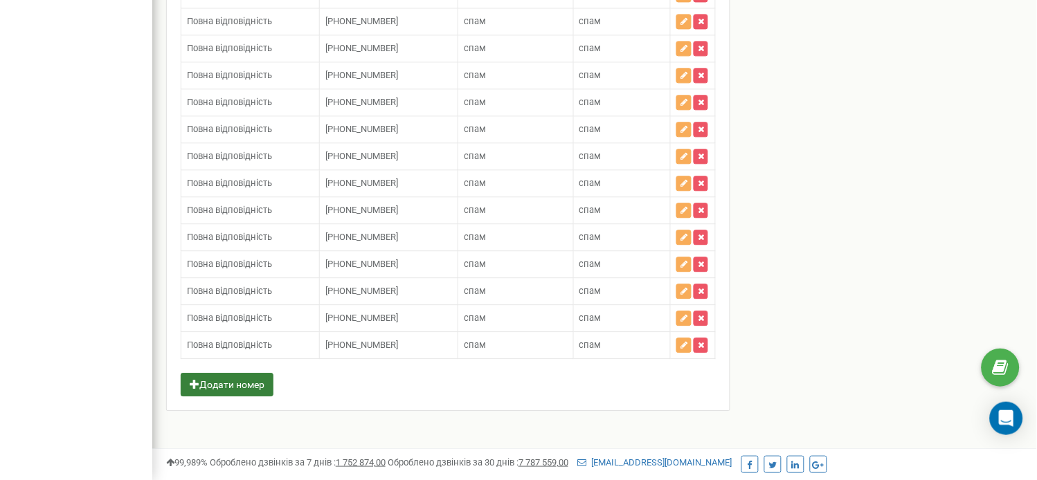
click at [222, 386] on button "Додати номер" at bounding box center [227, 385] width 93 height 24
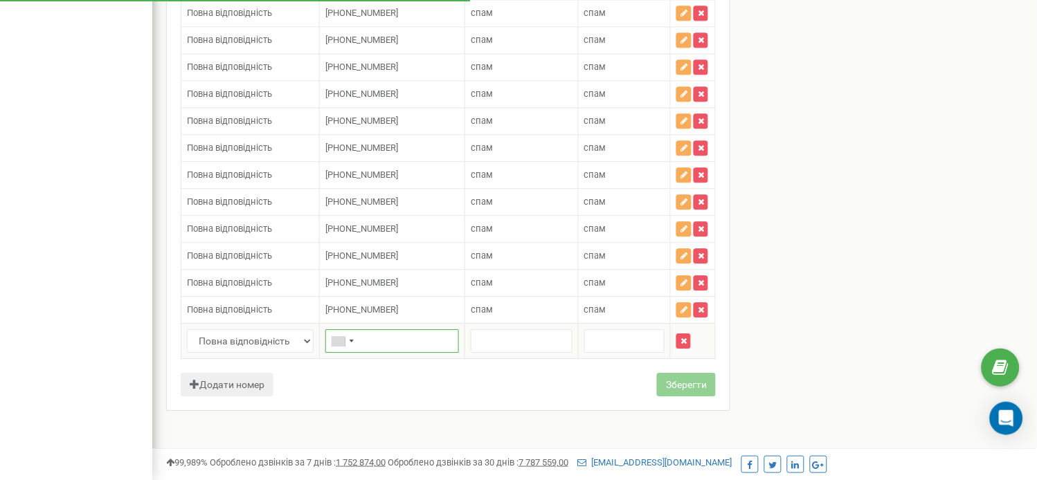
click at [392, 353] on input "text" at bounding box center [392, 341] width 134 height 24
paste input "380931458714"
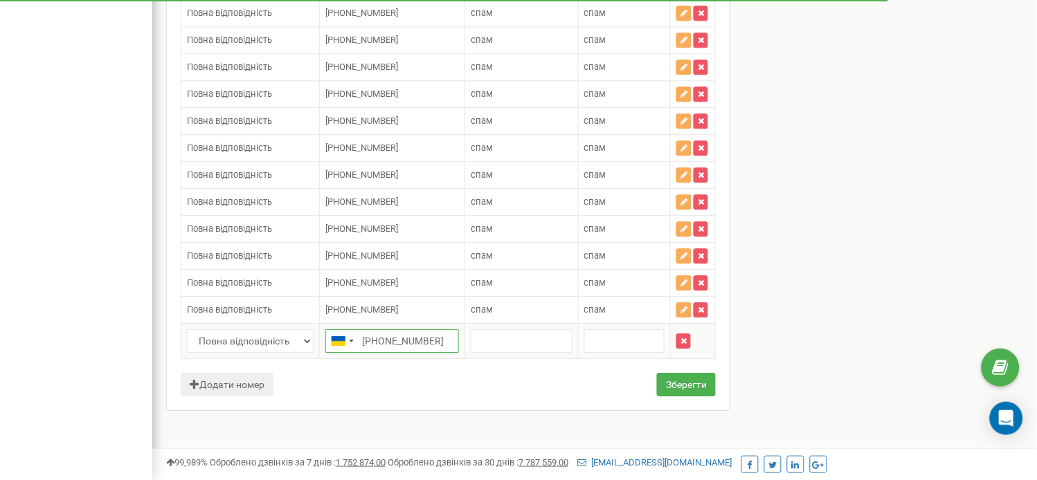
type input "[PHONE_NUMBER]"
click at [500, 353] on input "text" at bounding box center [521, 341] width 101 height 24
type input "спам"
click at [597, 353] on input "text" at bounding box center [624, 341] width 80 height 24
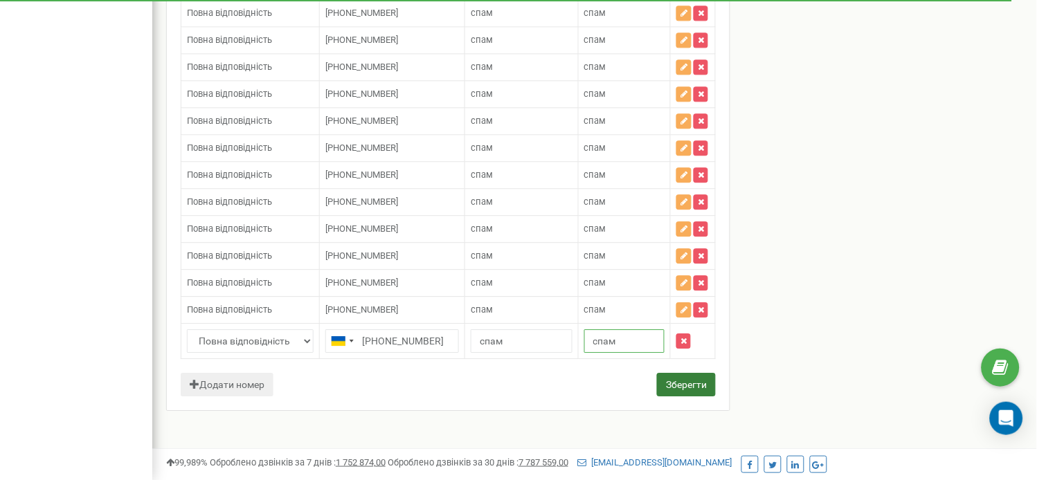
type input "спам"
click at [668, 397] on button "Зберегти" at bounding box center [686, 385] width 59 height 24
click at [681, 397] on button "Зберегти" at bounding box center [686, 385] width 59 height 24
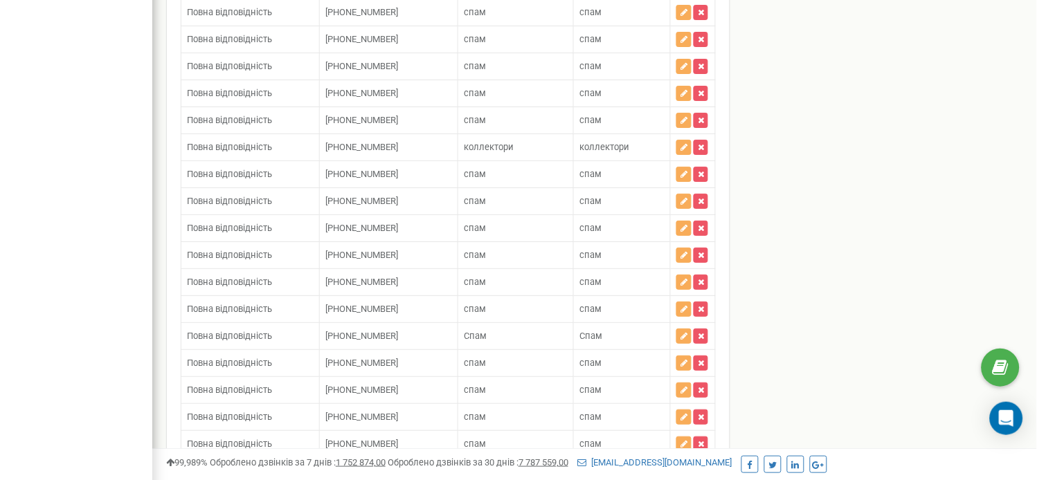
scroll to position [12525, 0]
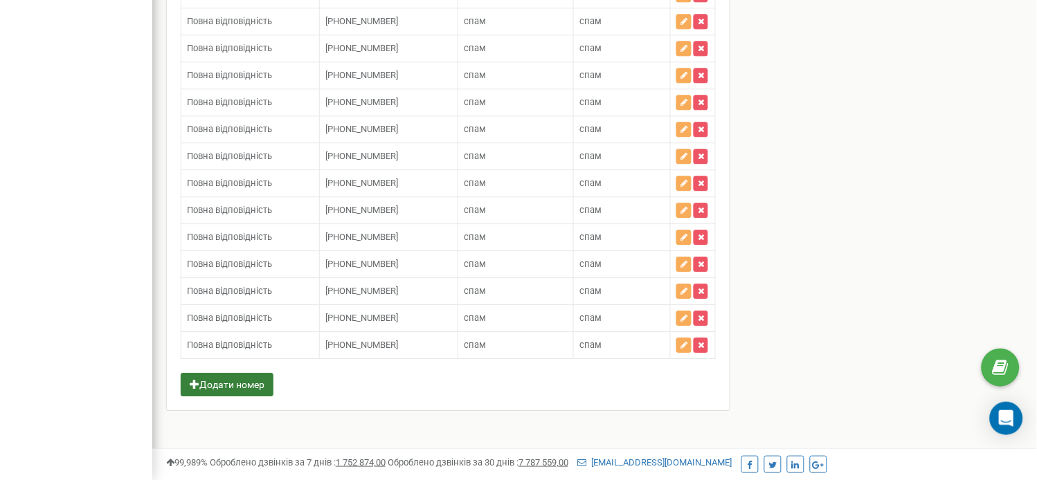
click at [242, 381] on button "Додати номер" at bounding box center [227, 385] width 93 height 24
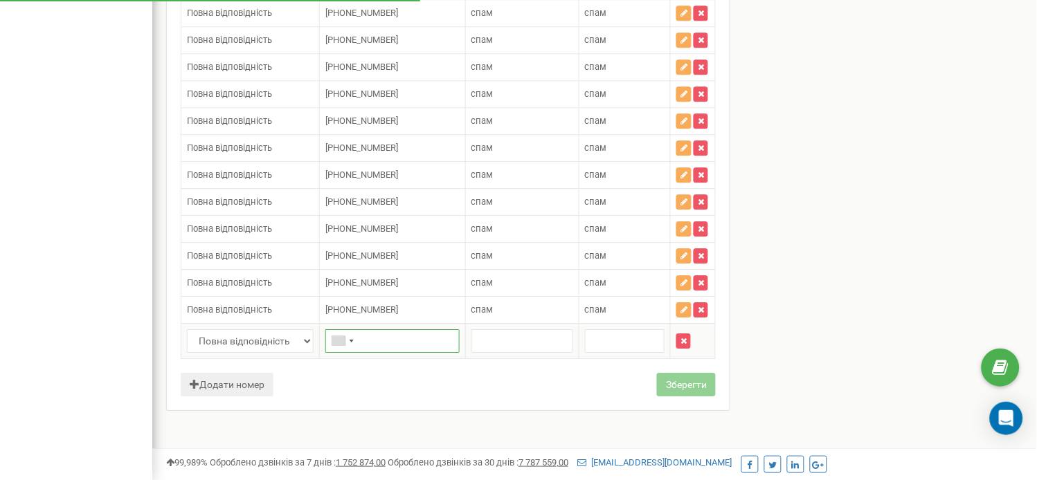
click at [397, 353] on input "text" at bounding box center [392, 341] width 134 height 24
paste input "[PHONE_NUMBER]"
type input "[PHONE_NUMBER]"
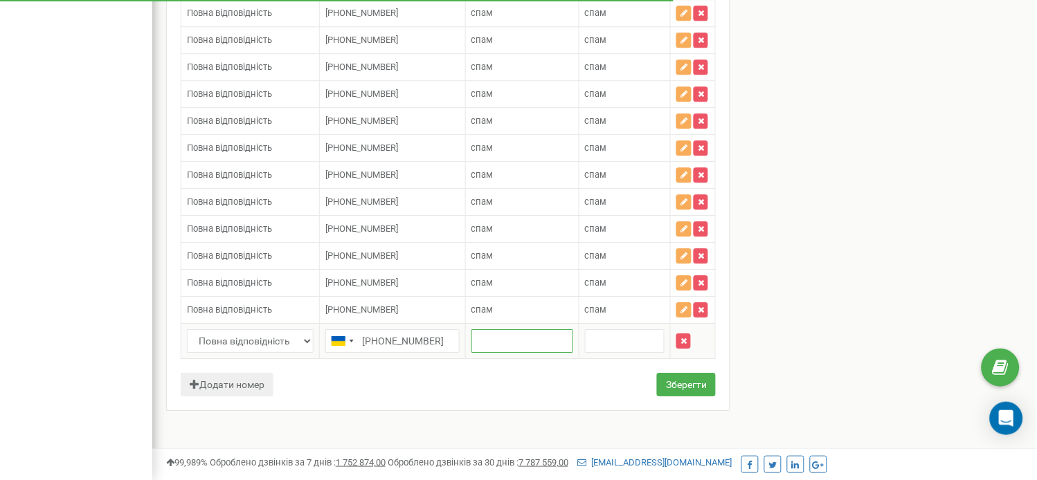
click at [486, 353] on input "text" at bounding box center [522, 341] width 102 height 24
type input "спам"
click at [603, 353] on input "text" at bounding box center [625, 341] width 80 height 24
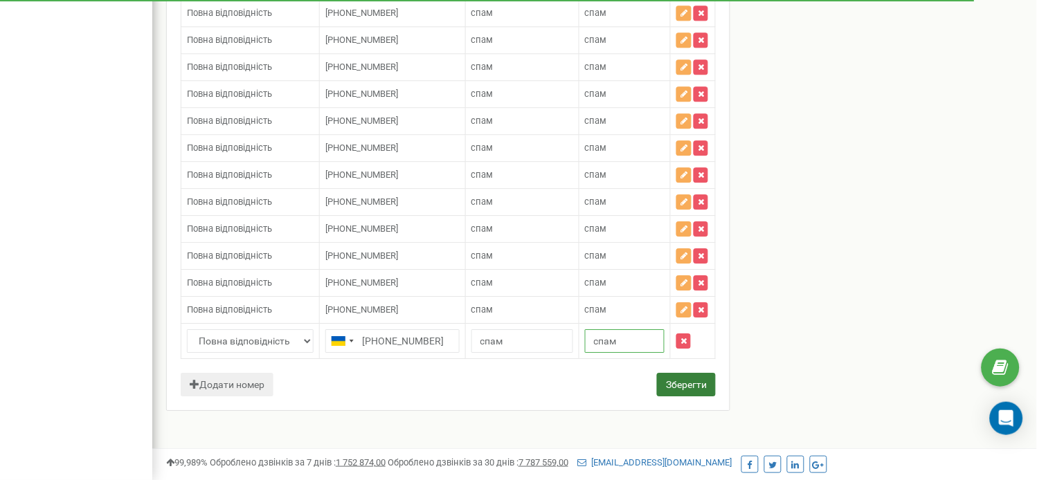
type input "спам"
click at [662, 397] on button "Зберегти" at bounding box center [686, 385] width 59 height 24
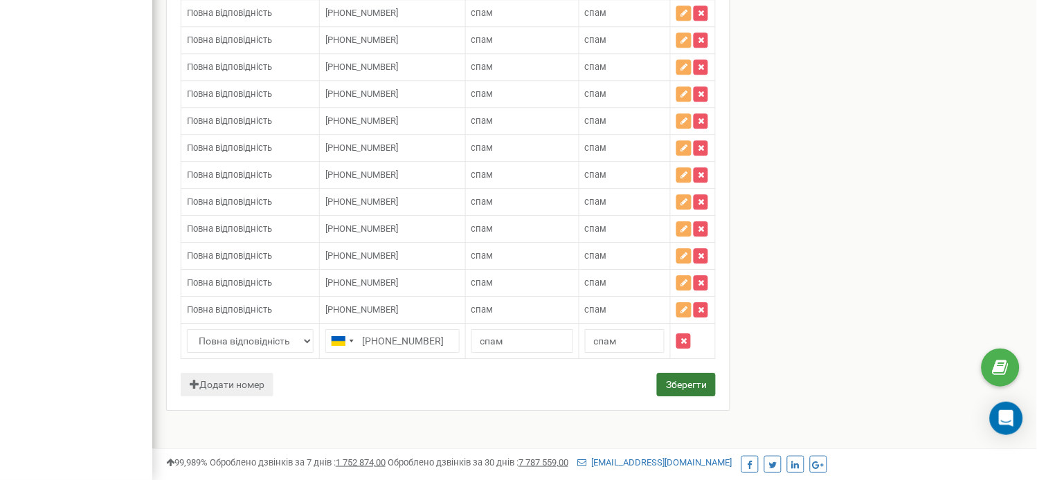
click at [675, 397] on button "Зберегти" at bounding box center [686, 385] width 59 height 24
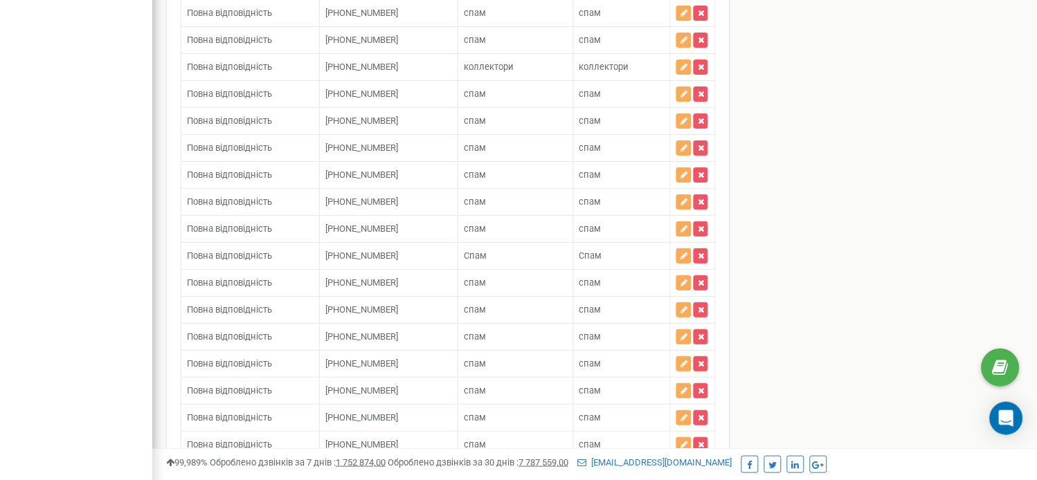
scroll to position [13634, 0]
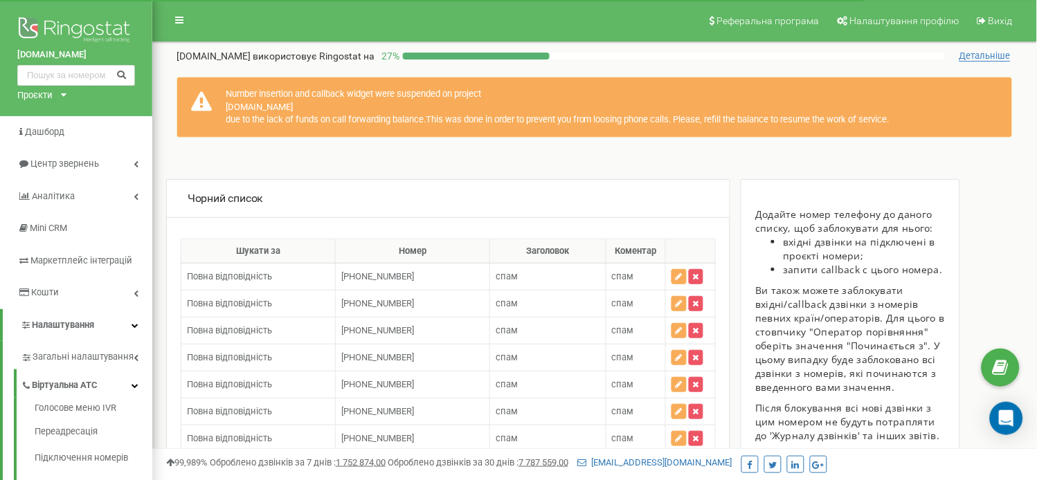
drag, startPoint x: 224, startPoint y: 89, endPoint x: 952, endPoint y: 125, distance: 728.3
click at [952, 125] on div "Number insertion and callback widget were suspended on project [DOMAIN_NAME] du…" at bounding box center [594, 107] width 836 height 61
copy div "Number insertion and callback widget were suspended on project [DOMAIN_NAME] du…"
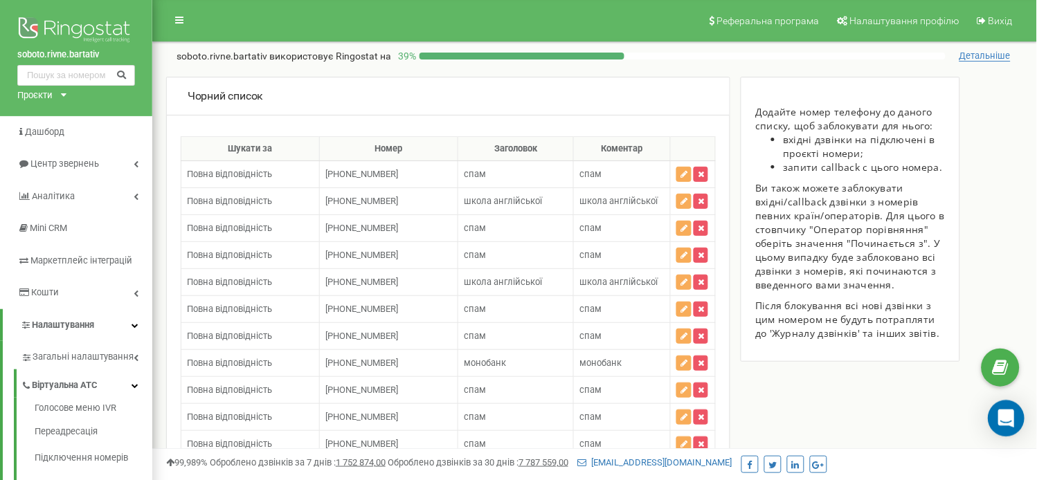
click at [1016, 417] on div "Open Intercom Messenger" at bounding box center [1006, 419] width 37 height 37
